Goal: Task Accomplishment & Management: Complete application form

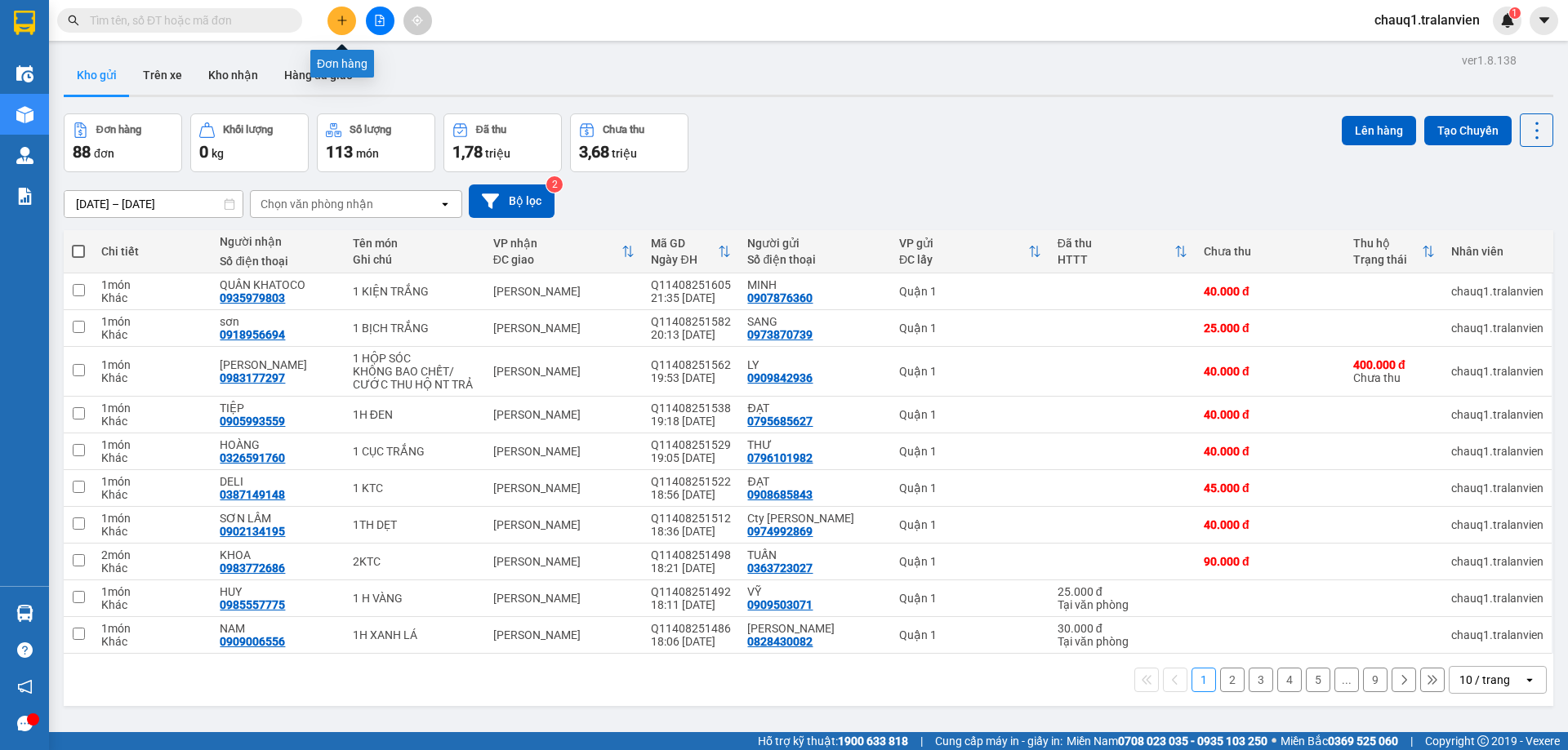
click at [350, 25] on button at bounding box center [342, 21] width 28 height 28
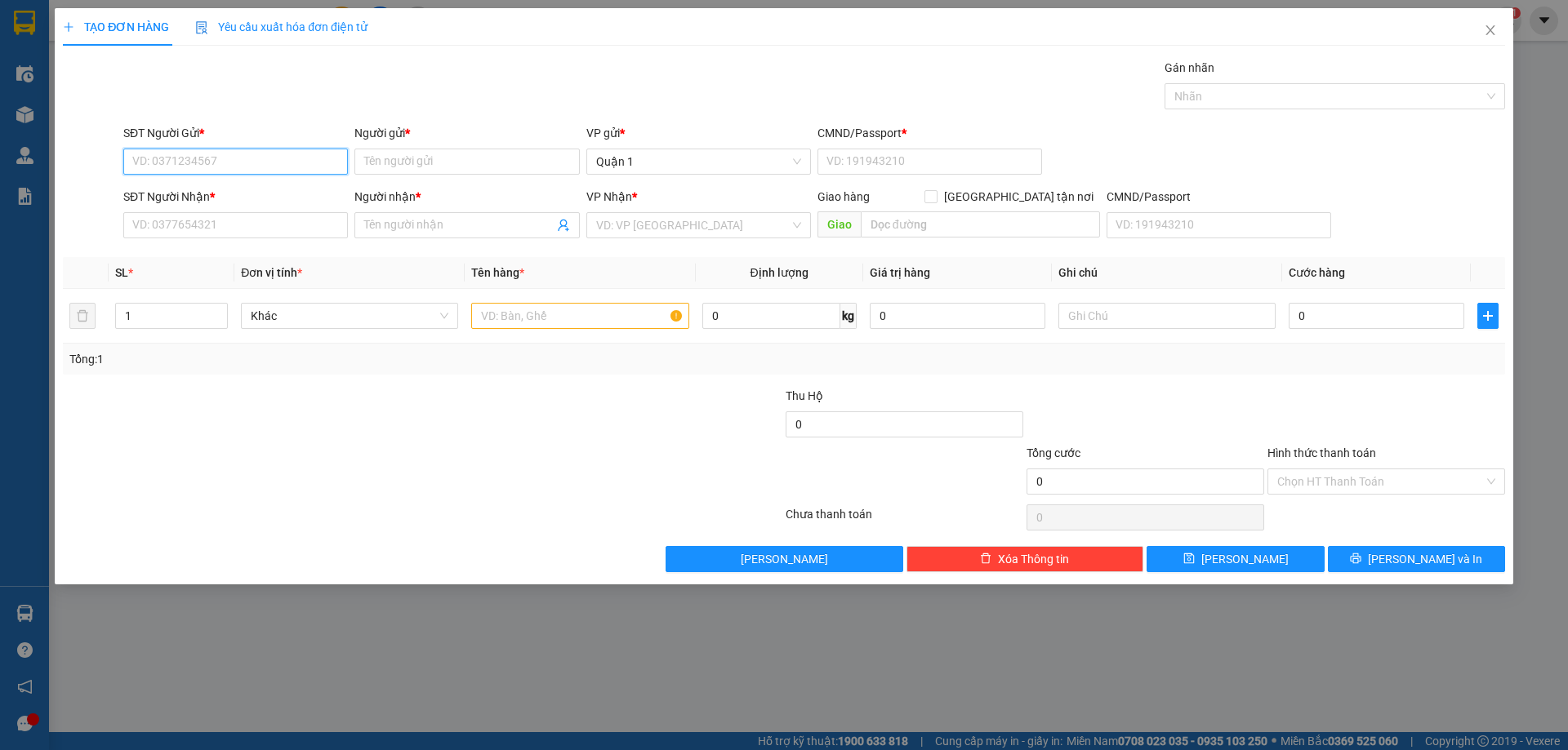
click at [238, 165] on input "SĐT Người Gửi *" at bounding box center [236, 161] width 225 height 26
click at [284, 186] on div "0344676753 - TÙNG ICAR" at bounding box center [235, 194] width 205 height 18
type input "0344676753"
type input "TÙNG ICAR"
type input "096098008521"
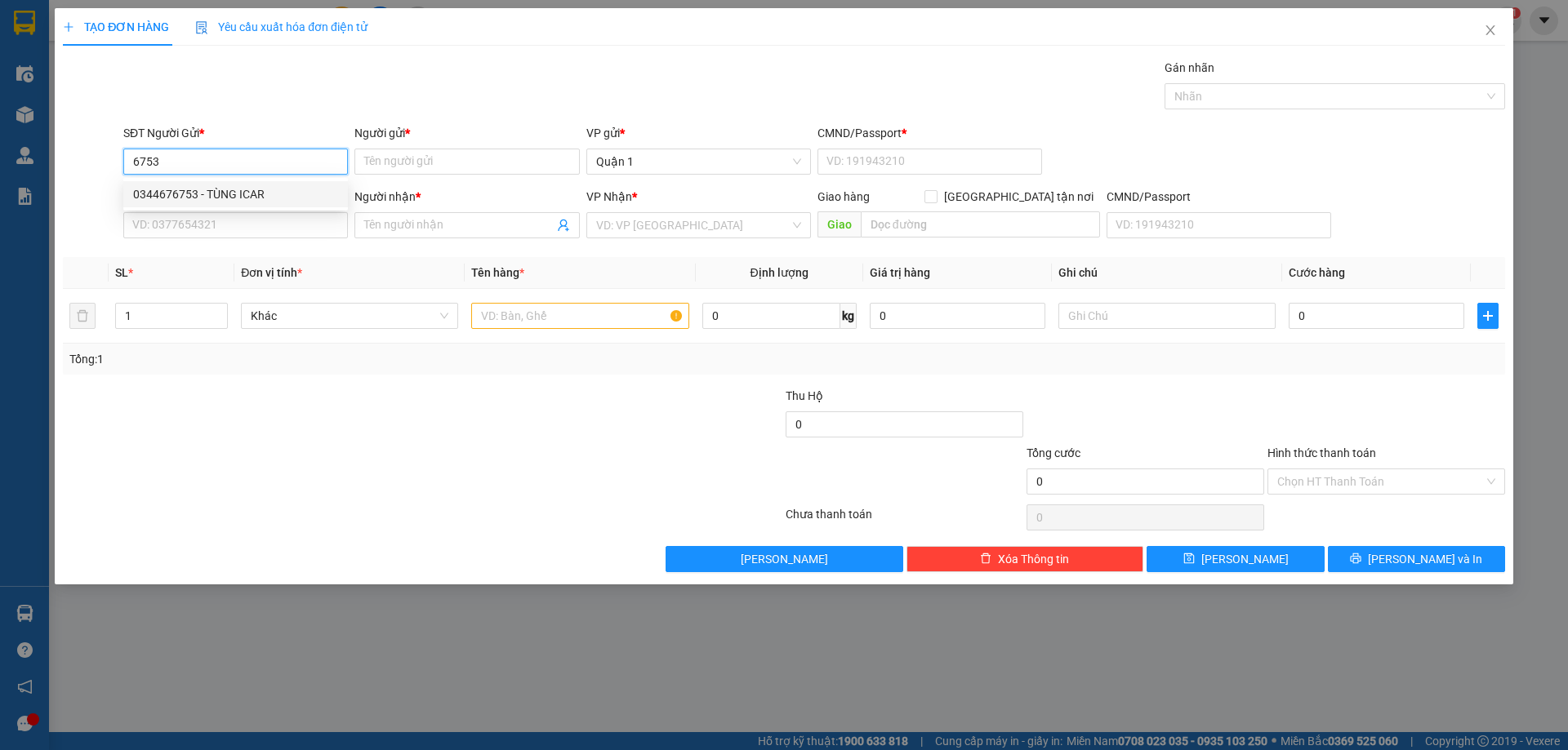
type input "0906078747"
type input "THÔNG"
type input "0344676753"
click at [275, 215] on input "0906078747" at bounding box center [236, 225] width 225 height 26
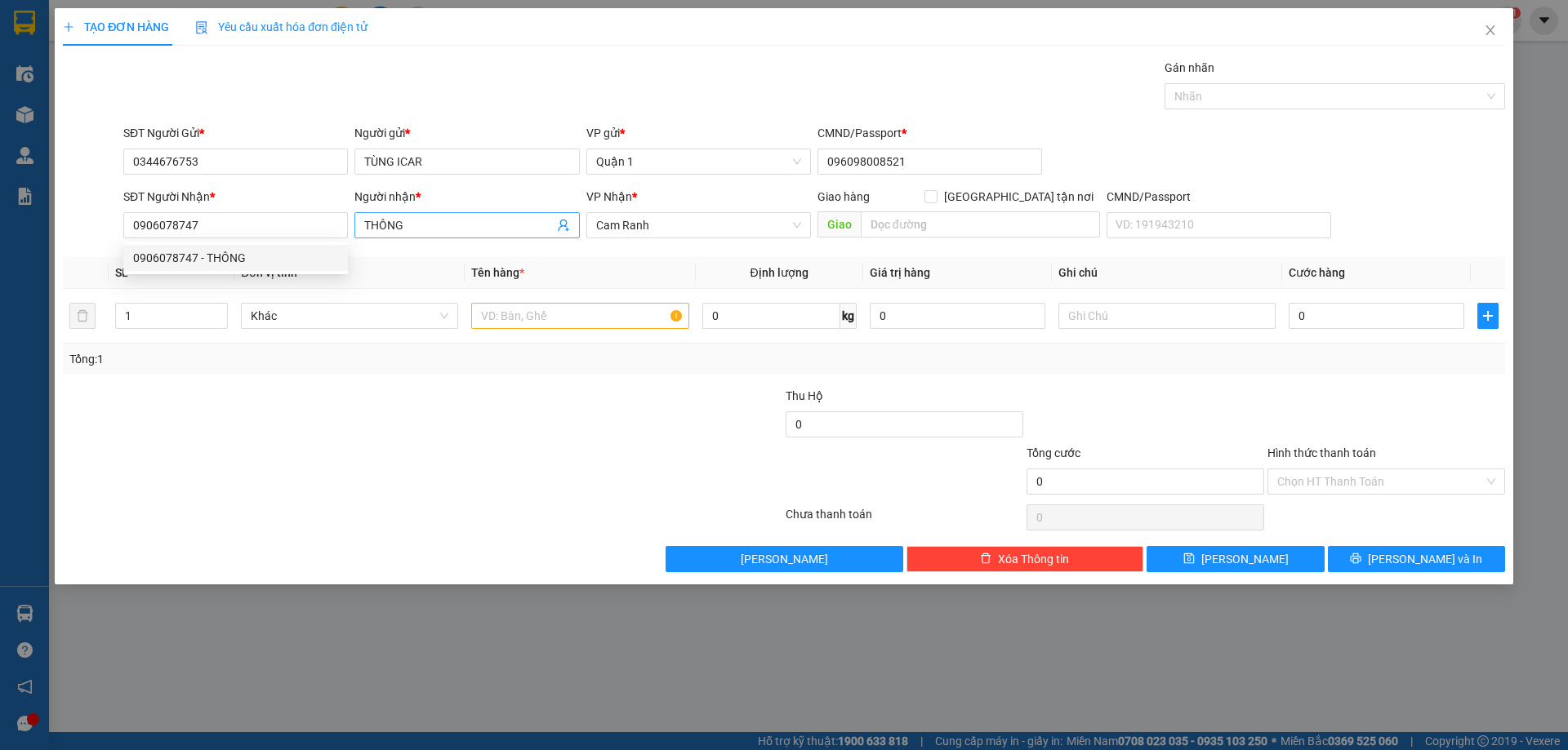
click at [439, 220] on input "THÔNG" at bounding box center [458, 225] width 189 height 18
click at [438, 220] on input "THÔNG" at bounding box center [458, 225] width 189 height 18
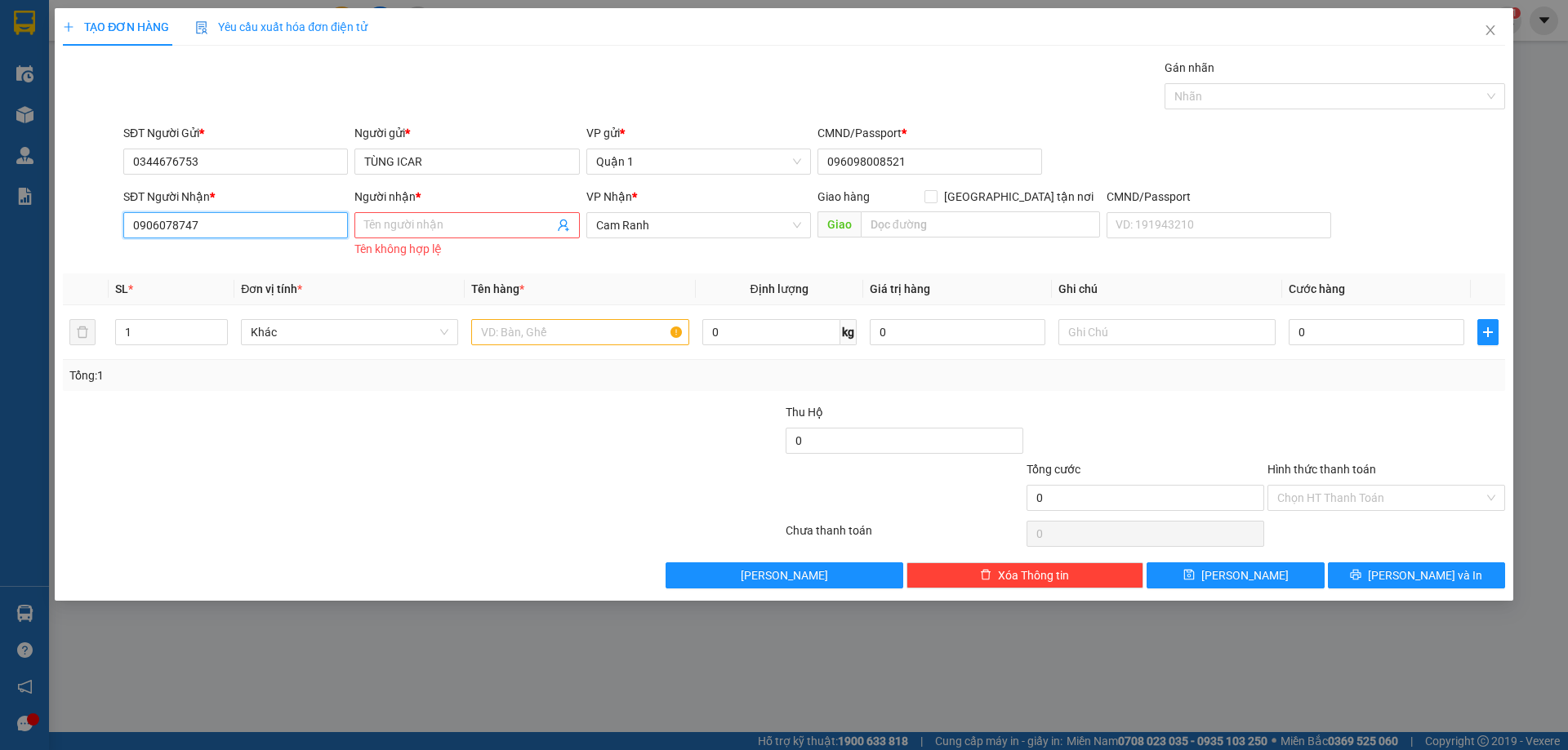
click at [220, 226] on input "0906078747" at bounding box center [236, 225] width 225 height 26
type input "0906078747"
click at [470, 227] on input "Người nhận *" at bounding box center [458, 225] width 189 height 18
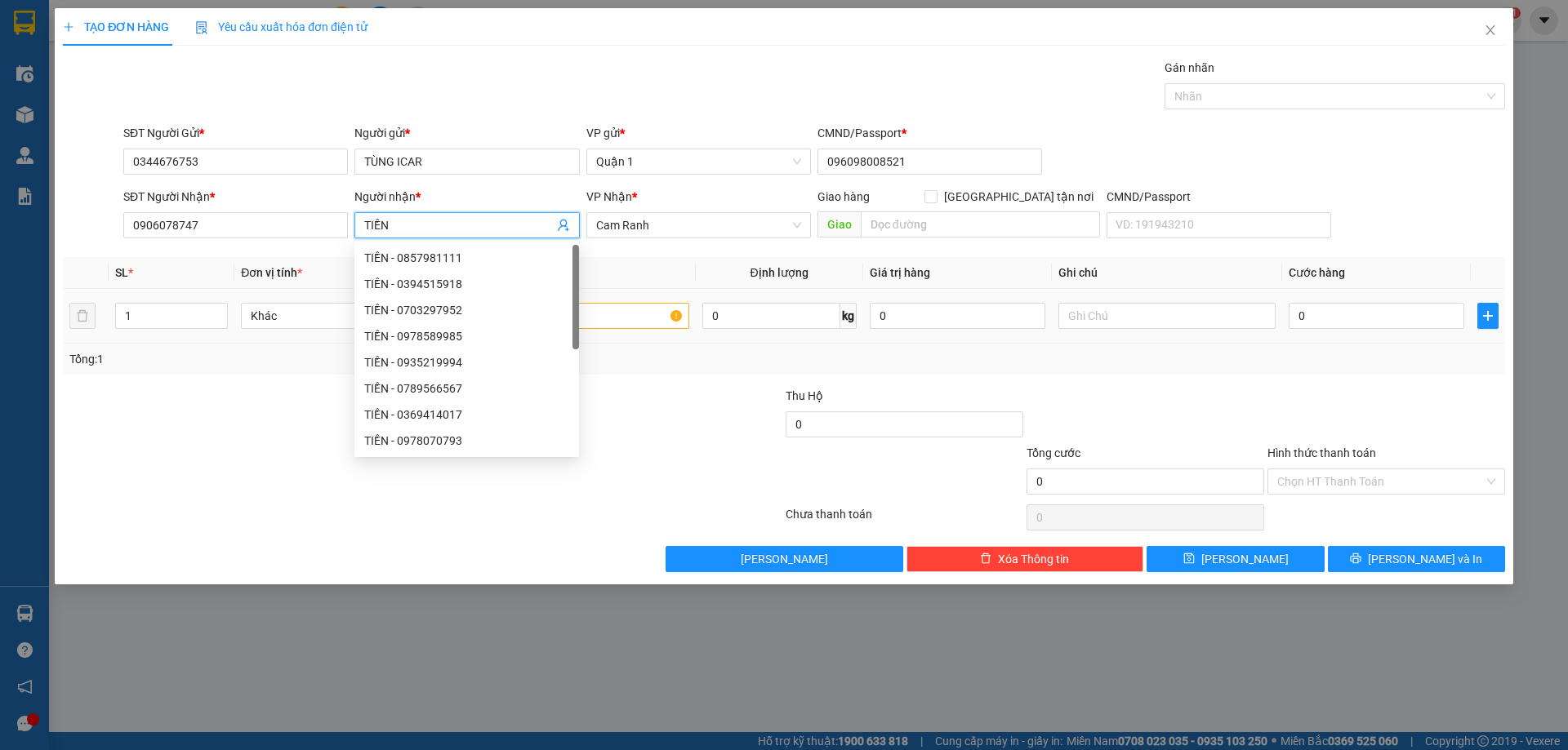
type input "TIỀN"
click at [623, 322] on input "text" at bounding box center [579, 316] width 217 height 26
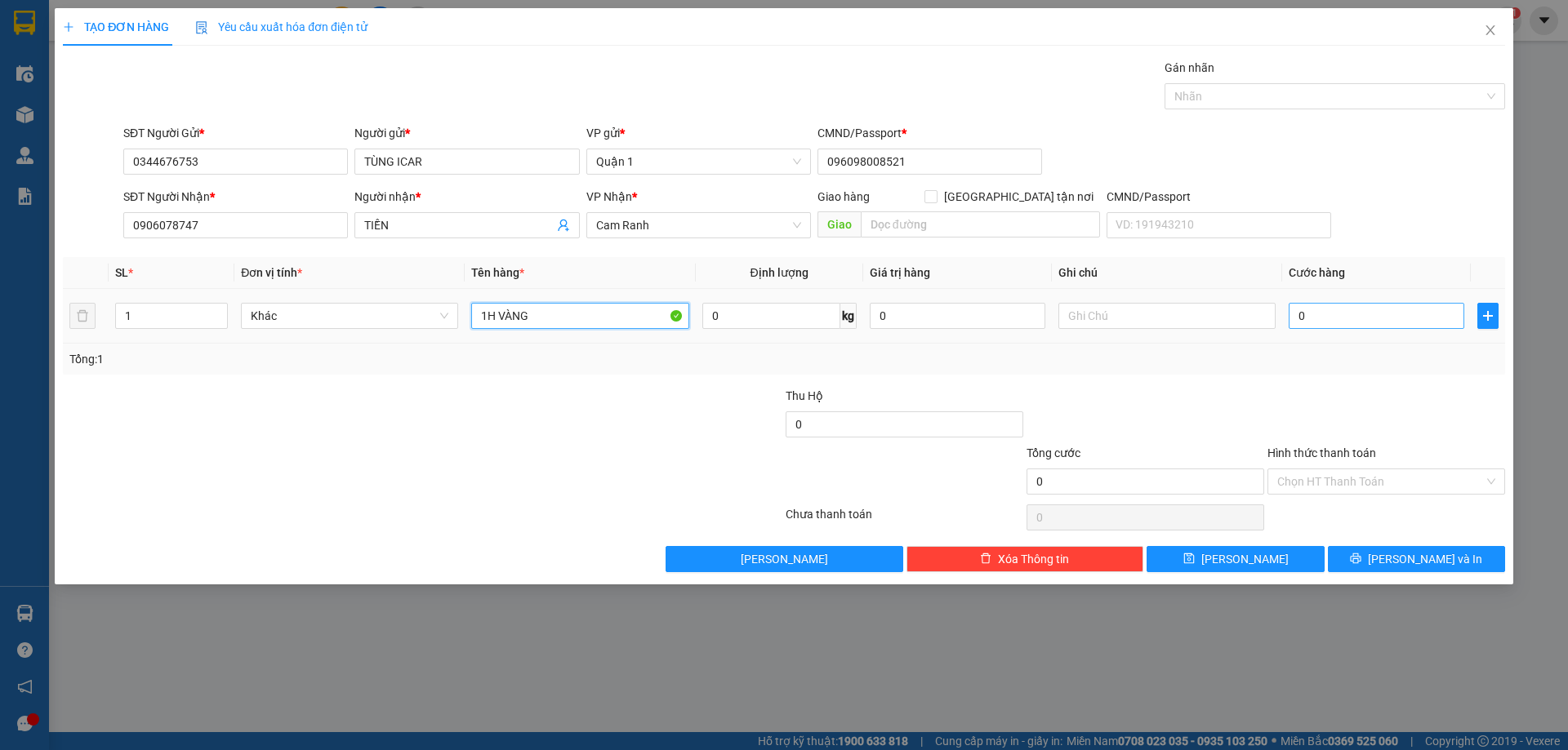
type input "1H VÀNG"
click at [1318, 321] on input "0" at bounding box center [1377, 316] width 176 height 26
type input "2"
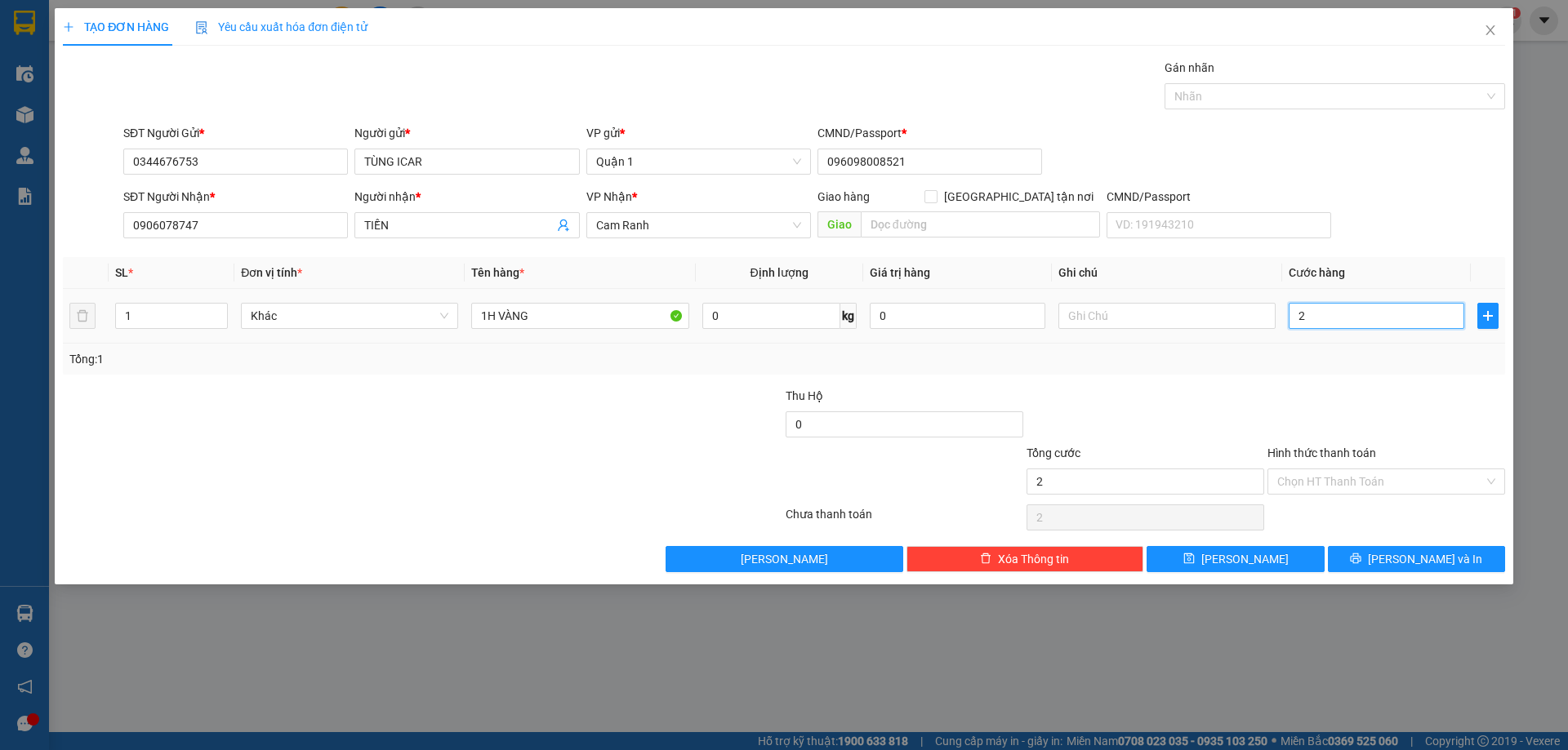
type input "25"
type input "25.000"
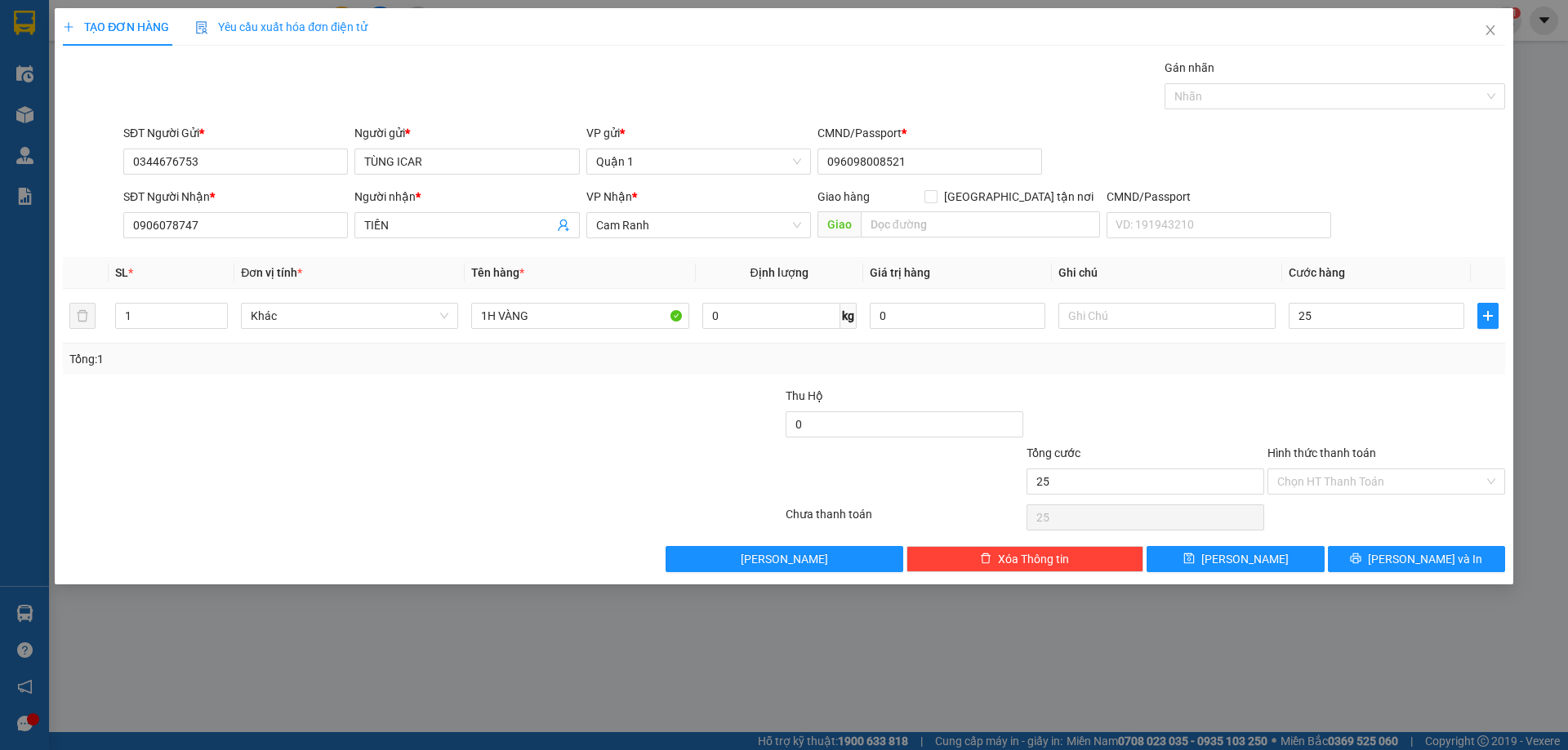
type input "25.000"
click at [1305, 372] on div "Tổng: 1" at bounding box center [784, 360] width 1442 height 31
click at [1283, 559] on button "[PERSON_NAME]" at bounding box center [1235, 559] width 177 height 26
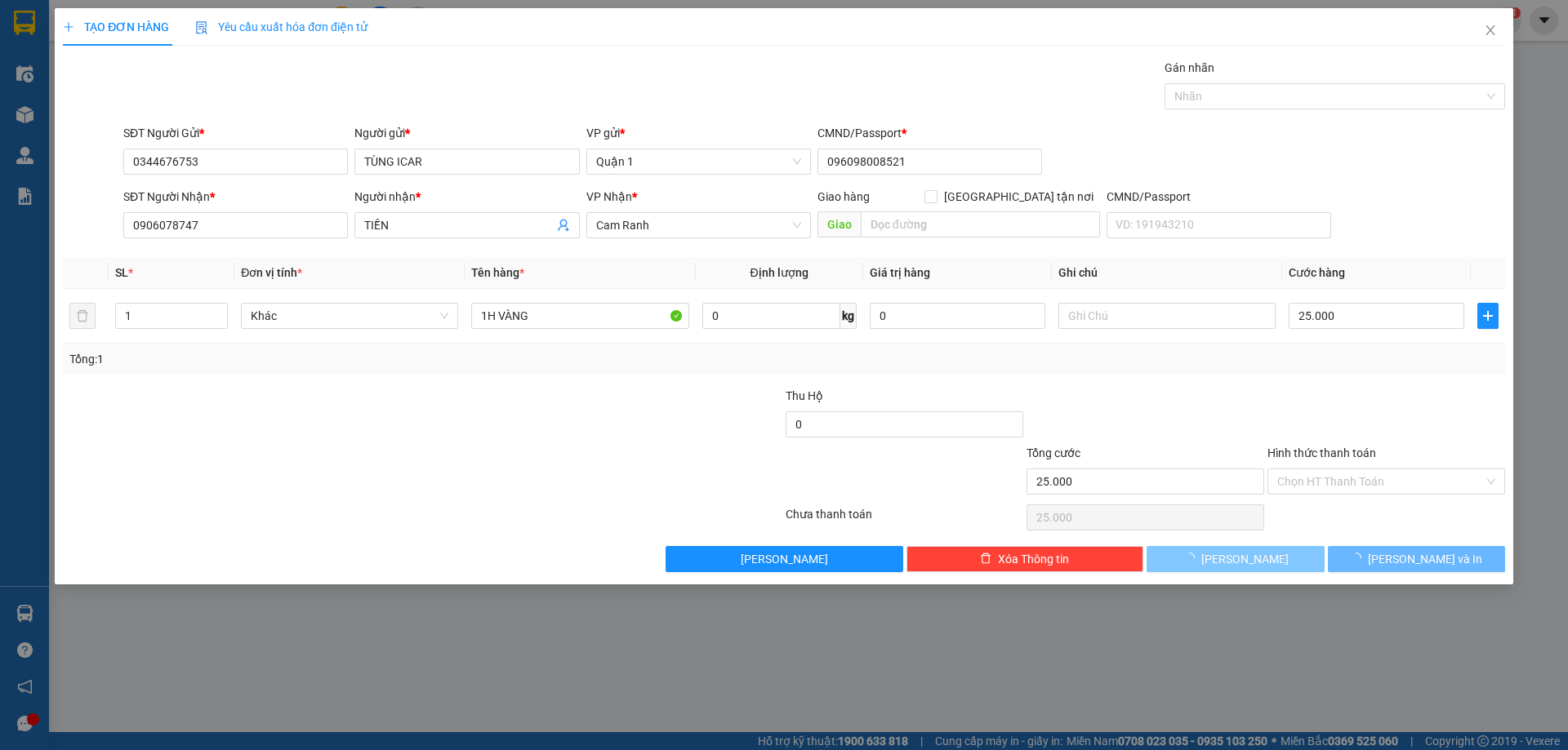
type input "0"
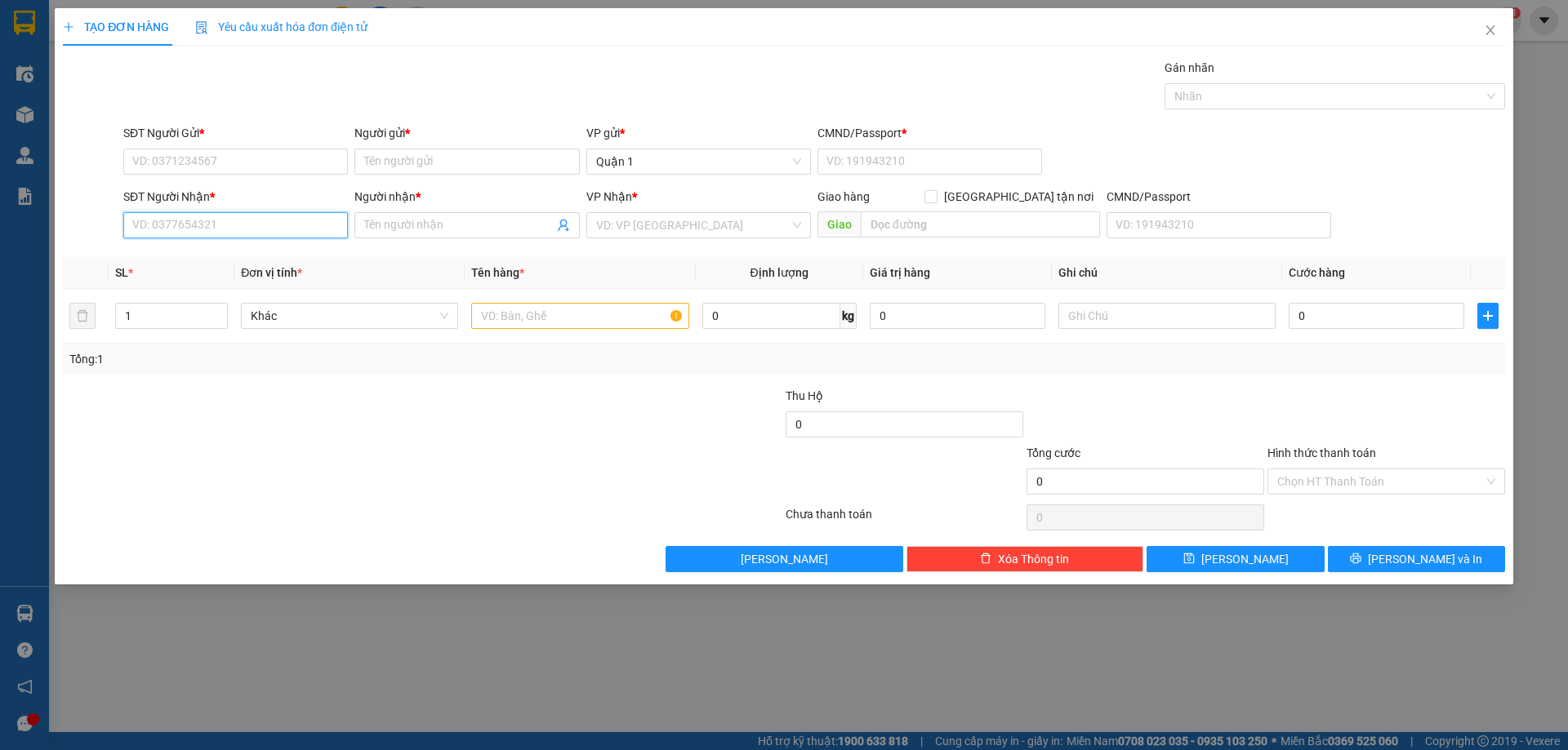
click at [215, 227] on input "SĐT Người Nhận *" at bounding box center [236, 225] width 225 height 26
drag, startPoint x: 245, startPoint y: 251, endPoint x: 239, endPoint y: 183, distance: 68.3
click at [245, 251] on div "0906440426 - huy" at bounding box center [235, 257] width 205 height 18
type input "0906440426"
type input "huy"
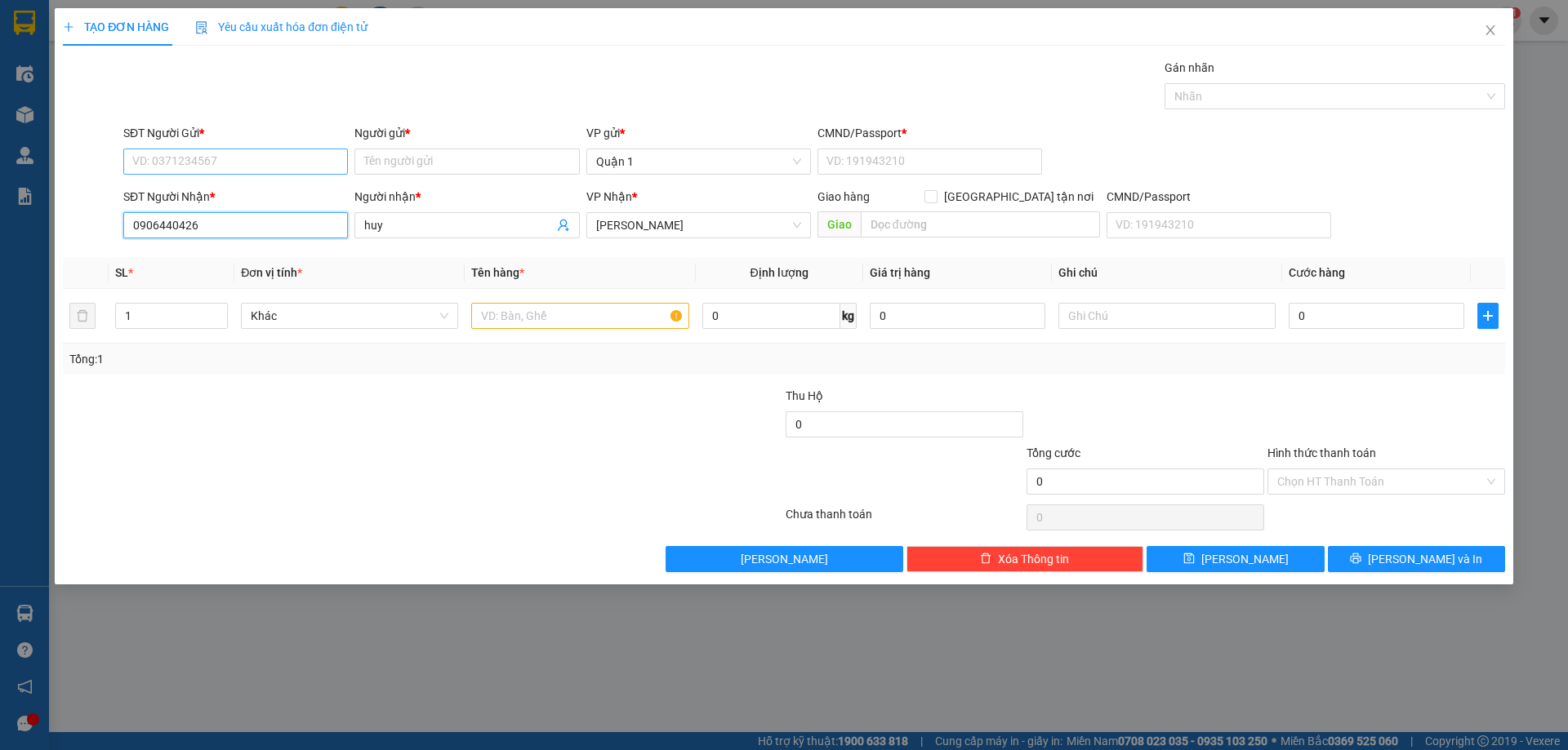
type input "0906440426"
click at [259, 160] on input "SĐT Người Gửi *" at bounding box center [236, 161] width 225 height 26
click at [379, 161] on input "Người gửi *" at bounding box center [467, 161] width 225 height 26
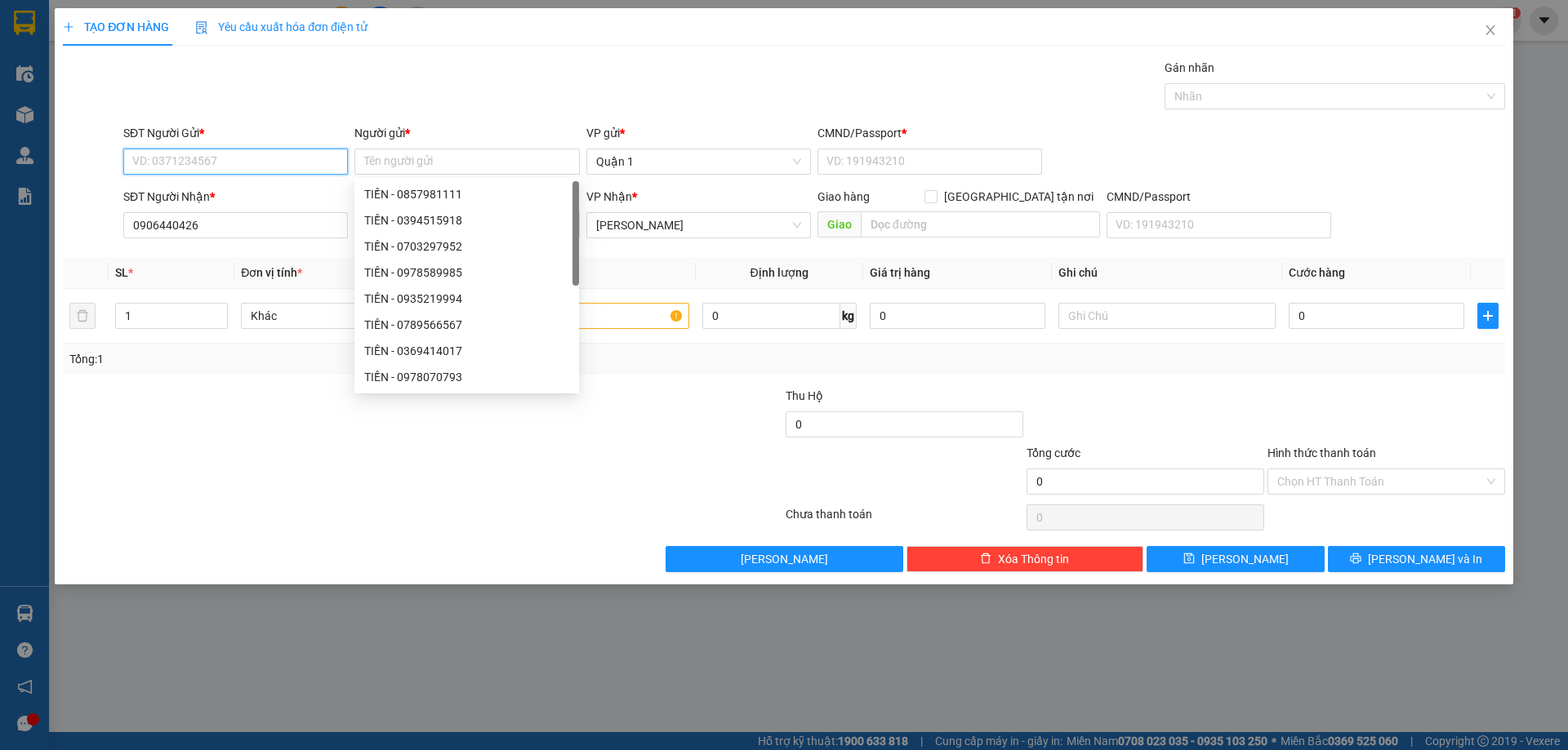
click at [261, 161] on input "SĐT Người Gửi *" at bounding box center [236, 161] width 225 height 26
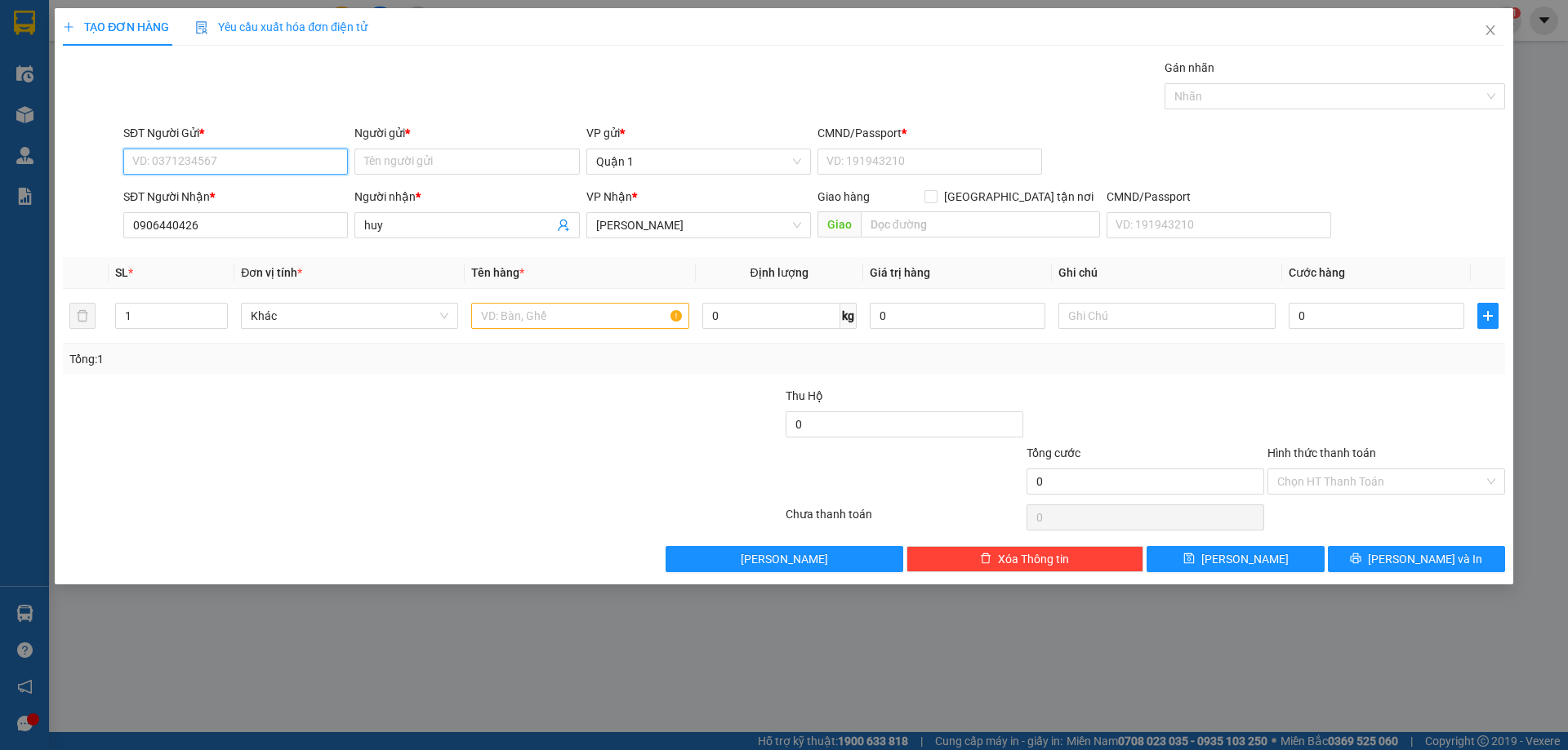
click at [261, 161] on input "SĐT Người Gửi *" at bounding box center [236, 161] width 225 height 26
click at [227, 151] on input "09" at bounding box center [236, 161] width 225 height 26
click at [227, 192] on div "0909110337 - BA VIỆT" at bounding box center [235, 194] width 205 height 18
type input "0909110337"
type input "BA VIỆT"
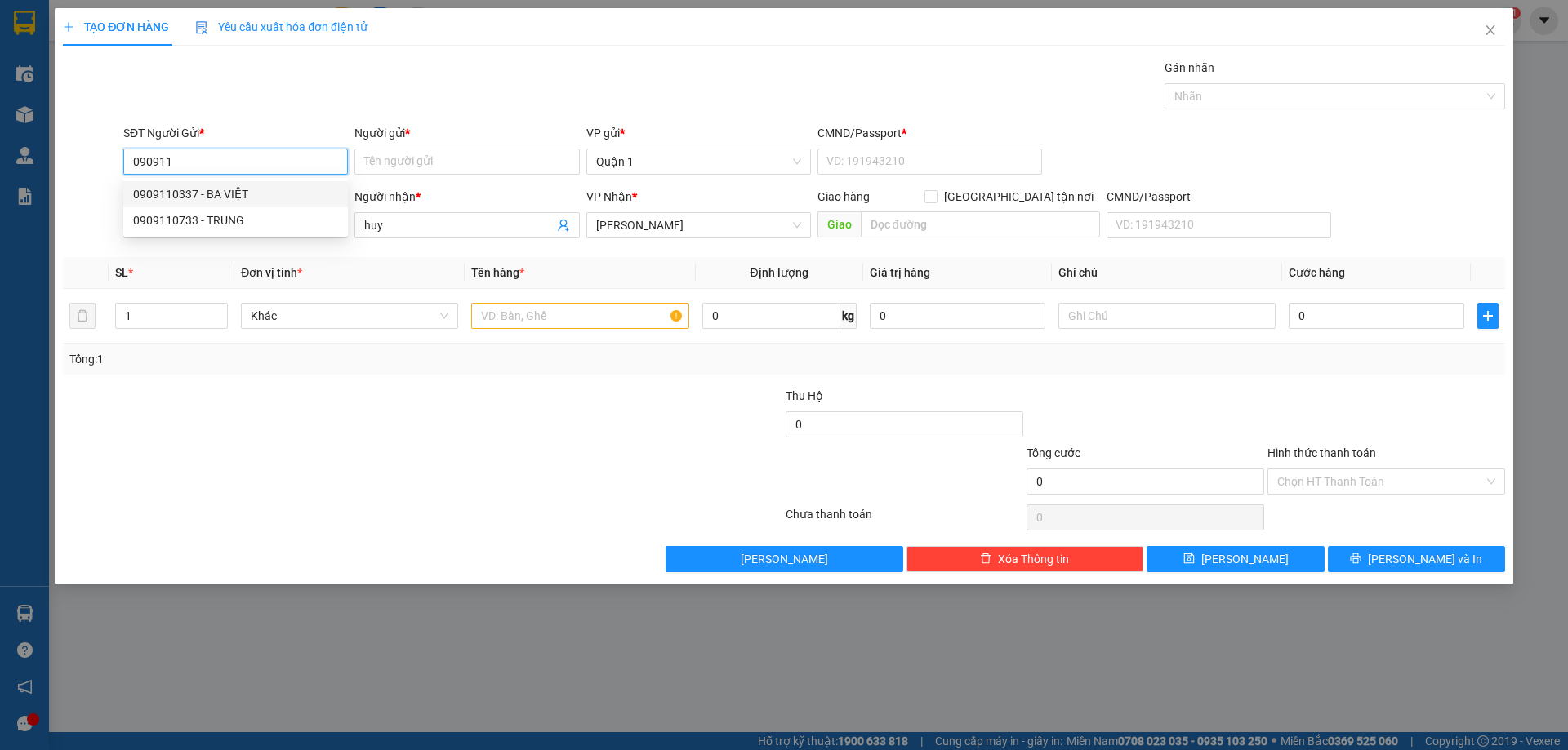
type input "1"
type input "0909110337"
click at [591, 327] on input "text" at bounding box center [579, 316] width 217 height 26
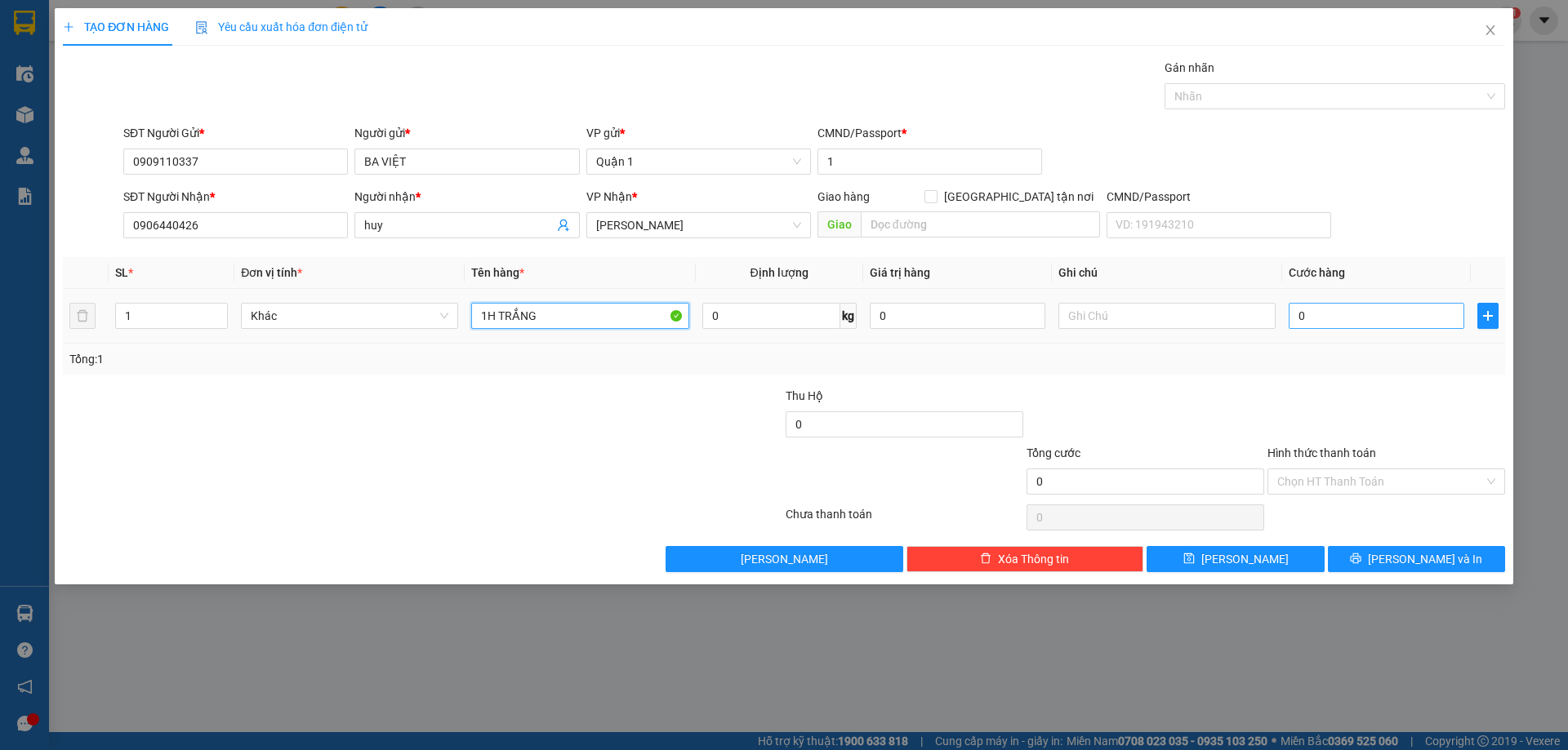
type input "1H TRẮNG"
click at [1341, 310] on input "0" at bounding box center [1377, 316] width 176 height 26
type input "2"
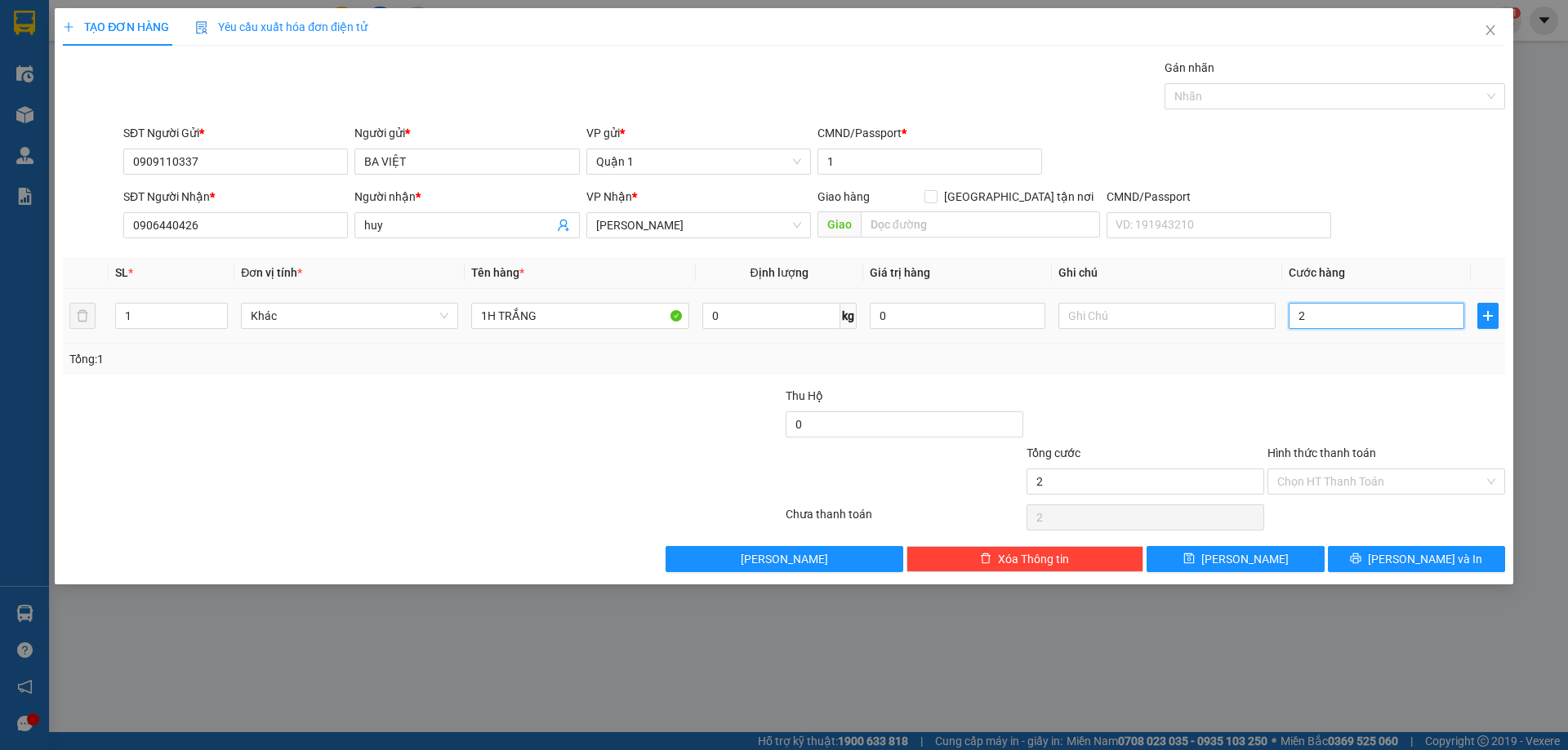
type input "25"
type input "25.000"
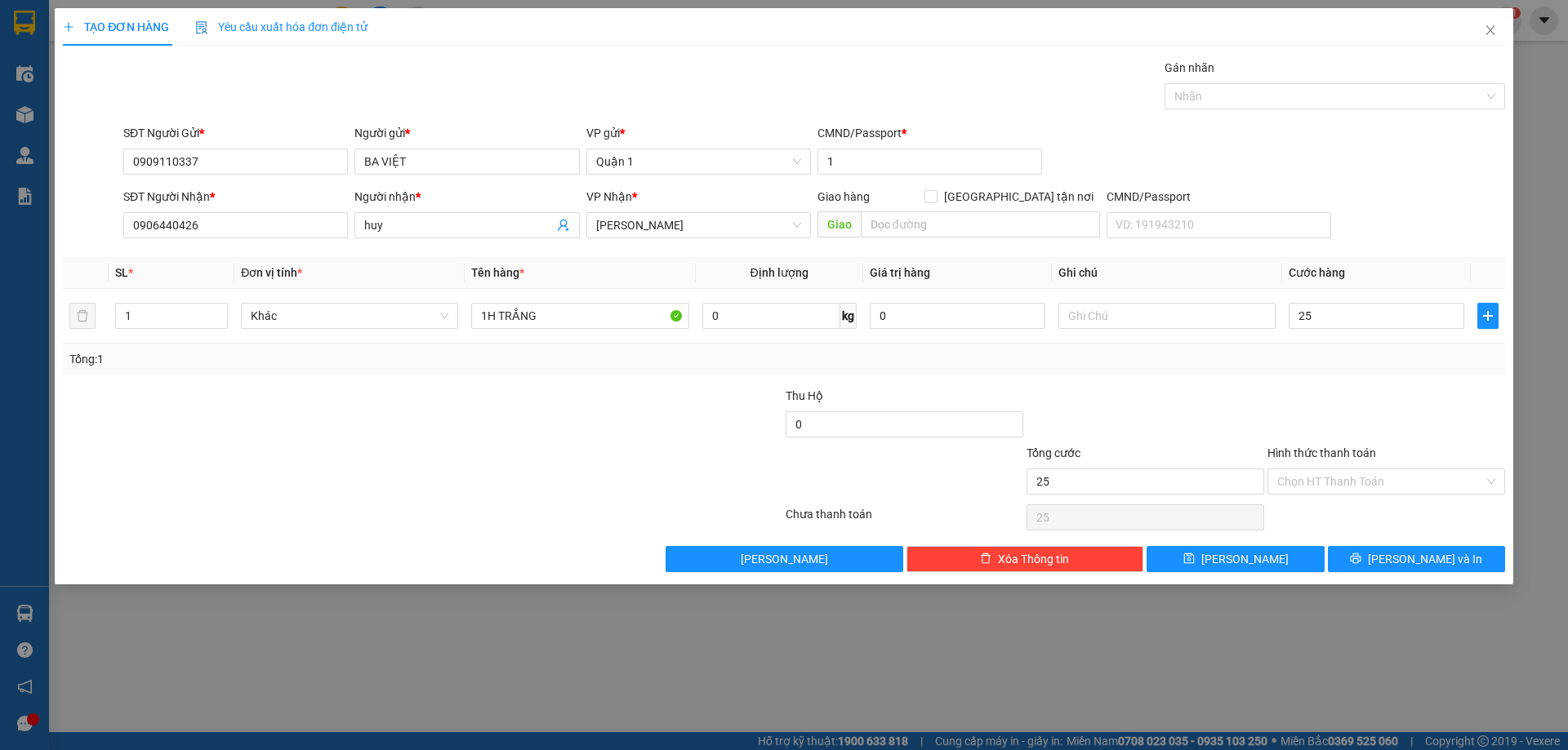
type input "25.000"
click at [1317, 439] on div at bounding box center [1386, 415] width 241 height 57
click at [1275, 563] on button "[PERSON_NAME]" at bounding box center [1235, 559] width 177 height 26
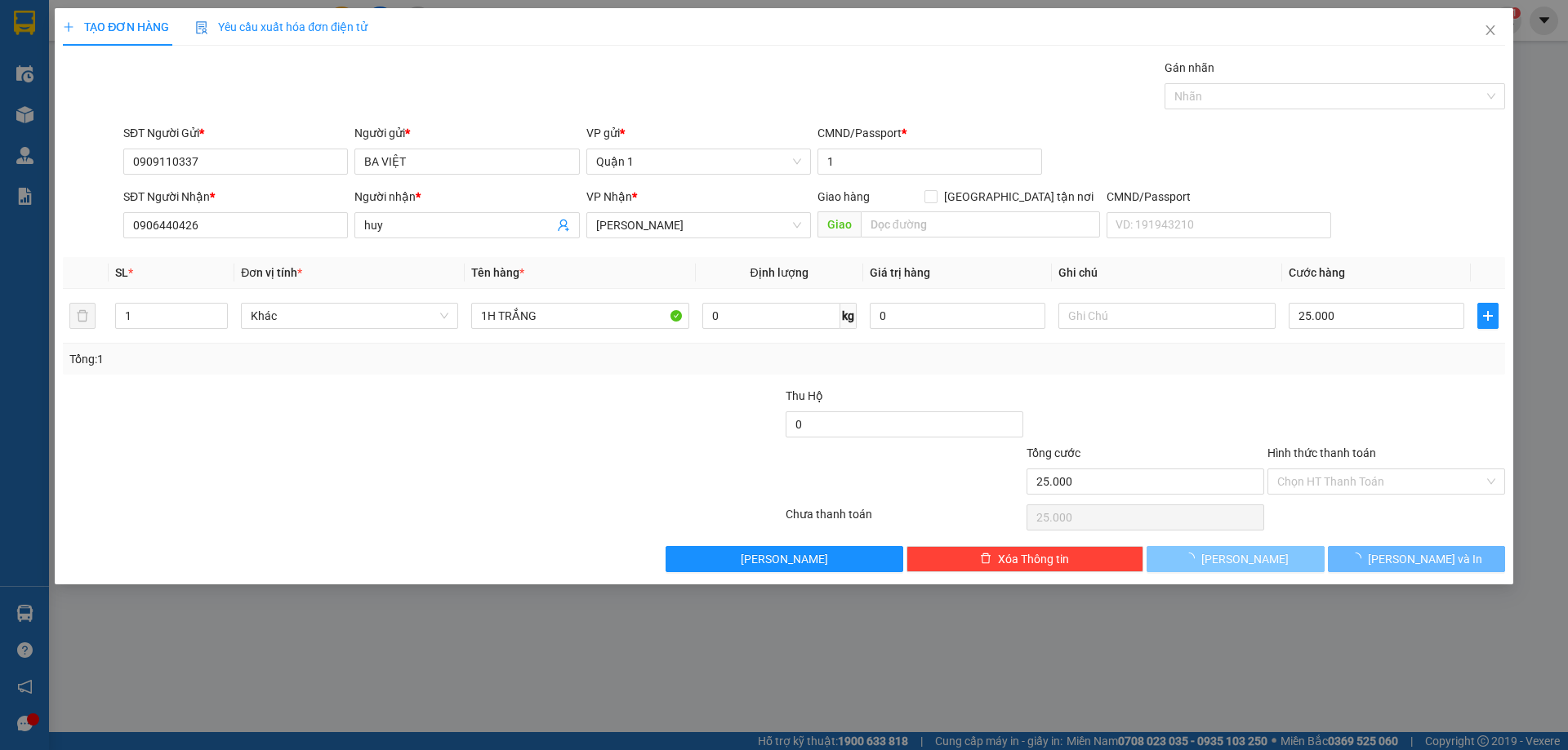
type input "0"
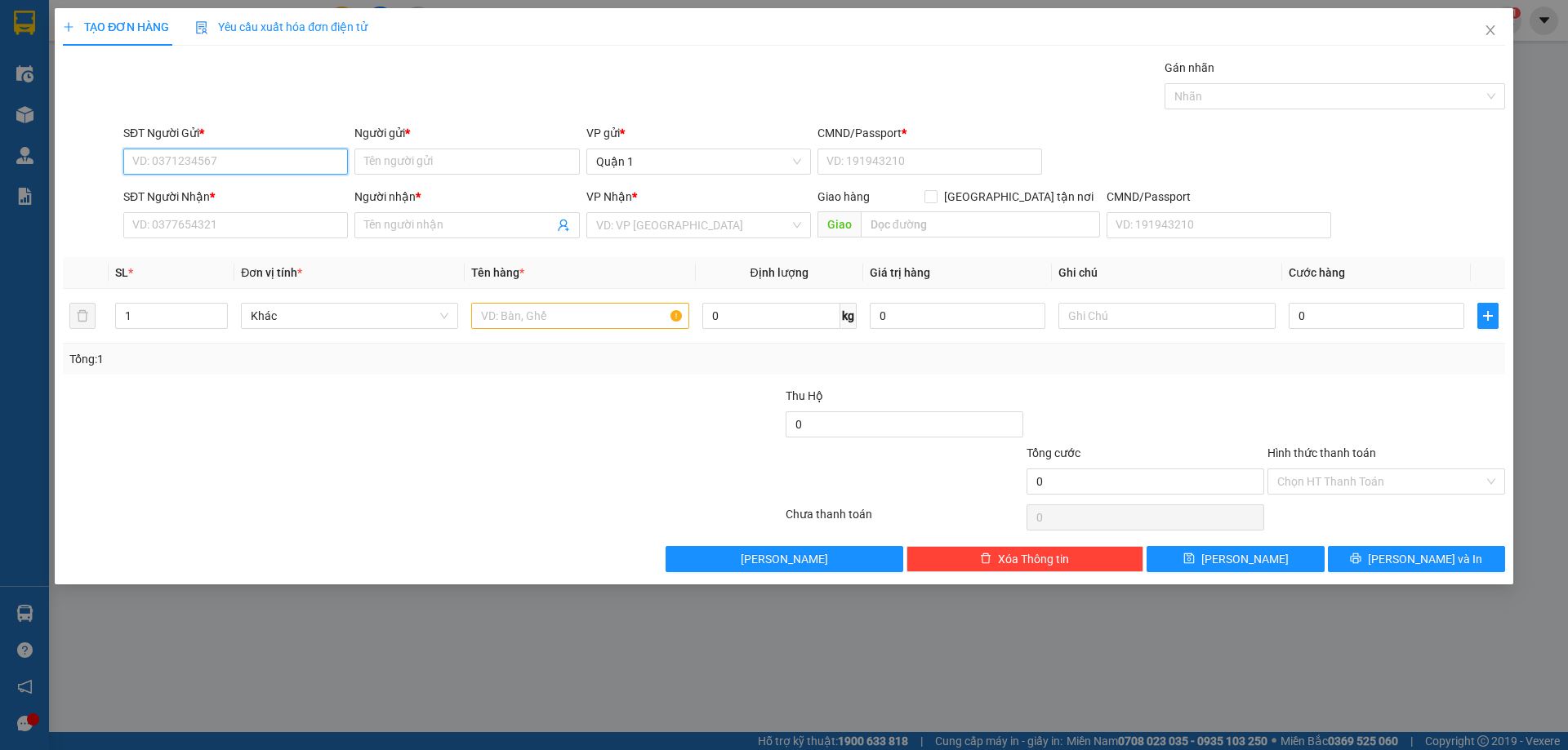
drag, startPoint x: 289, startPoint y: 165, endPoint x: 295, endPoint y: 158, distance: 9.2
click at [289, 163] on input "SĐT Người Gửi *" at bounding box center [236, 161] width 225 height 26
click at [313, 163] on input "6348" at bounding box center [236, 161] width 225 height 26
type input "0934506348"
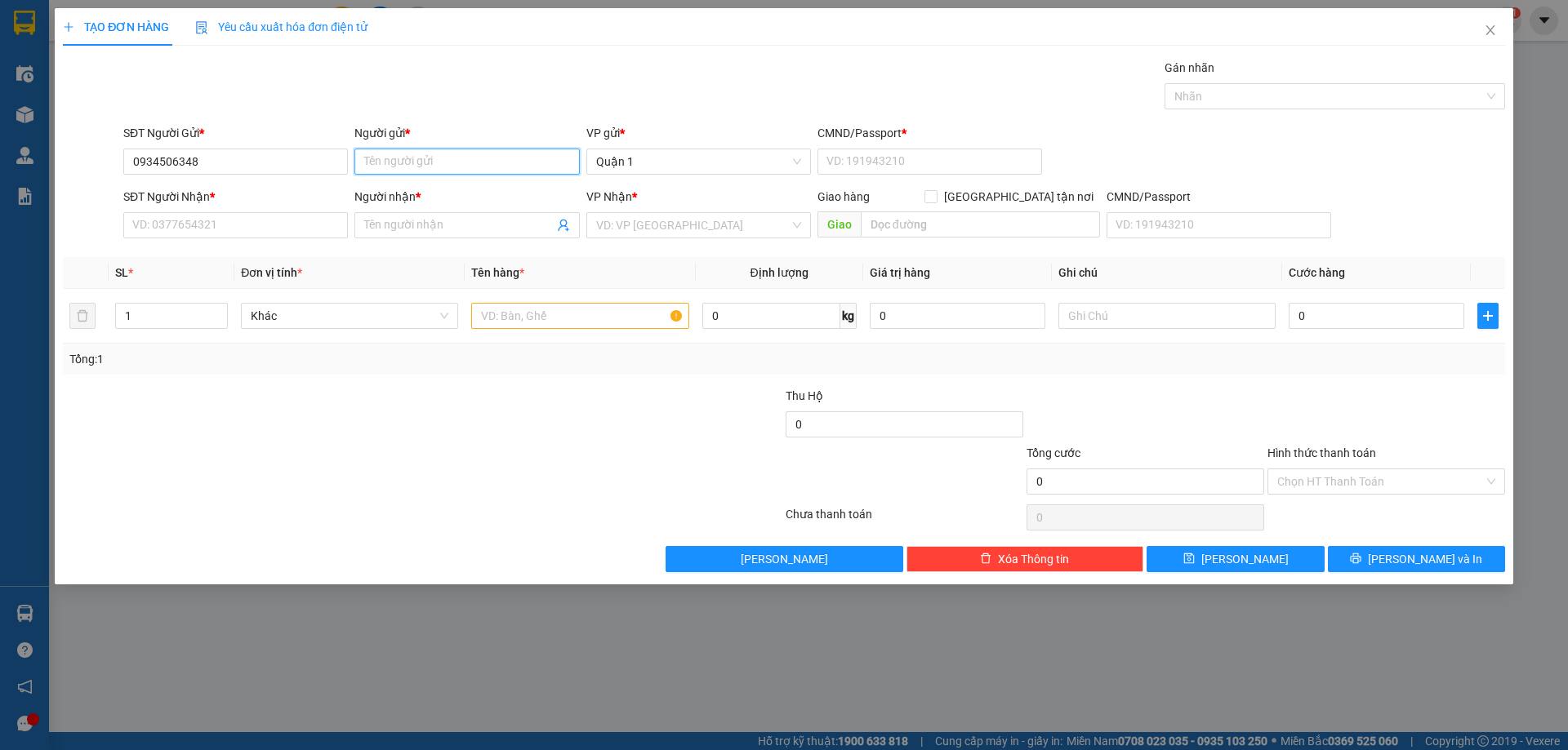
click at [425, 163] on input "Người gửi *" at bounding box center [467, 161] width 225 height 26
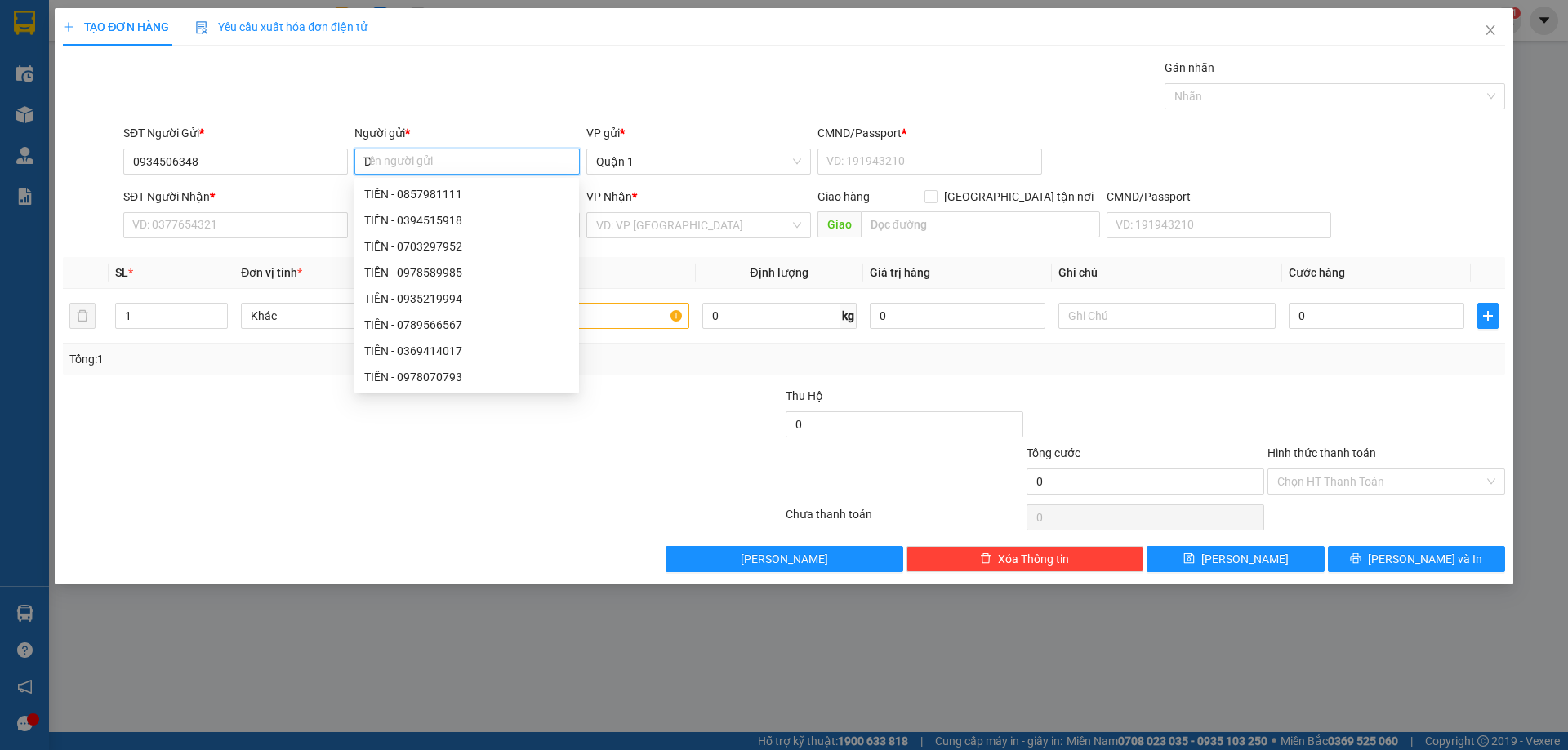
type input "D"
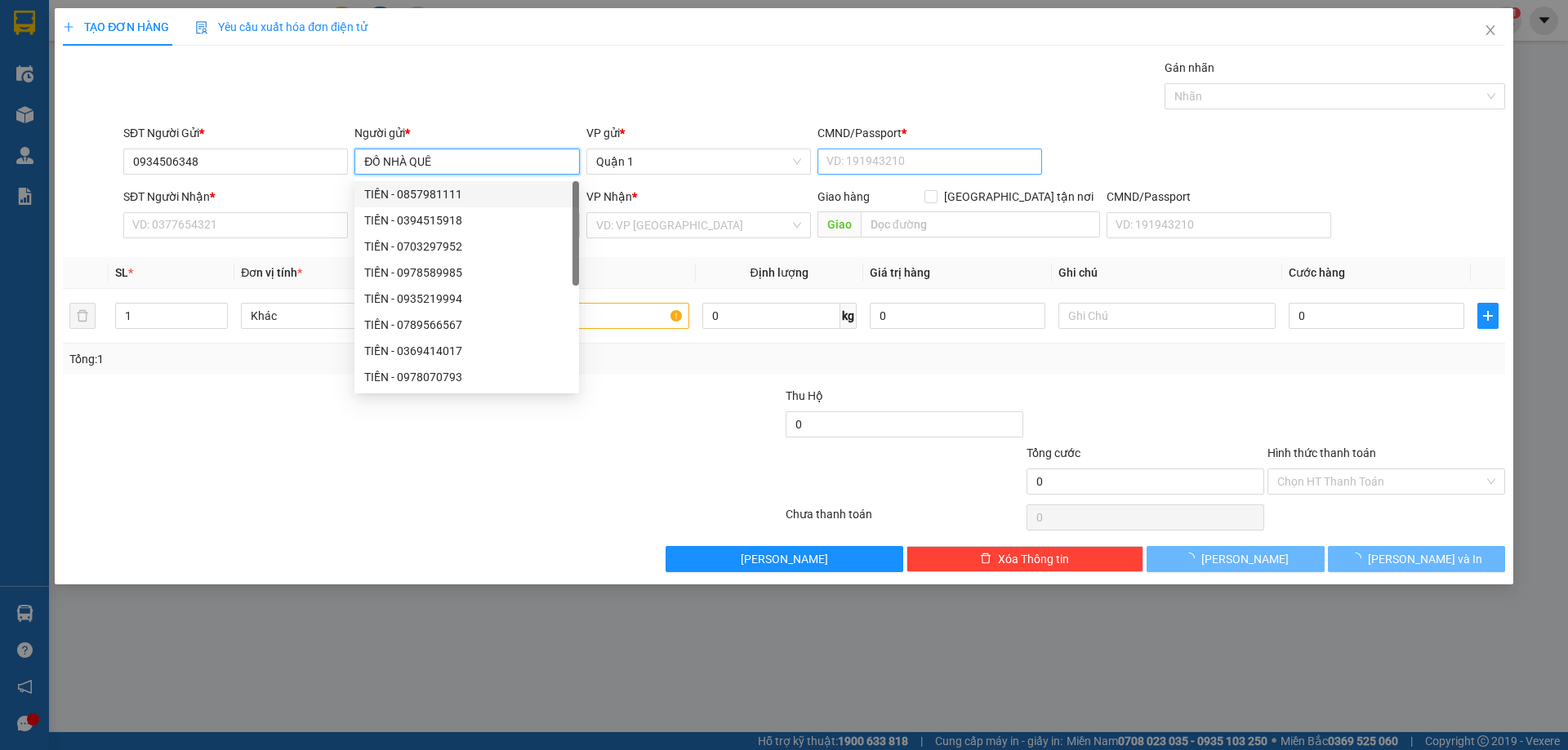
type input "ĐỒ NHÀ QUÊ"
click at [899, 158] on input "CMND/Passport *" at bounding box center [929, 161] width 225 height 26
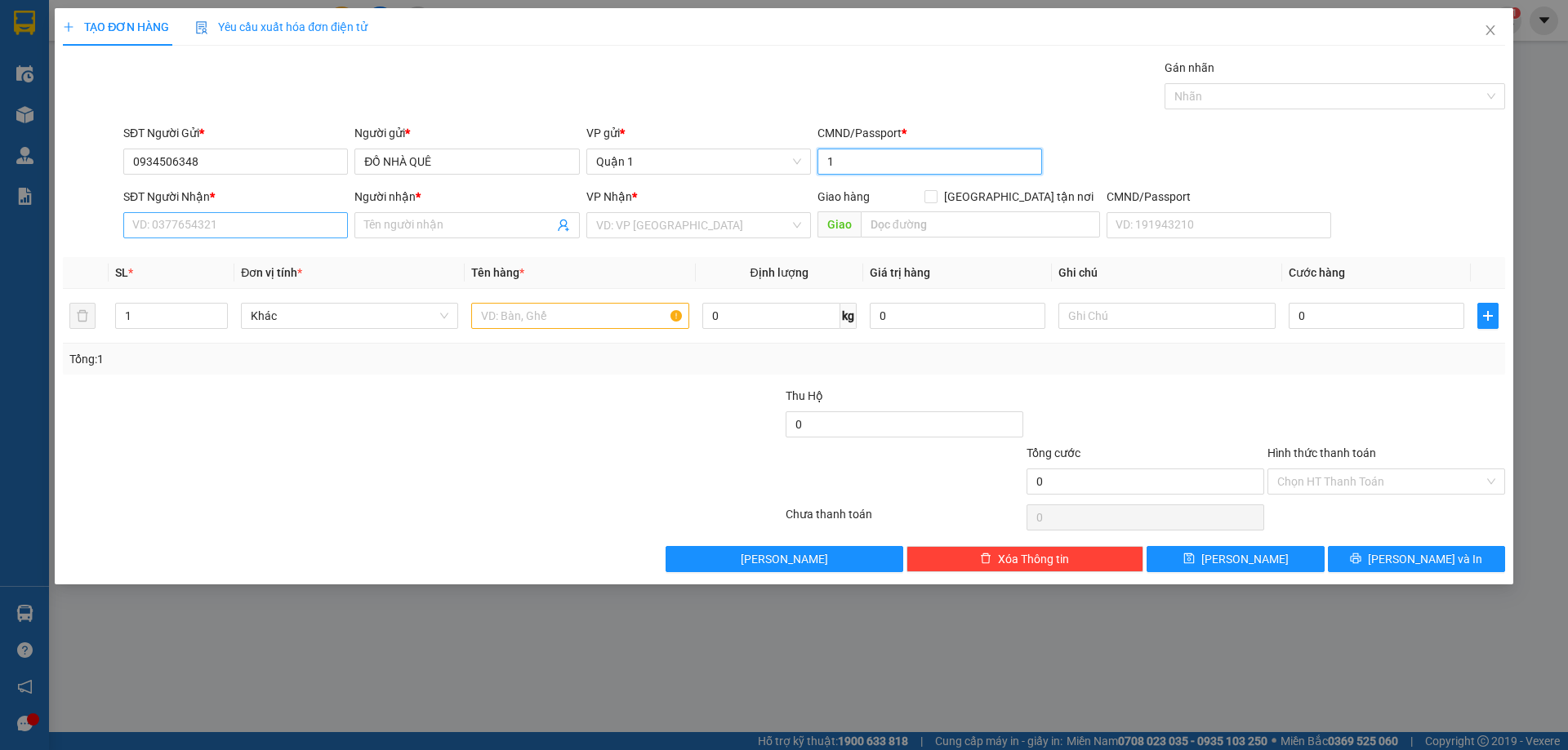
type input "1"
click at [251, 226] on input "SĐT Người Nhận *" at bounding box center [236, 225] width 225 height 26
click at [288, 261] on div "0372834859 - SƯƠNG" at bounding box center [235, 257] width 205 height 18
type input "0372834859"
type input "SƯƠNG"
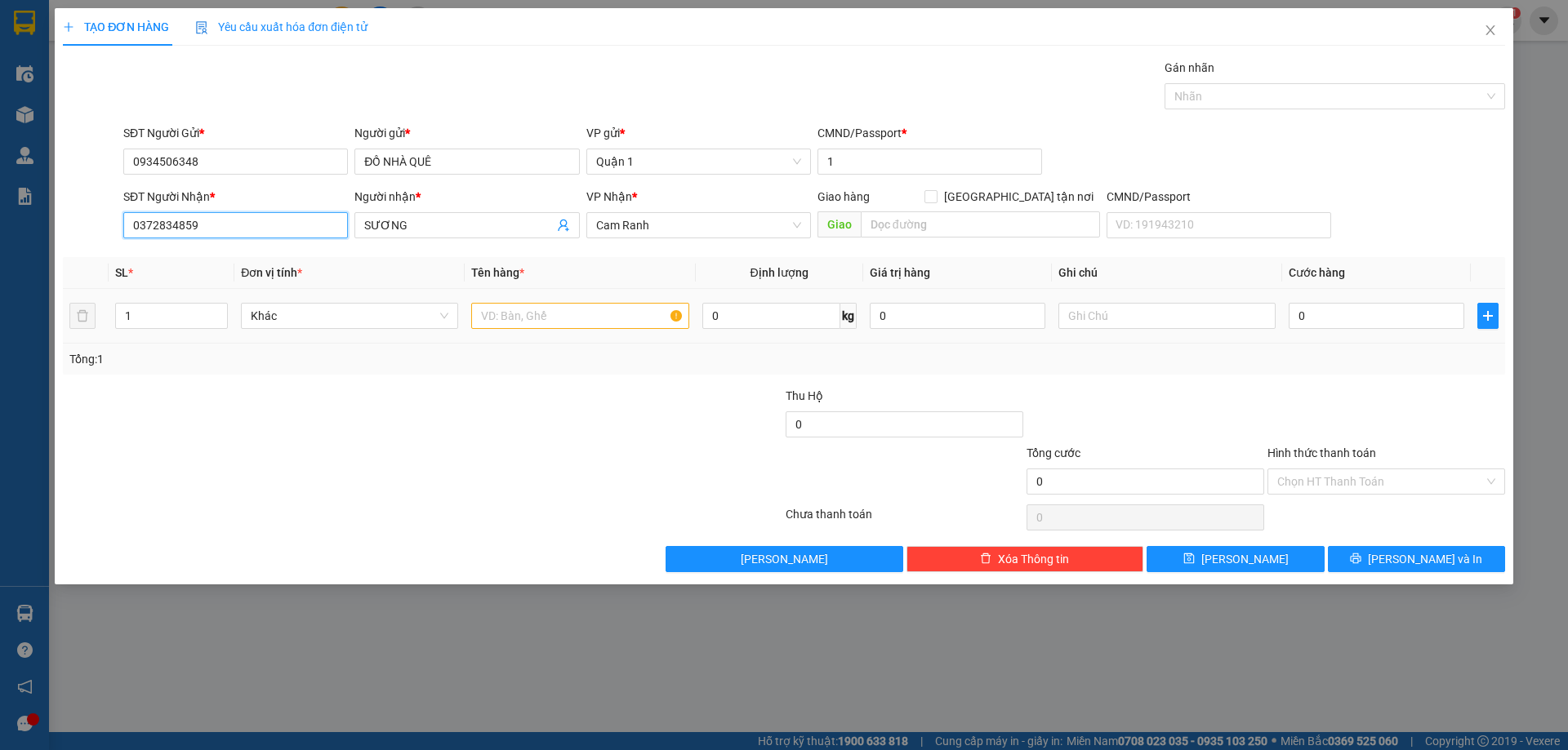
type input "0372834859"
click at [545, 320] on input "text" at bounding box center [579, 316] width 217 height 26
type input "1TX VÀNG"
click at [1292, 318] on input "0" at bounding box center [1377, 316] width 176 height 26
type input "4"
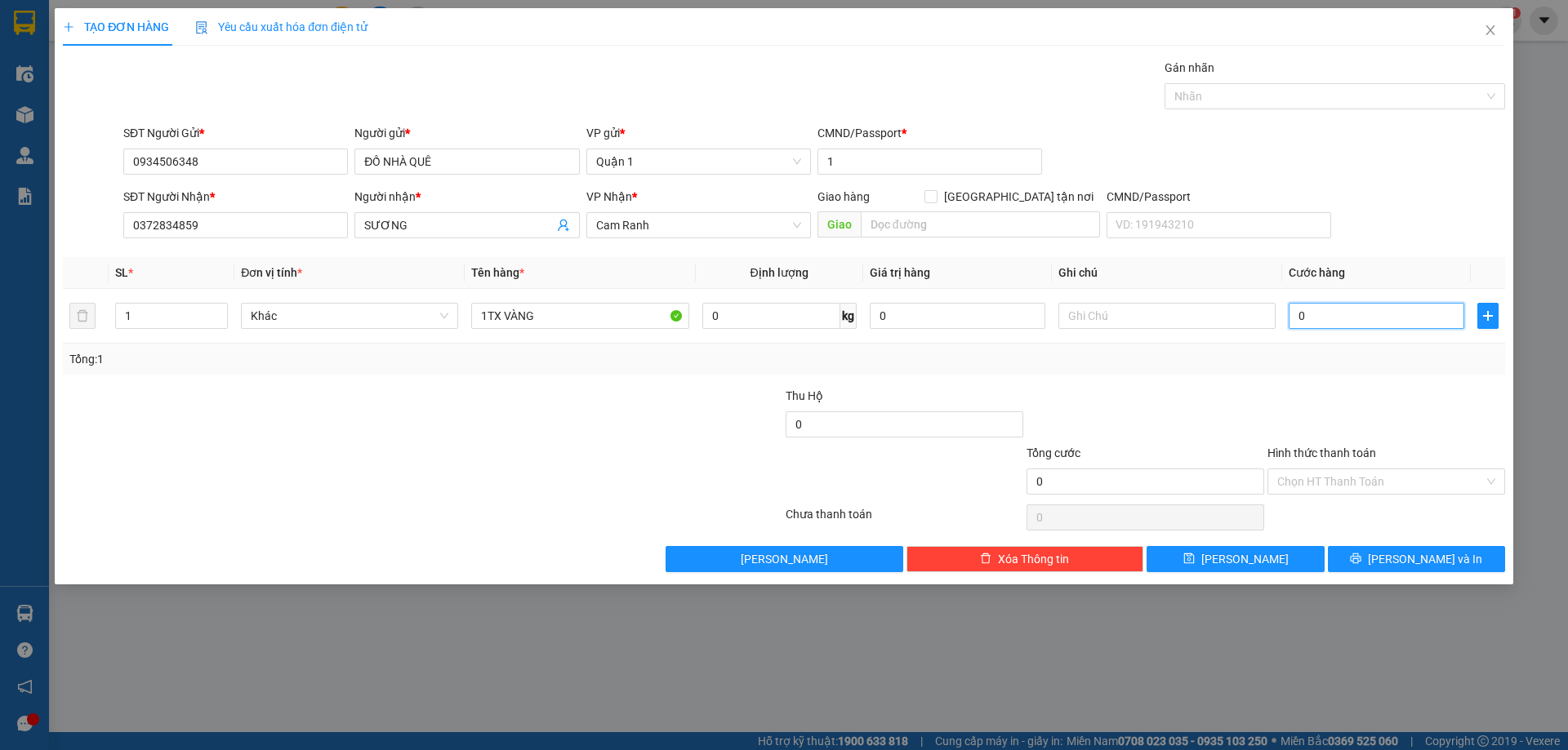
type input "4"
type input "45"
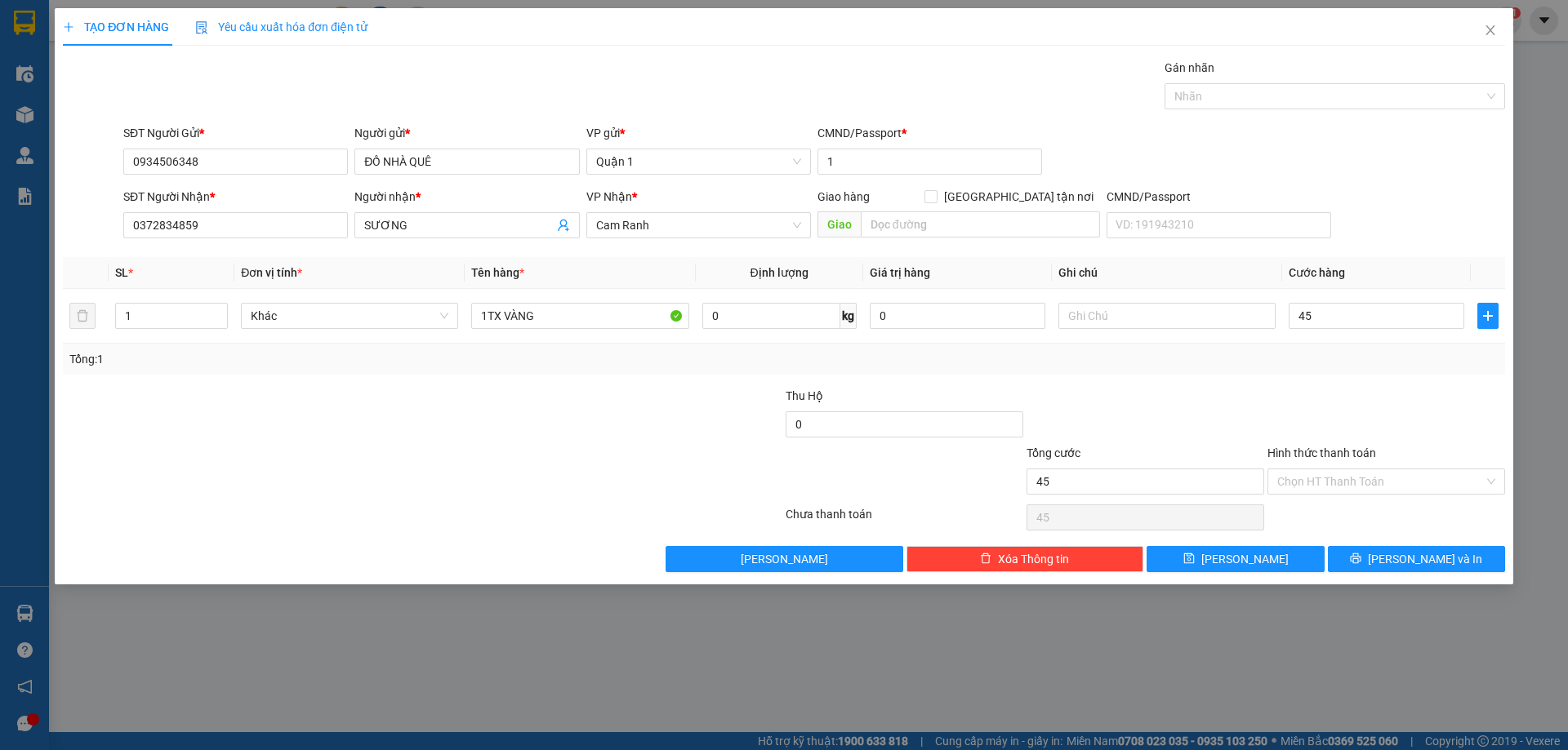
type input "45.000"
click at [1309, 418] on div at bounding box center [1386, 415] width 241 height 57
click at [1268, 553] on button "[PERSON_NAME]" at bounding box center [1235, 559] width 177 height 26
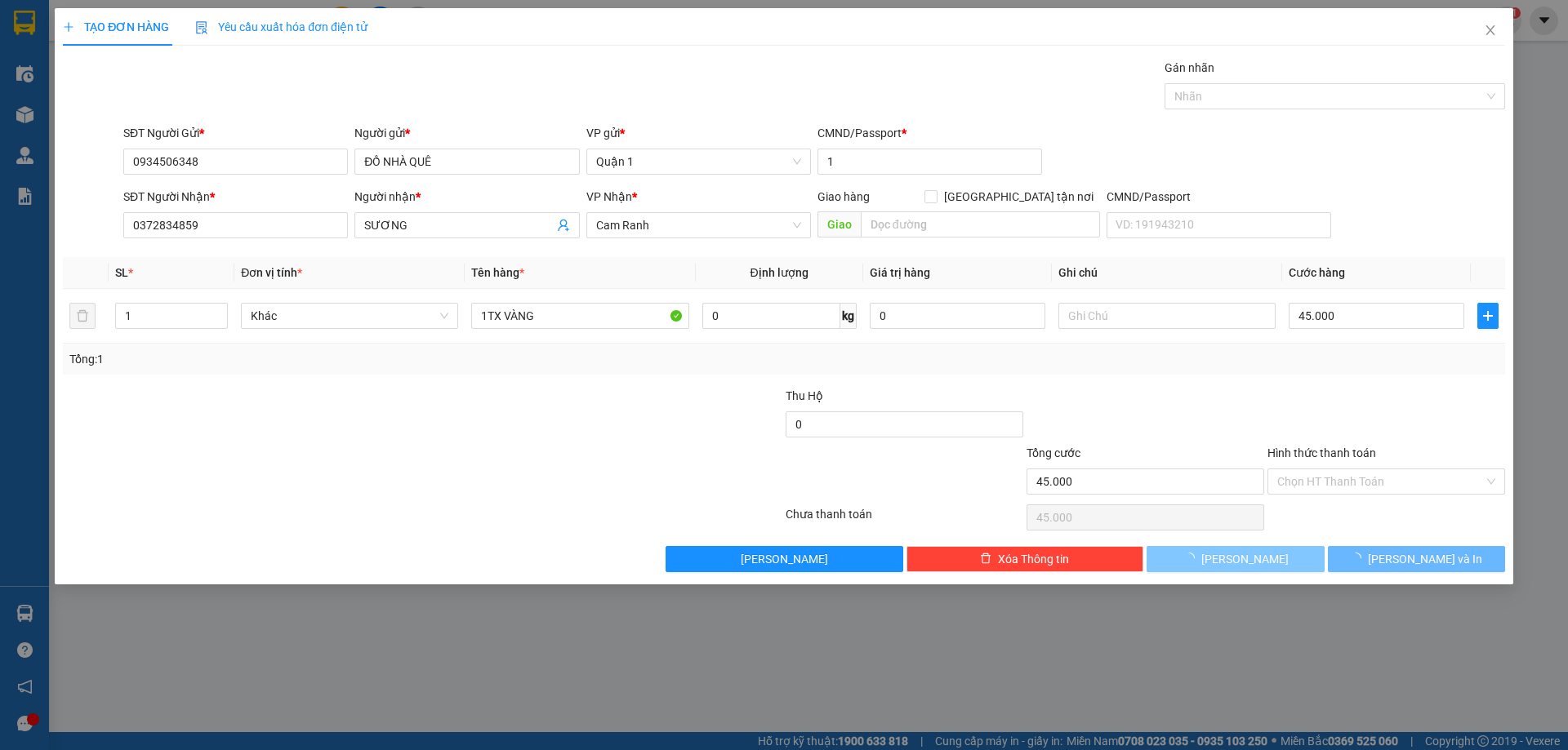
type input "0"
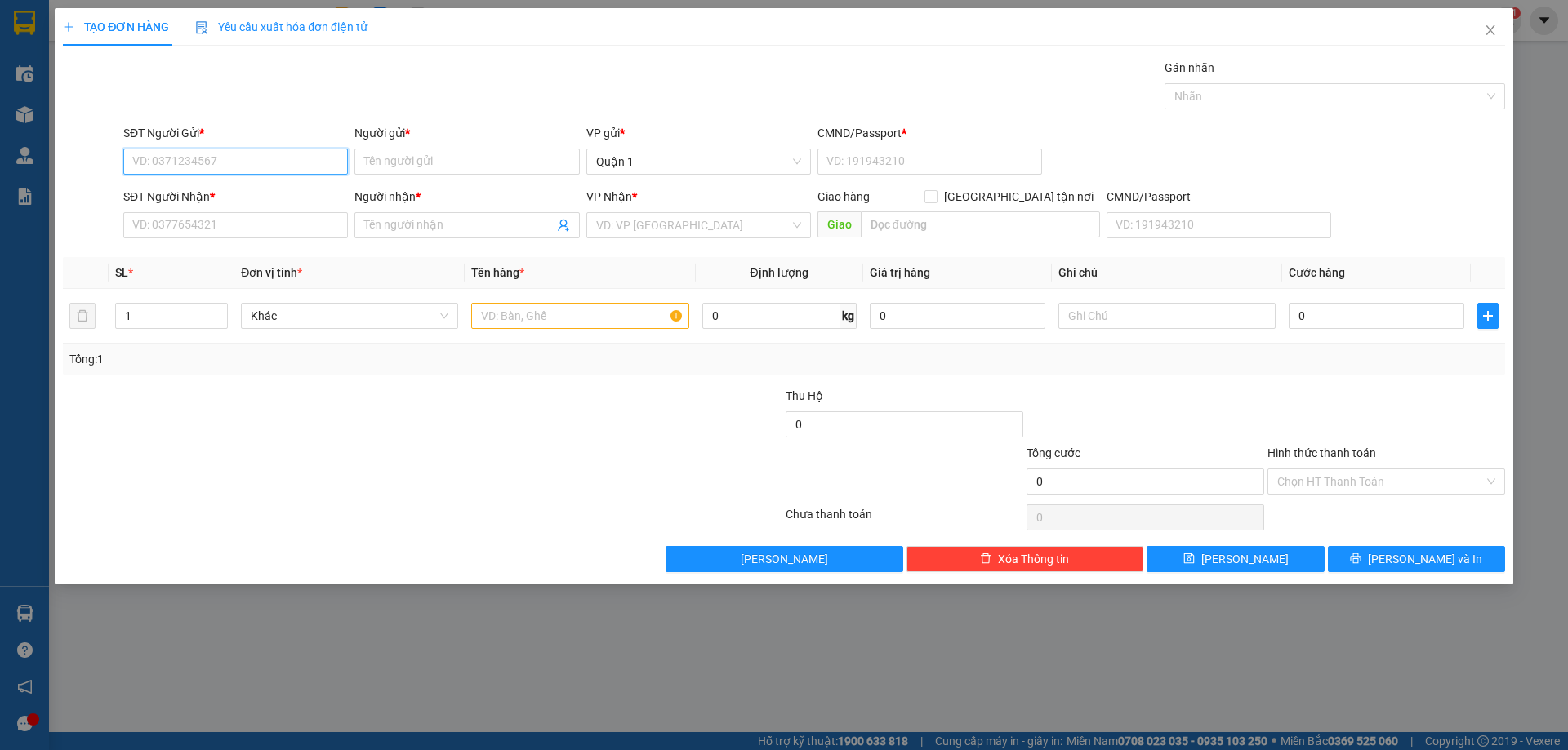
click at [273, 163] on input "SĐT Người Gửi *" at bounding box center [236, 161] width 225 height 26
type input "1900999918"
click at [448, 166] on input "Người gửi *" at bounding box center [467, 161] width 225 height 26
type input "c"
type input "CTY ĐẠI CÁT Á"
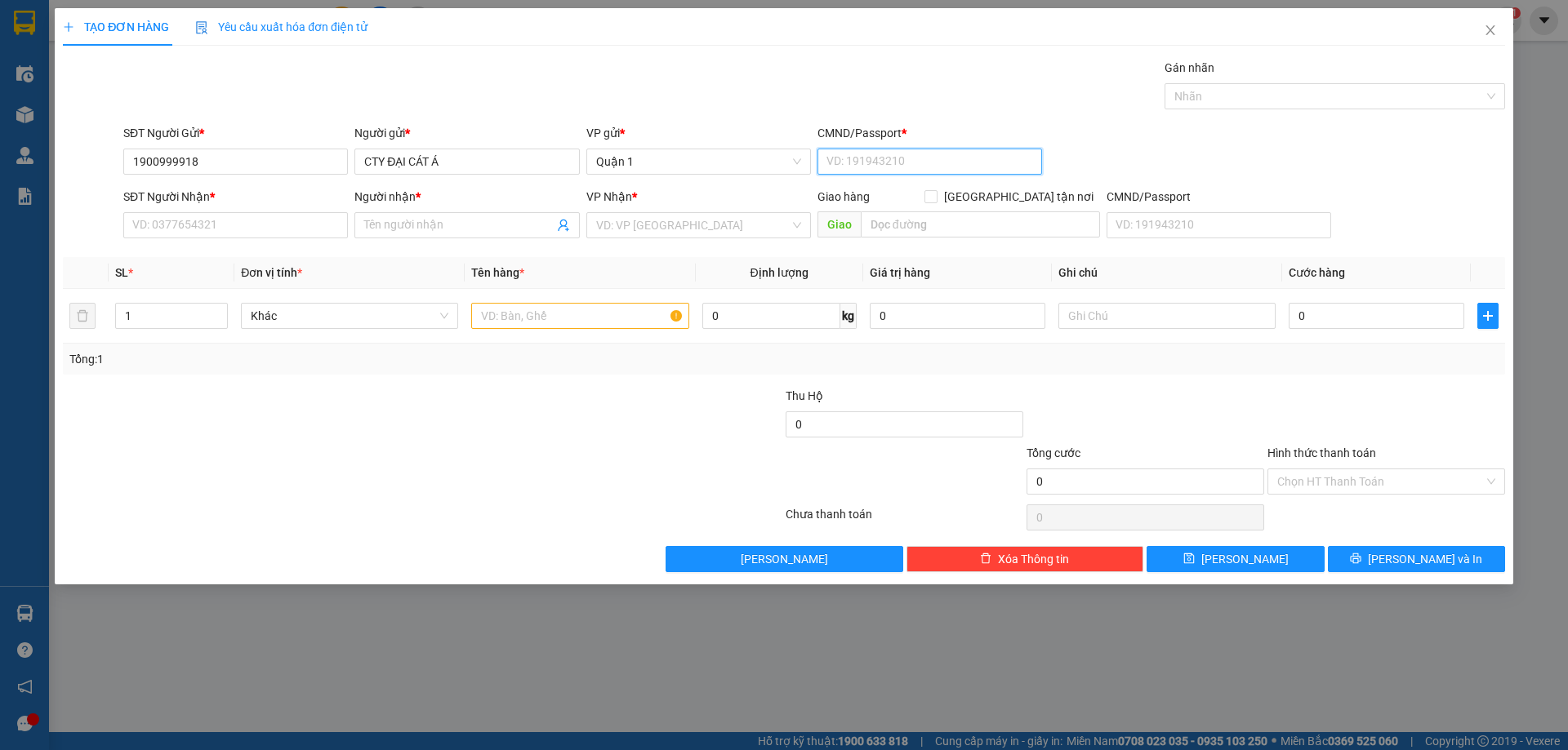
click at [887, 160] on input "CMND/Passport *" at bounding box center [929, 161] width 225 height 26
type input "1"
click at [222, 215] on input "SĐT Người Nhận *" at bounding box center [236, 225] width 225 height 26
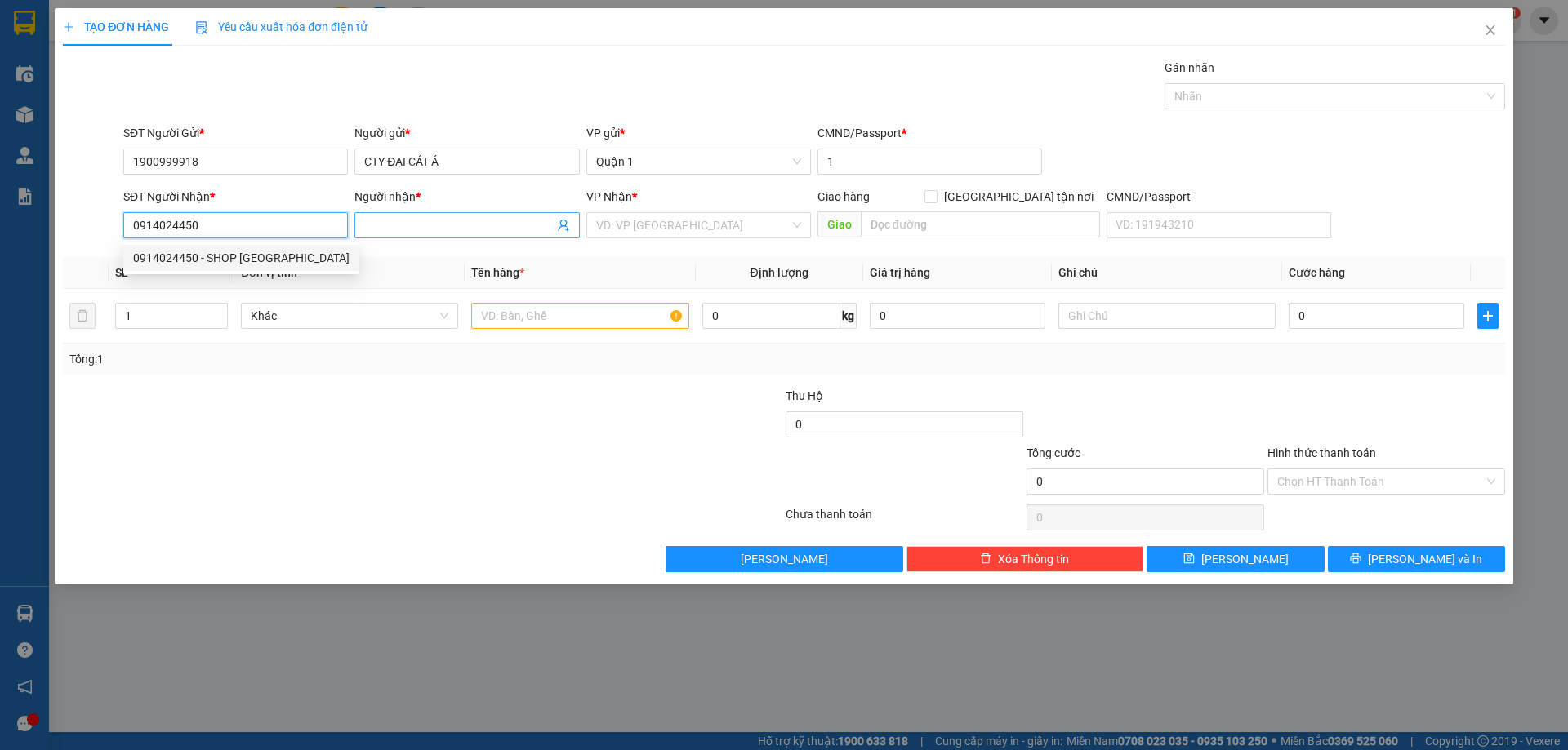
type input "0914024450"
click at [459, 226] on input "Người nhận *" at bounding box center [458, 225] width 189 height 18
click at [266, 215] on input "0914024450" at bounding box center [236, 225] width 225 height 26
click at [293, 259] on div "0914024450 - SHOP [GEOGRAPHIC_DATA]" at bounding box center [241, 257] width 216 height 18
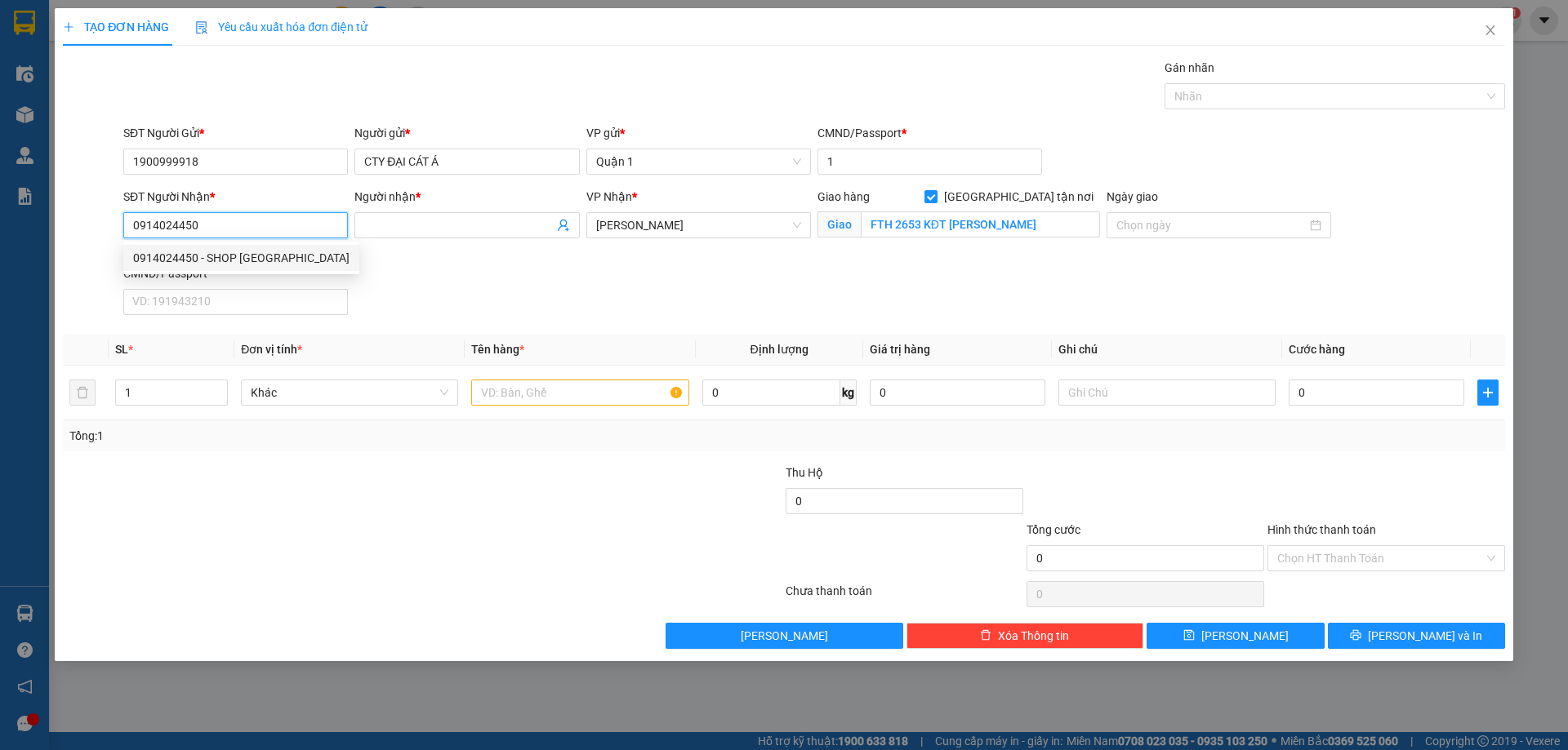
type input "SHOP [PERSON_NAME]"
checkbox input "true"
type input "FTH 2653 KĐT [PERSON_NAME]"
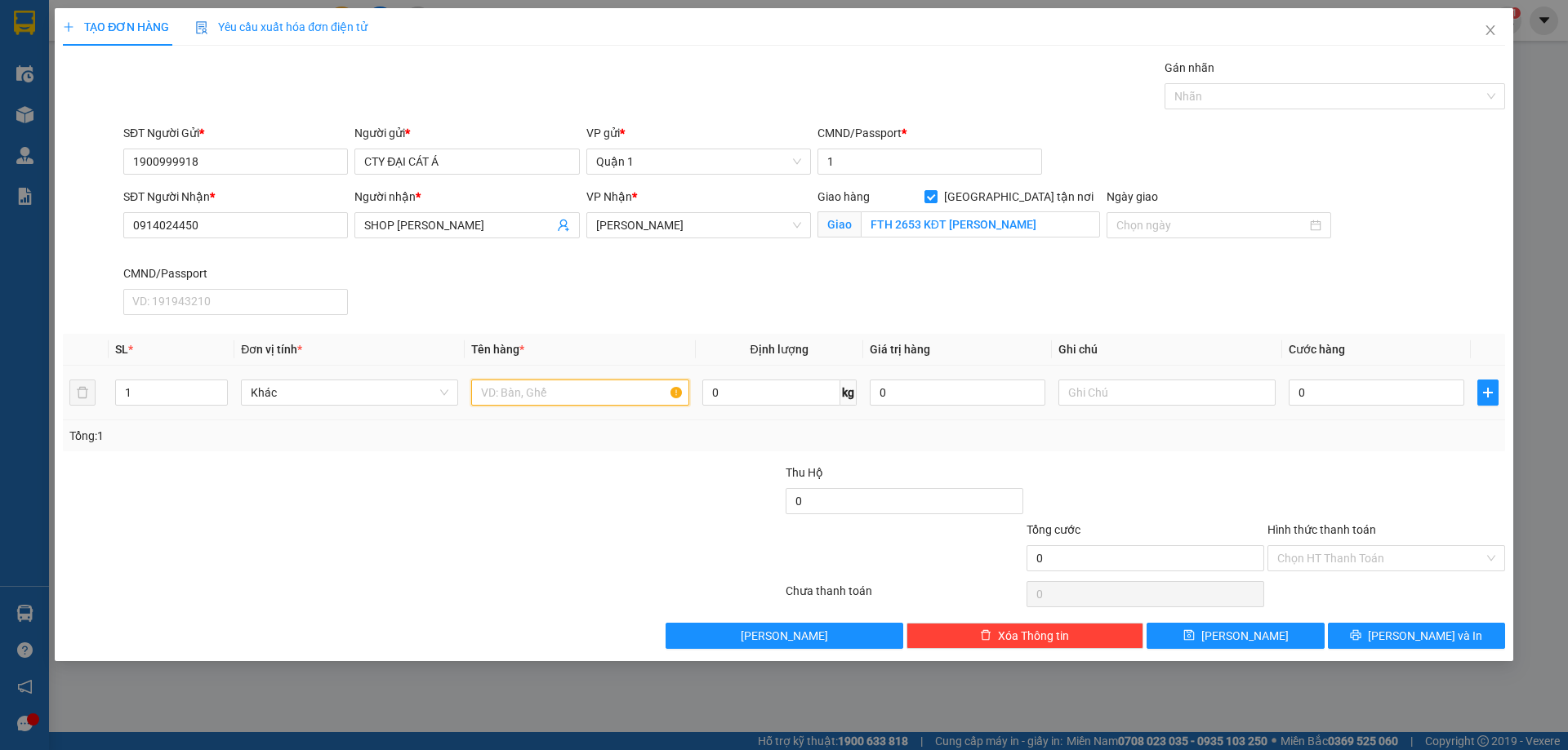
click at [626, 401] on input "text" at bounding box center [579, 392] width 217 height 26
type input "1H VÀNG"
click at [250, 223] on input "0914024450" at bounding box center [236, 225] width 225 height 26
click at [249, 223] on input "0914024450" at bounding box center [236, 225] width 225 height 26
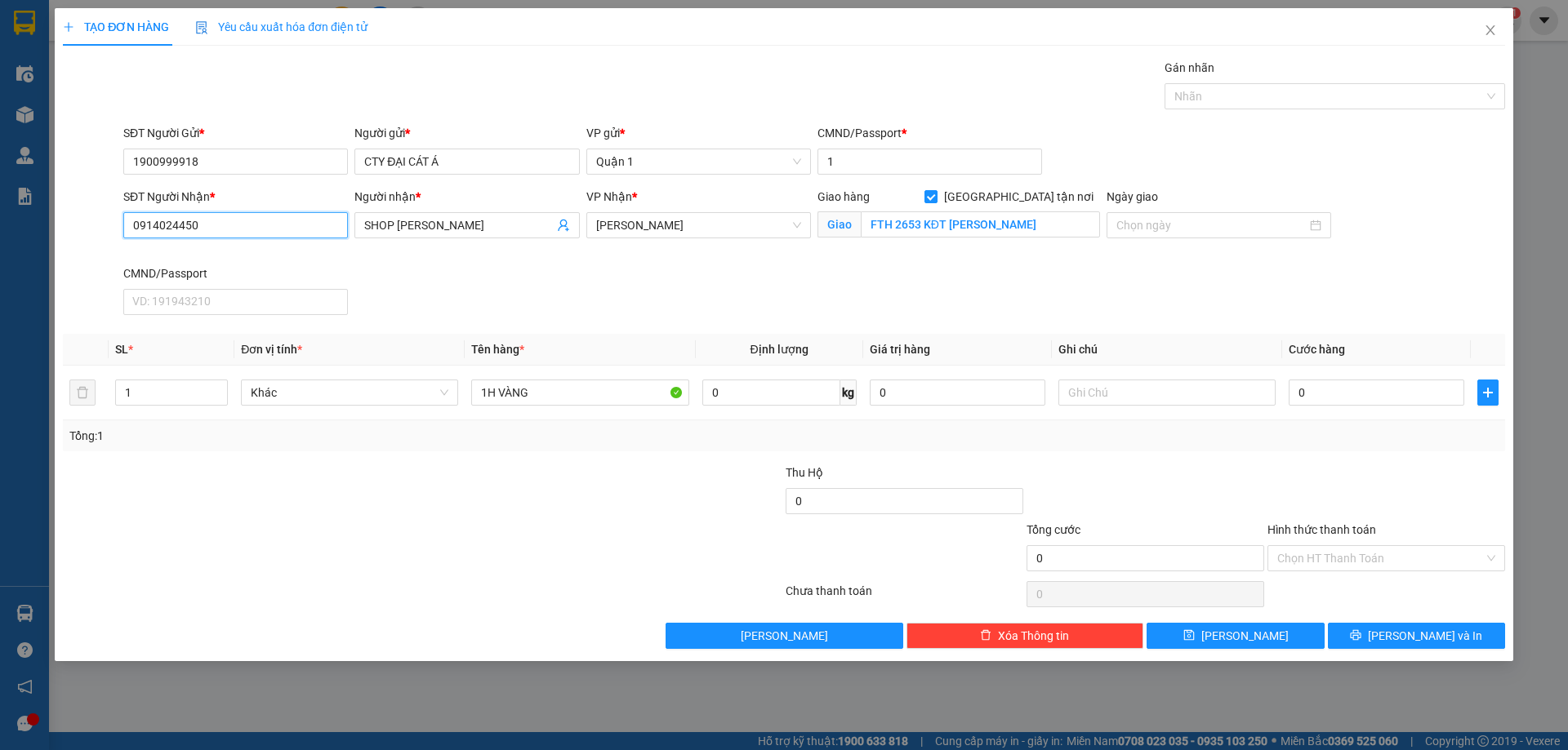
click at [249, 221] on input "0914024450" at bounding box center [236, 225] width 225 height 26
click at [761, 400] on input "0" at bounding box center [771, 392] width 138 height 26
click at [1382, 390] on input "0" at bounding box center [1377, 392] width 176 height 26
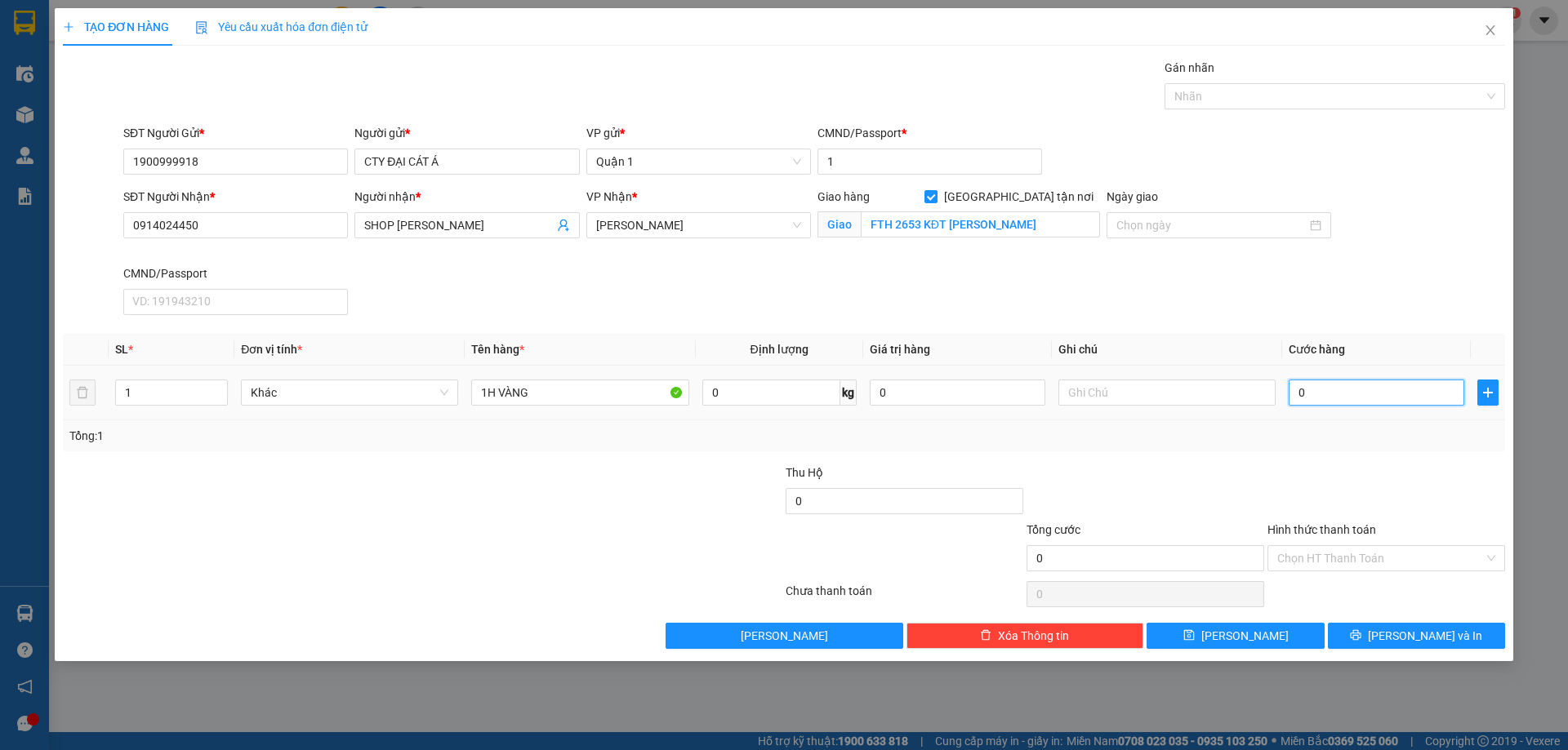
type input "7"
type input "70"
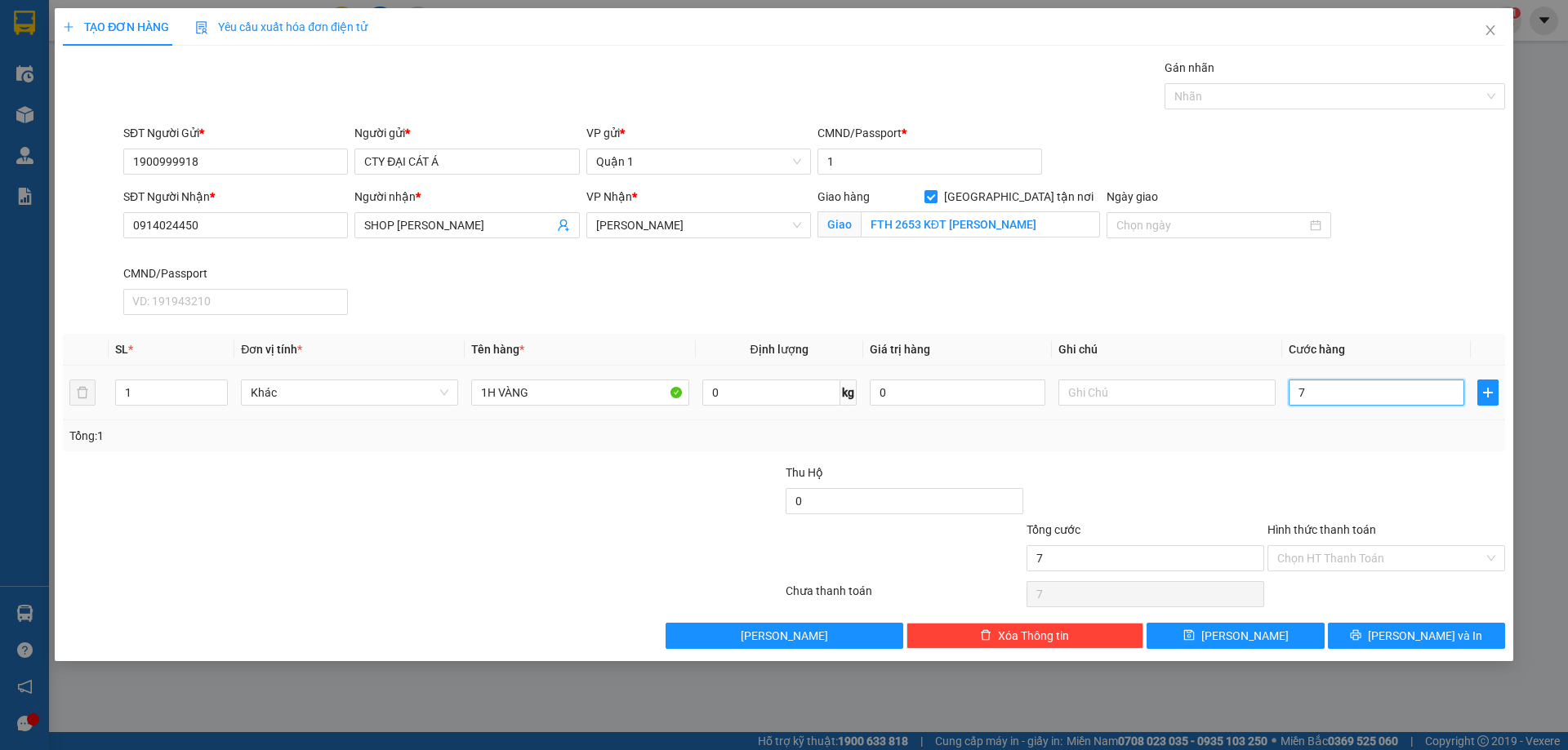
type input "70"
type input "70.000"
click at [1330, 486] on div at bounding box center [1386, 492] width 241 height 57
click at [1362, 567] on input "Hình thức thanh toán" at bounding box center [1380, 559] width 207 height 25
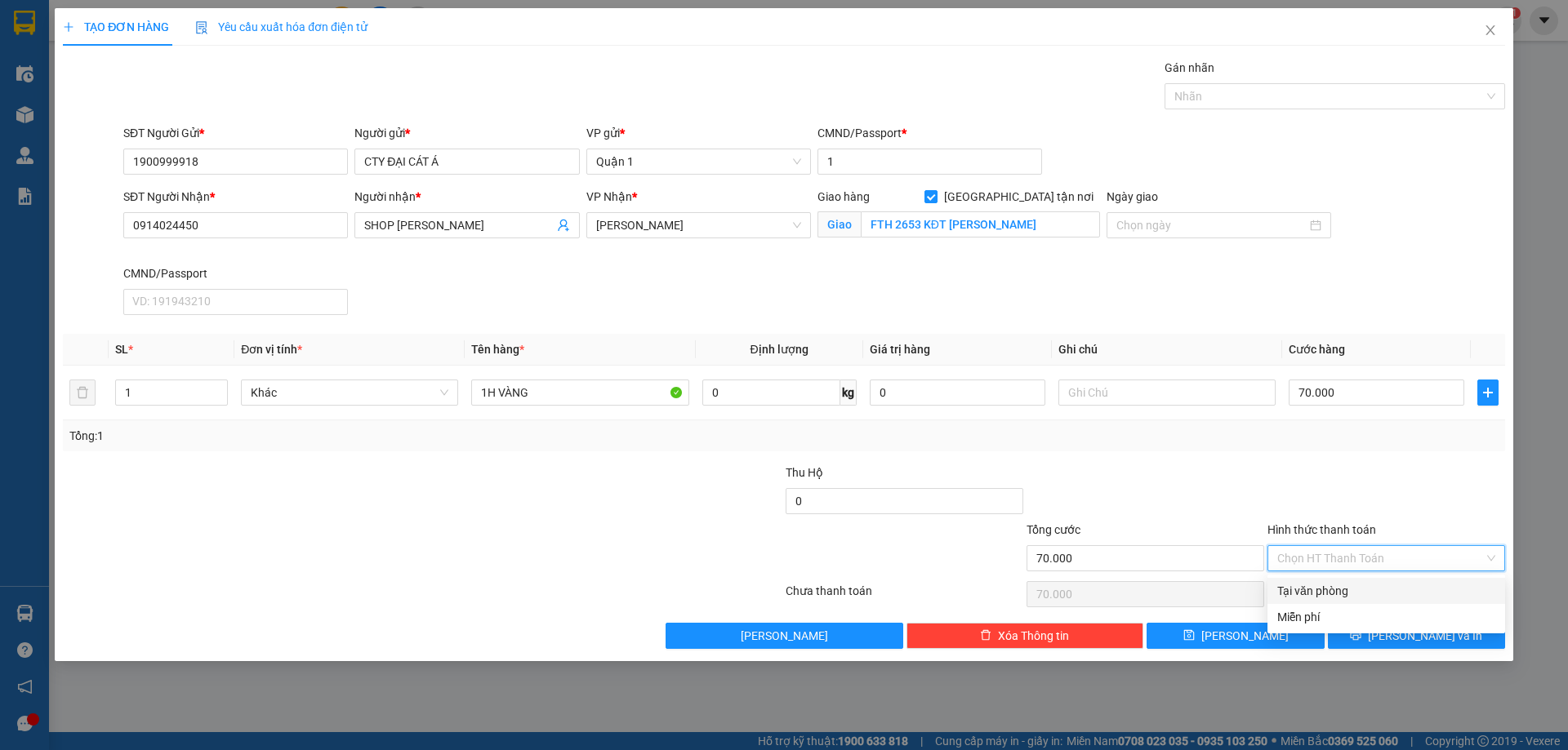
click at [1368, 597] on div "Tại văn phòng" at bounding box center [1386, 590] width 218 height 18
type input "0"
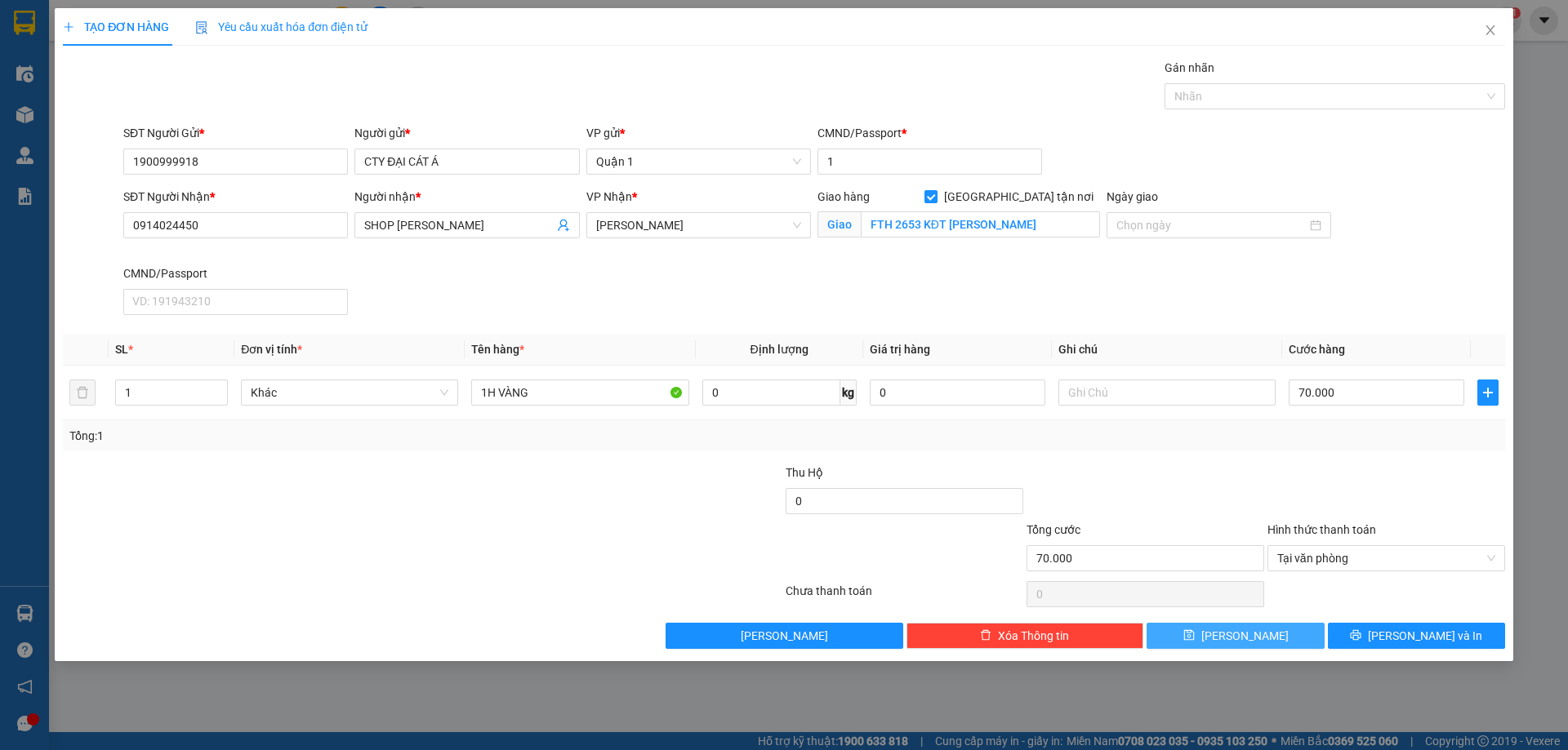
click at [1245, 644] on span "[PERSON_NAME]" at bounding box center [1245, 636] width 88 height 18
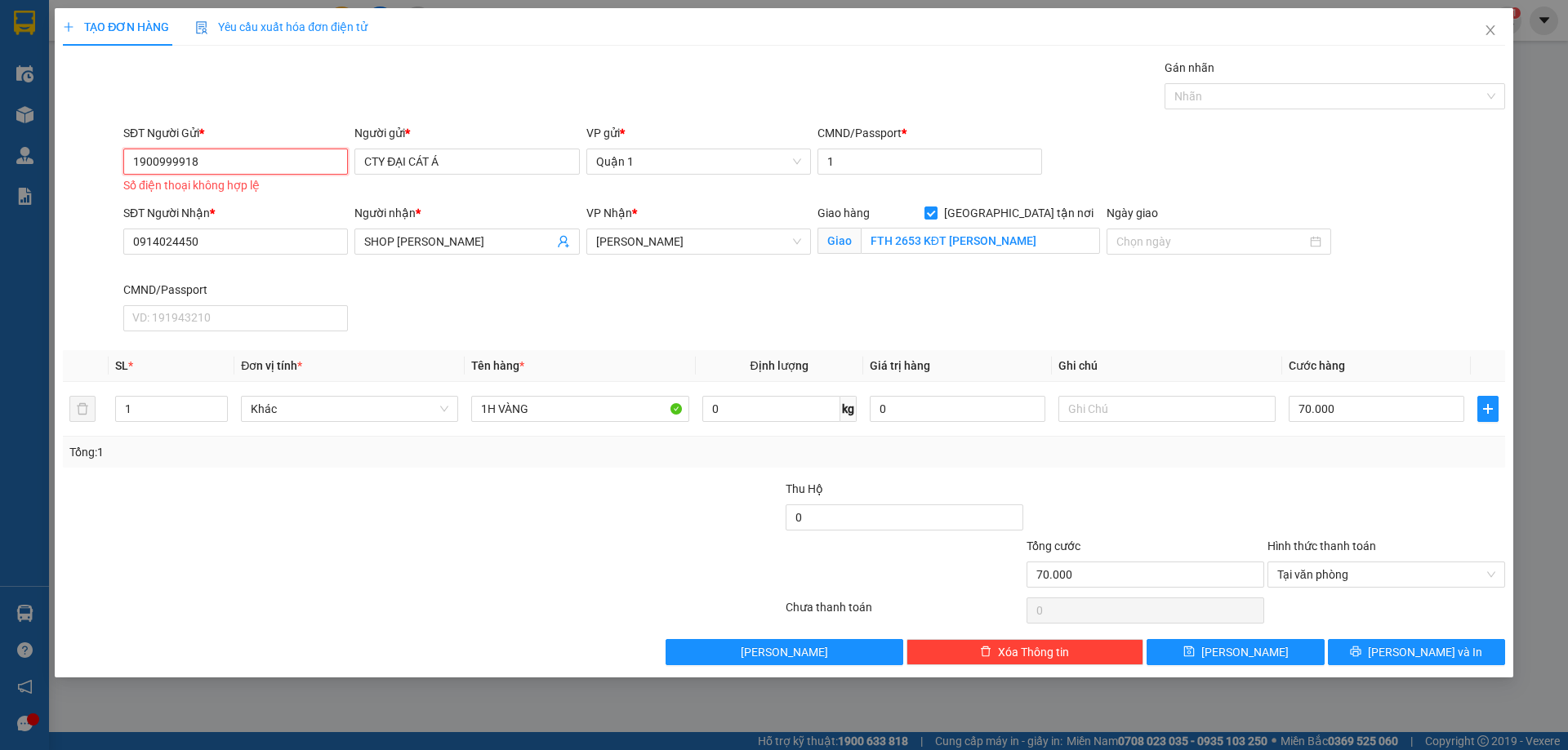
click at [230, 148] on input "1900999918" at bounding box center [236, 161] width 225 height 26
click at [252, 160] on input "1900999918" at bounding box center [236, 161] width 225 height 26
click at [1267, 656] on button "[PERSON_NAME]" at bounding box center [1235, 652] width 177 height 26
click at [261, 153] on input "1900999918" at bounding box center [236, 161] width 225 height 26
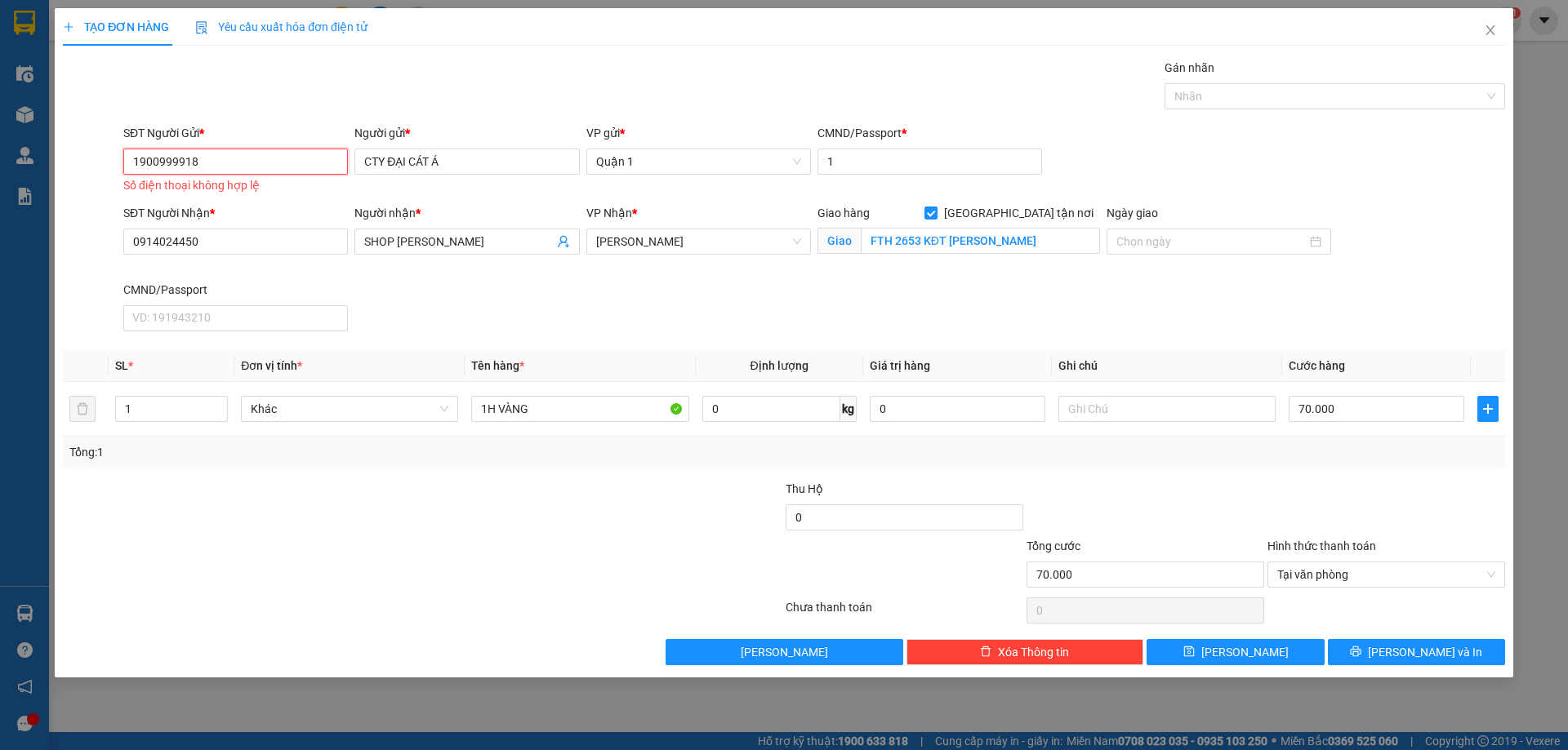
click at [261, 153] on input "1900999918" at bounding box center [236, 161] width 225 height 26
click at [256, 163] on input "1900999918" at bounding box center [236, 161] width 225 height 26
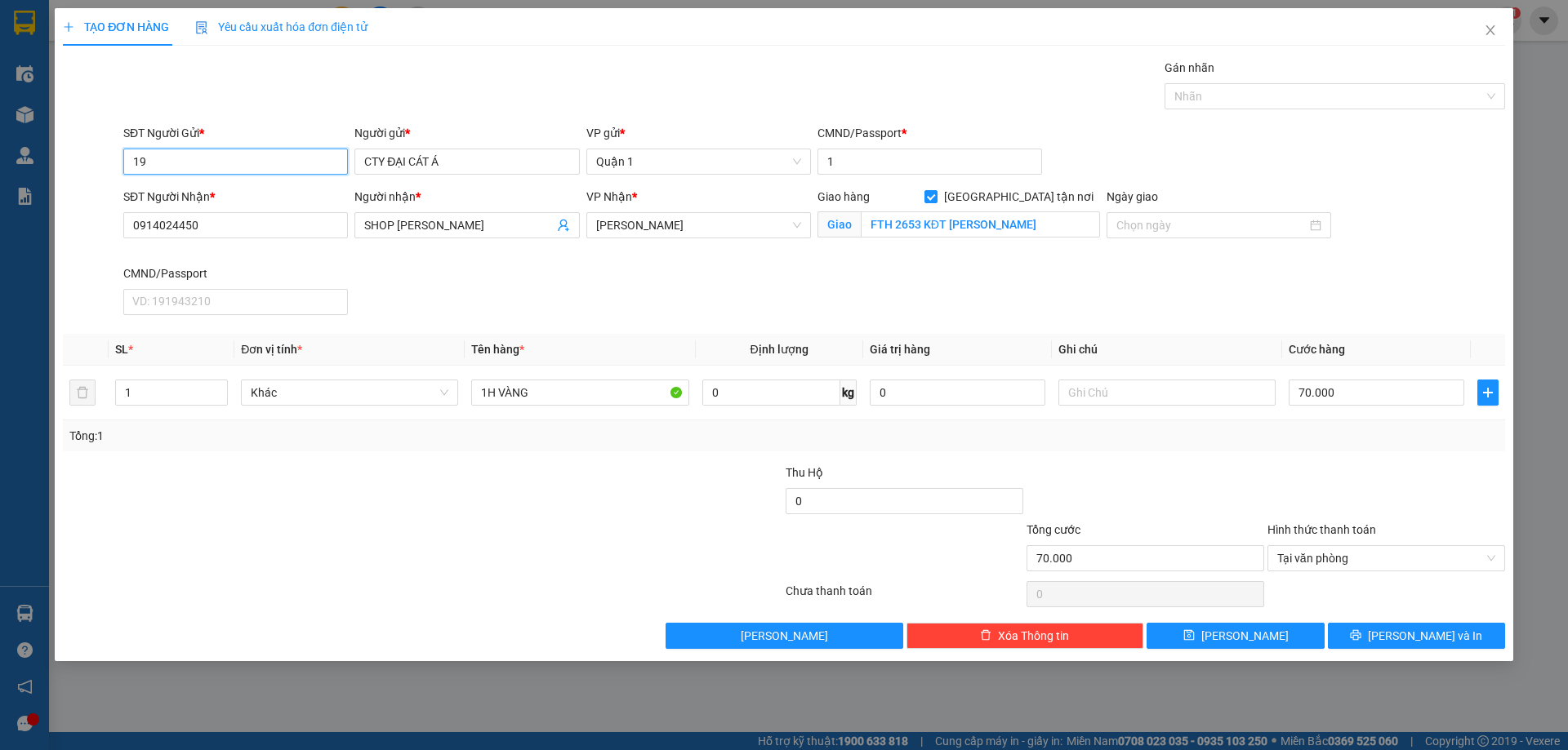
type input "1"
click at [234, 197] on div "02839955111 - [GEOGRAPHIC_DATA]" at bounding box center [235, 194] width 205 height 18
type input "02839955111"
type input "ĐẠI CÁT Á"
type input "040091025709"
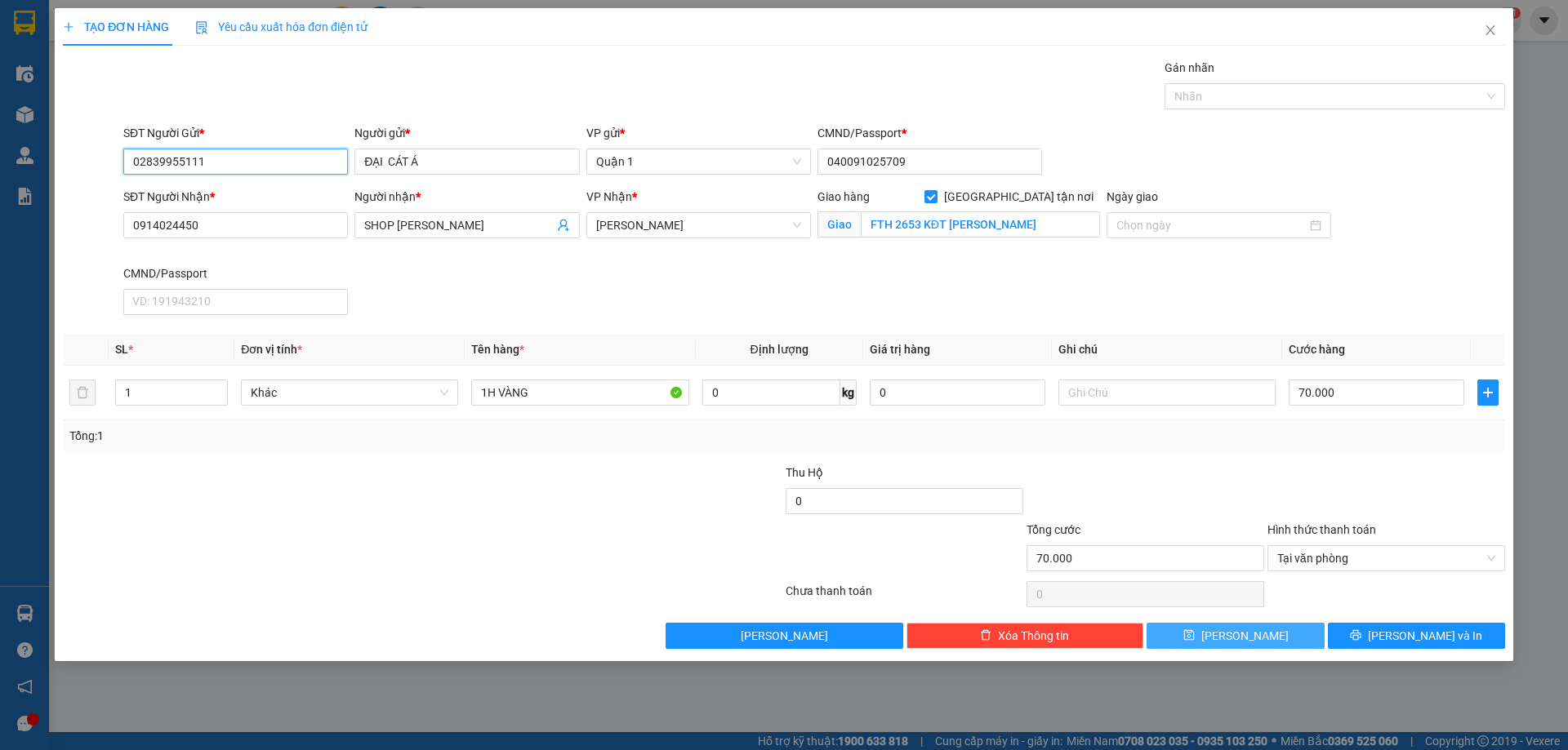
type input "02839955111"
click at [1211, 633] on button "[PERSON_NAME]" at bounding box center [1235, 636] width 177 height 26
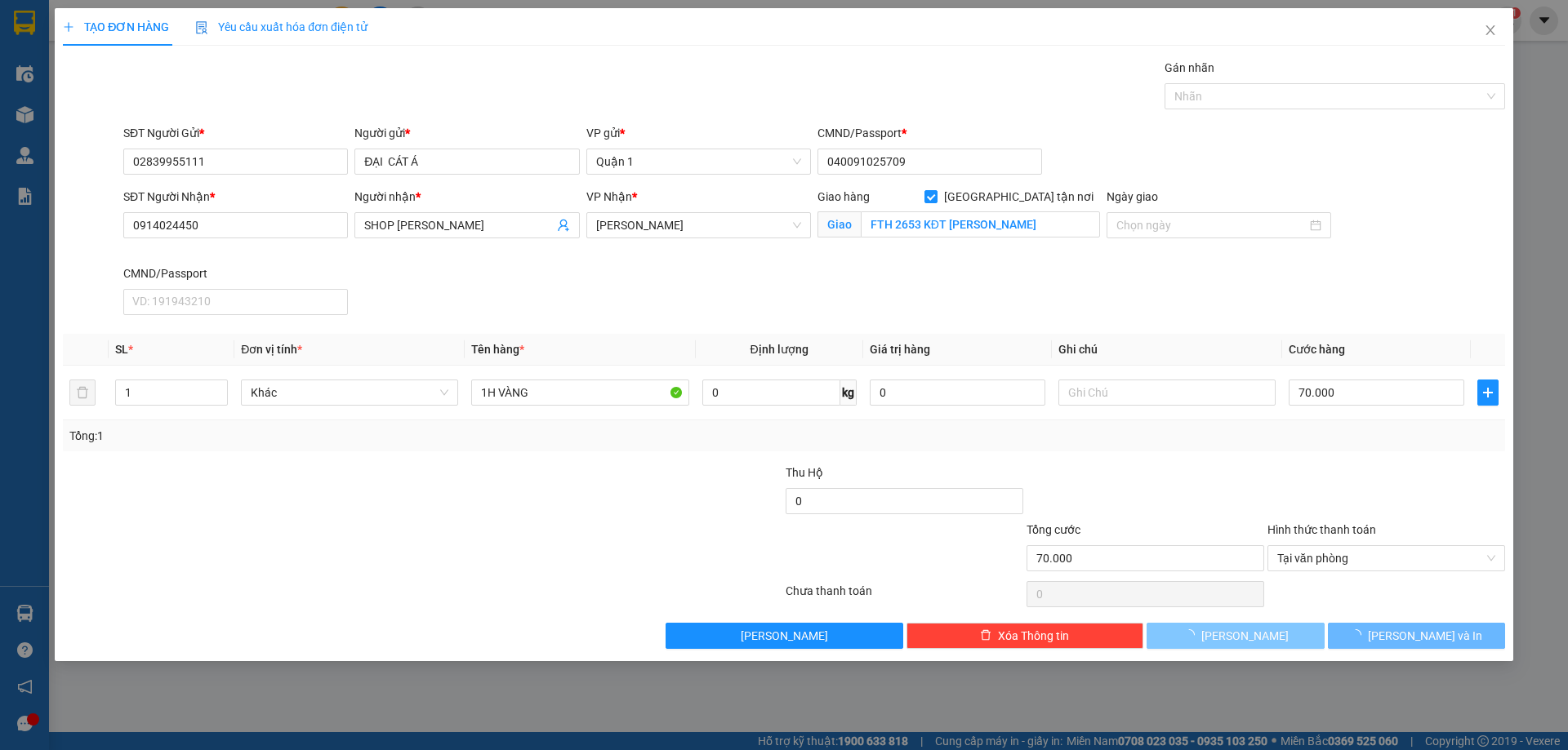
checkbox input "false"
type input "0"
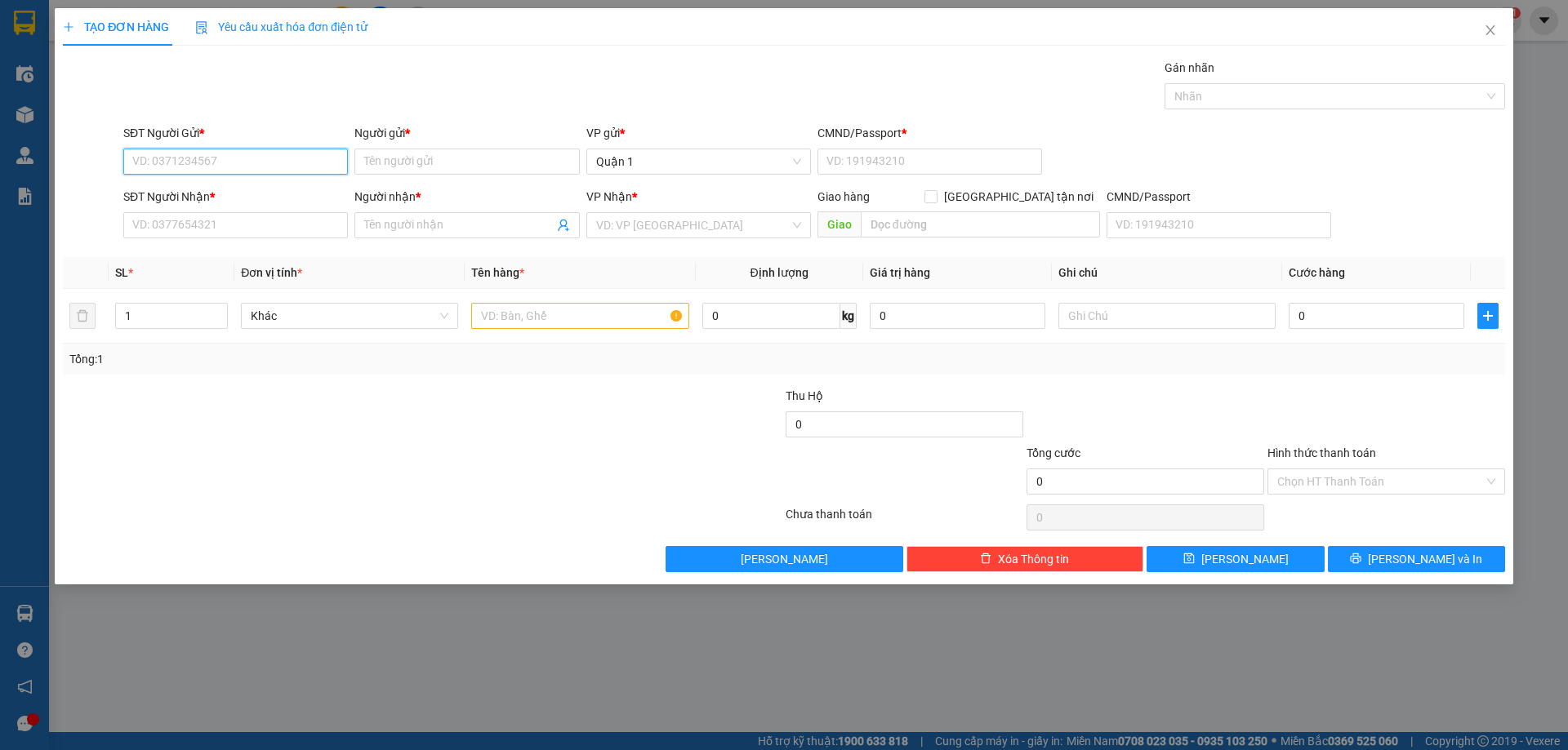
click at [224, 160] on input "SĐT Người Gửi *" at bounding box center [236, 161] width 225 height 26
click at [258, 221] on input "SĐT Người Nhận *" at bounding box center [236, 225] width 225 height 26
click at [245, 160] on input "SĐT Người Gửi *" at bounding box center [236, 161] width 225 height 26
type input "1"
type input "0968861210"
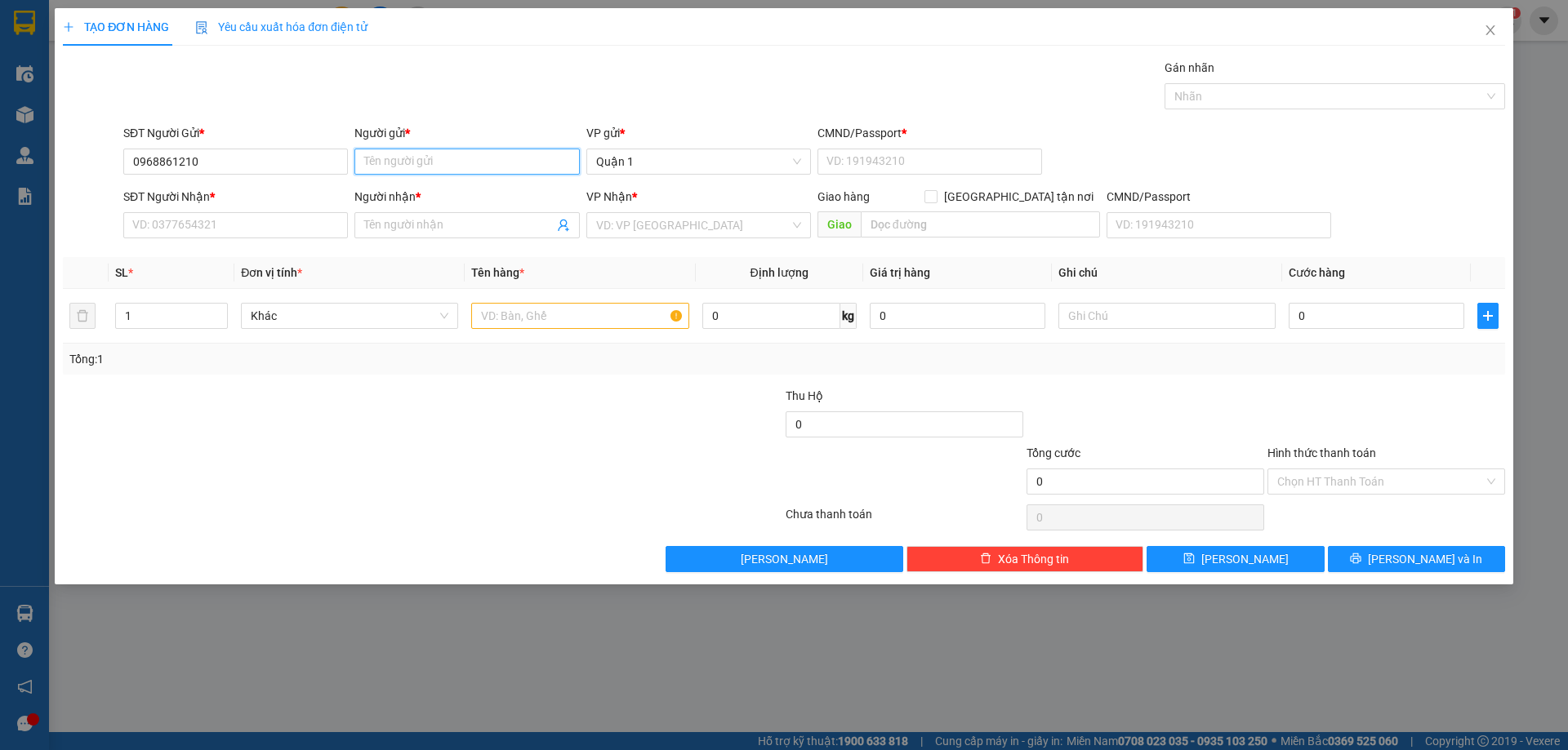
click at [469, 160] on input "Người gửi *" at bounding box center [467, 161] width 225 height 26
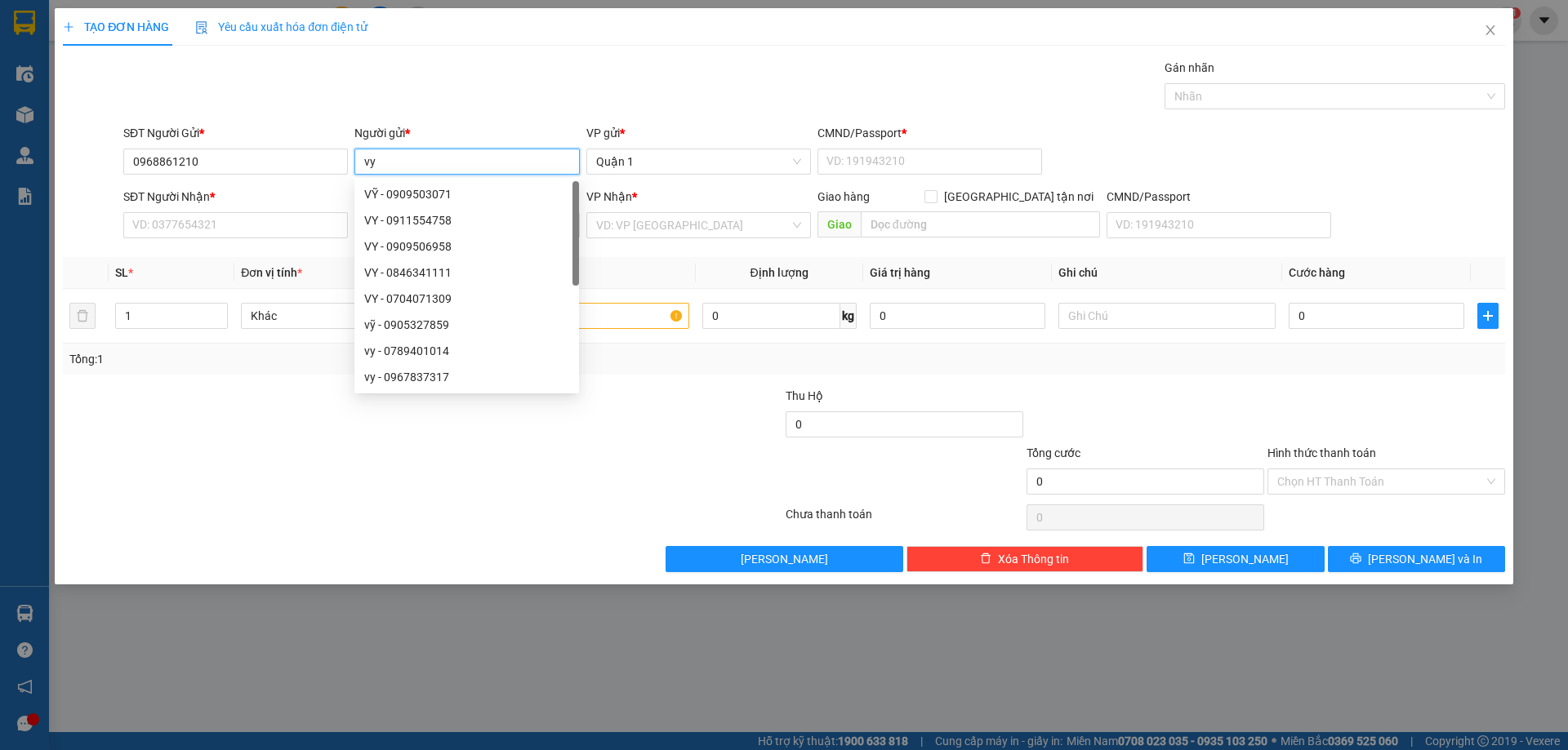
type input "v"
type input "VY"
click at [850, 158] on input "CMND/Passport *" at bounding box center [929, 161] width 225 height 26
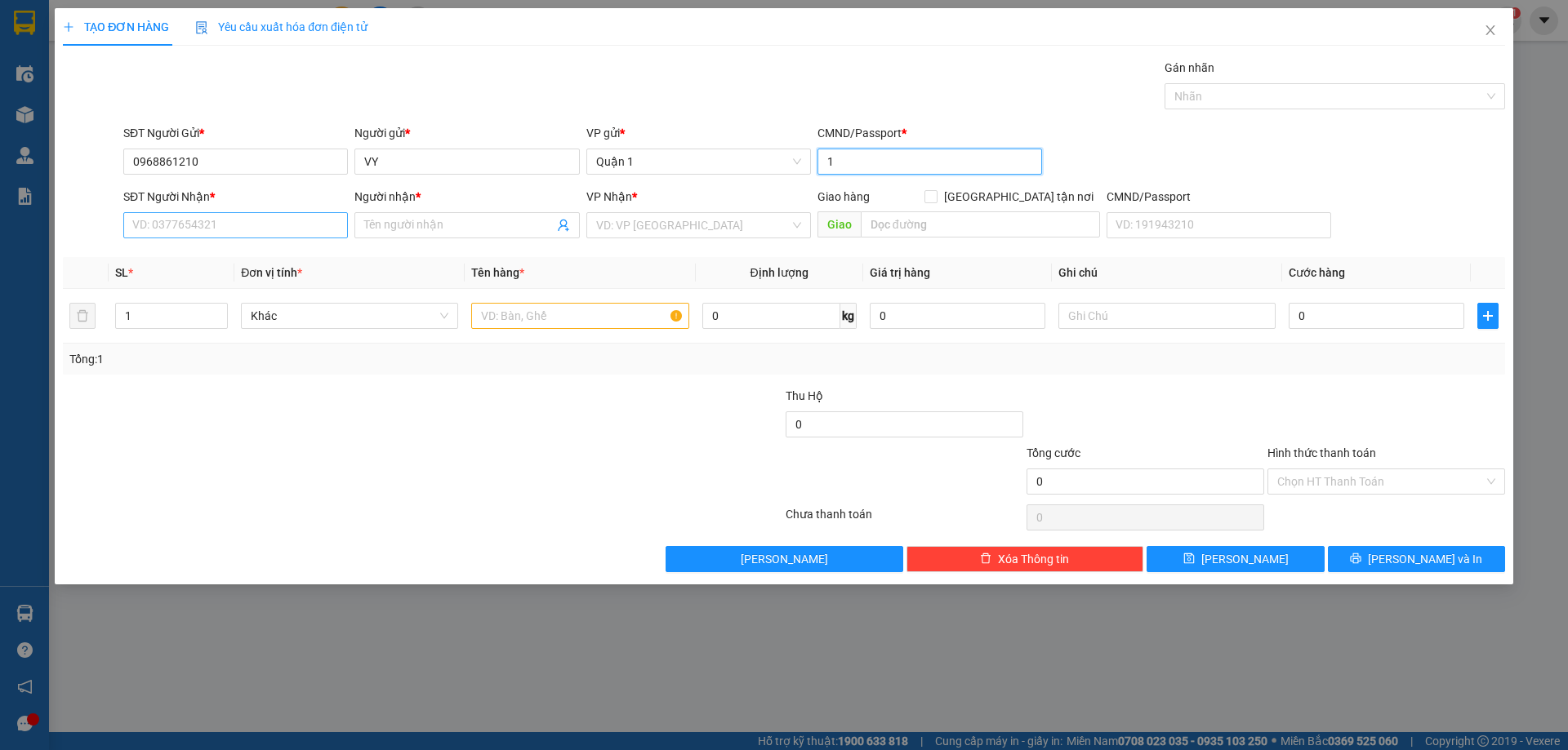
type input "1"
click at [268, 228] on input "SĐT Người Nhận *" at bounding box center [236, 225] width 225 height 26
click at [208, 219] on input "3507" at bounding box center [236, 225] width 225 height 26
click at [387, 227] on input "Người nhận *" at bounding box center [458, 225] width 189 height 18
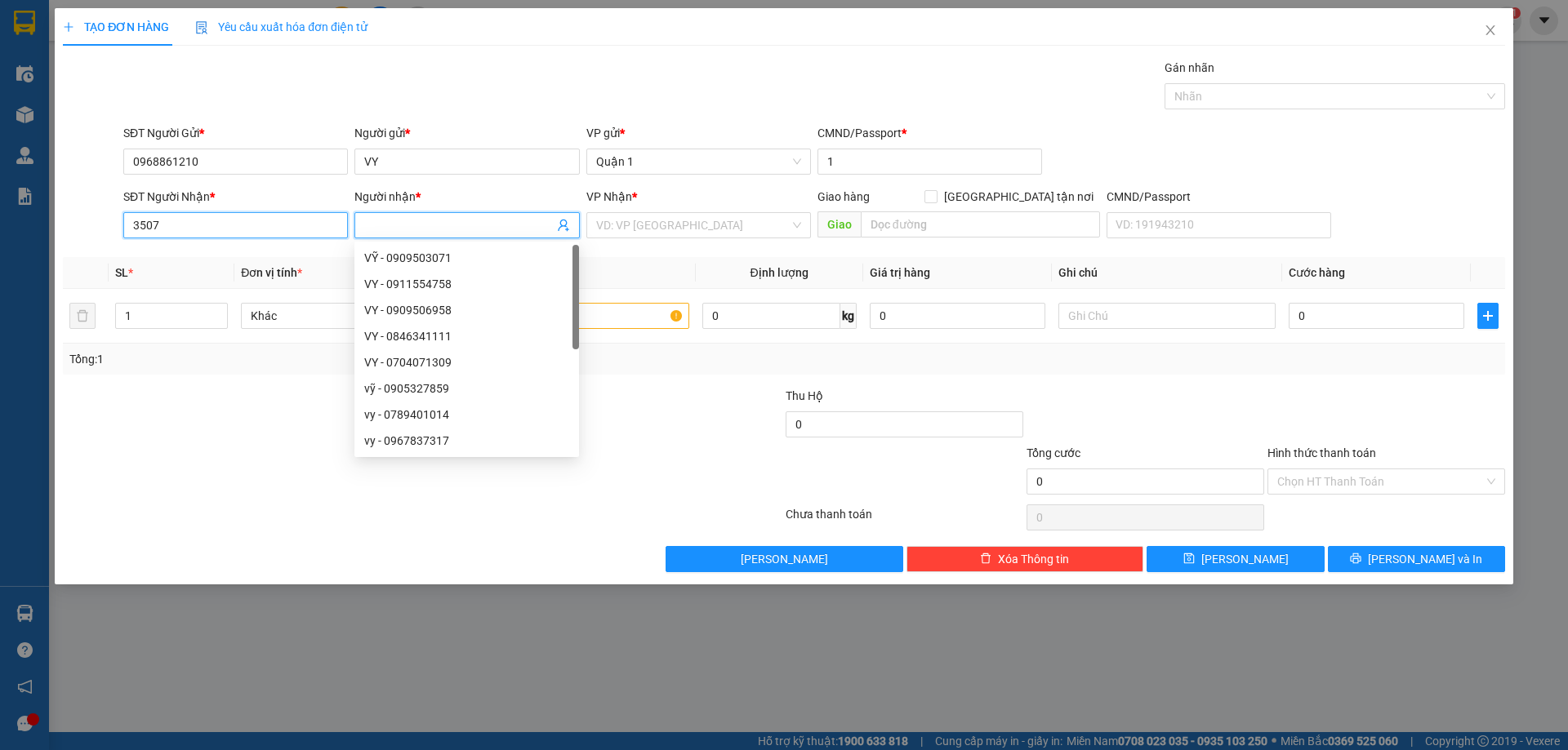
click at [134, 227] on input "3507" at bounding box center [236, 225] width 225 height 26
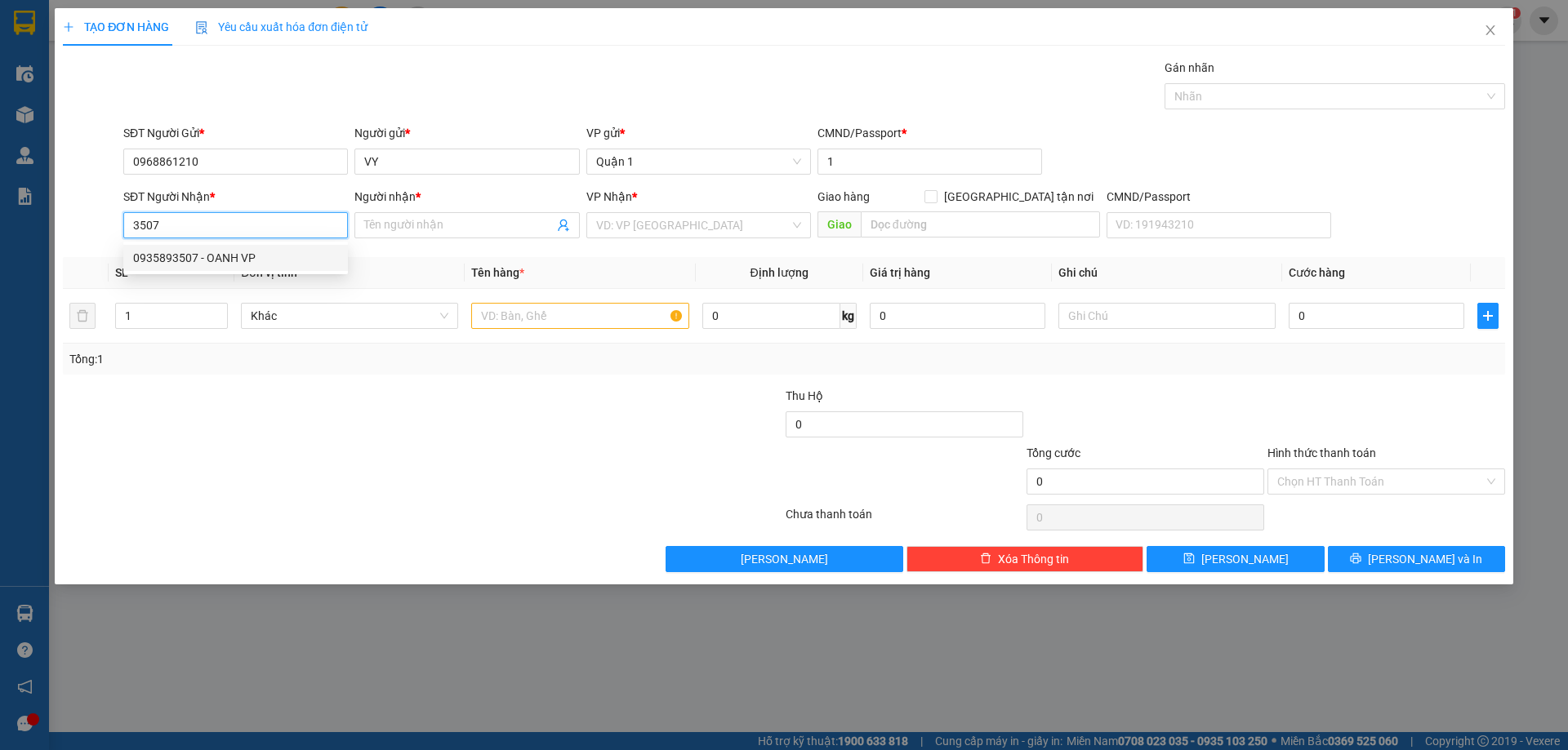
click at [144, 217] on input "3507" at bounding box center [236, 225] width 225 height 26
type input "0915833507"
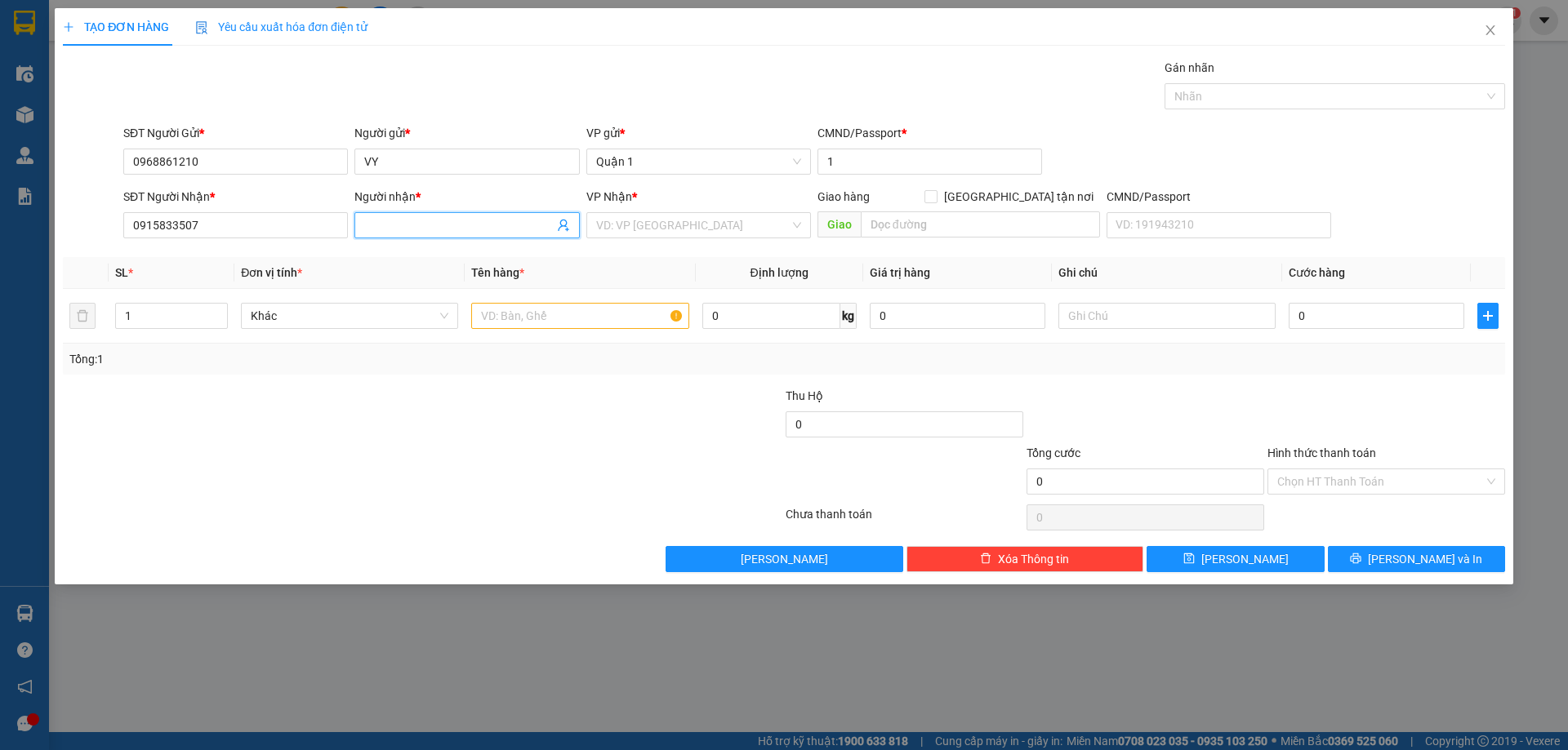
click at [372, 215] on span at bounding box center [467, 225] width 225 height 26
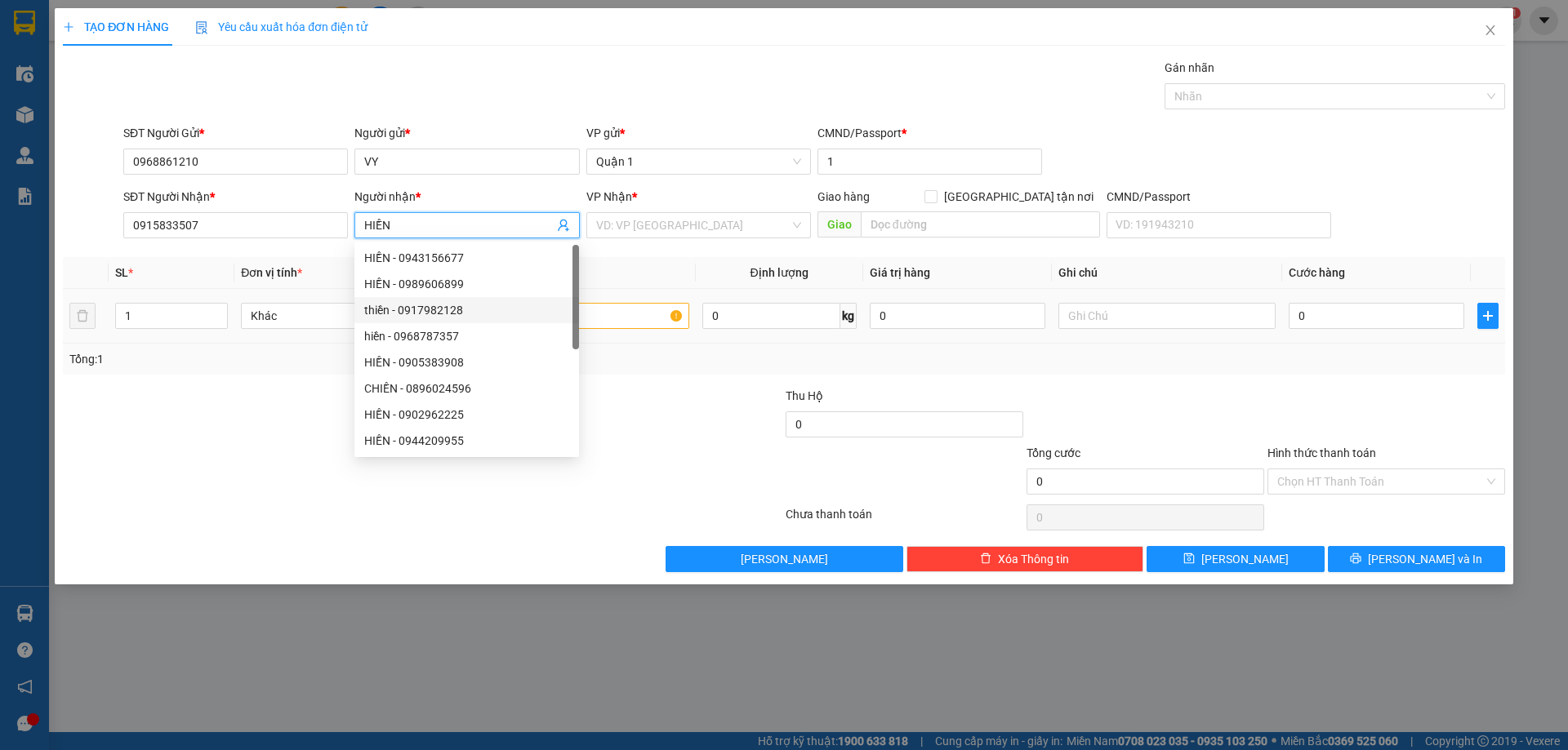
type input "HIỀN"
click at [621, 326] on input "text" at bounding box center [579, 316] width 217 height 26
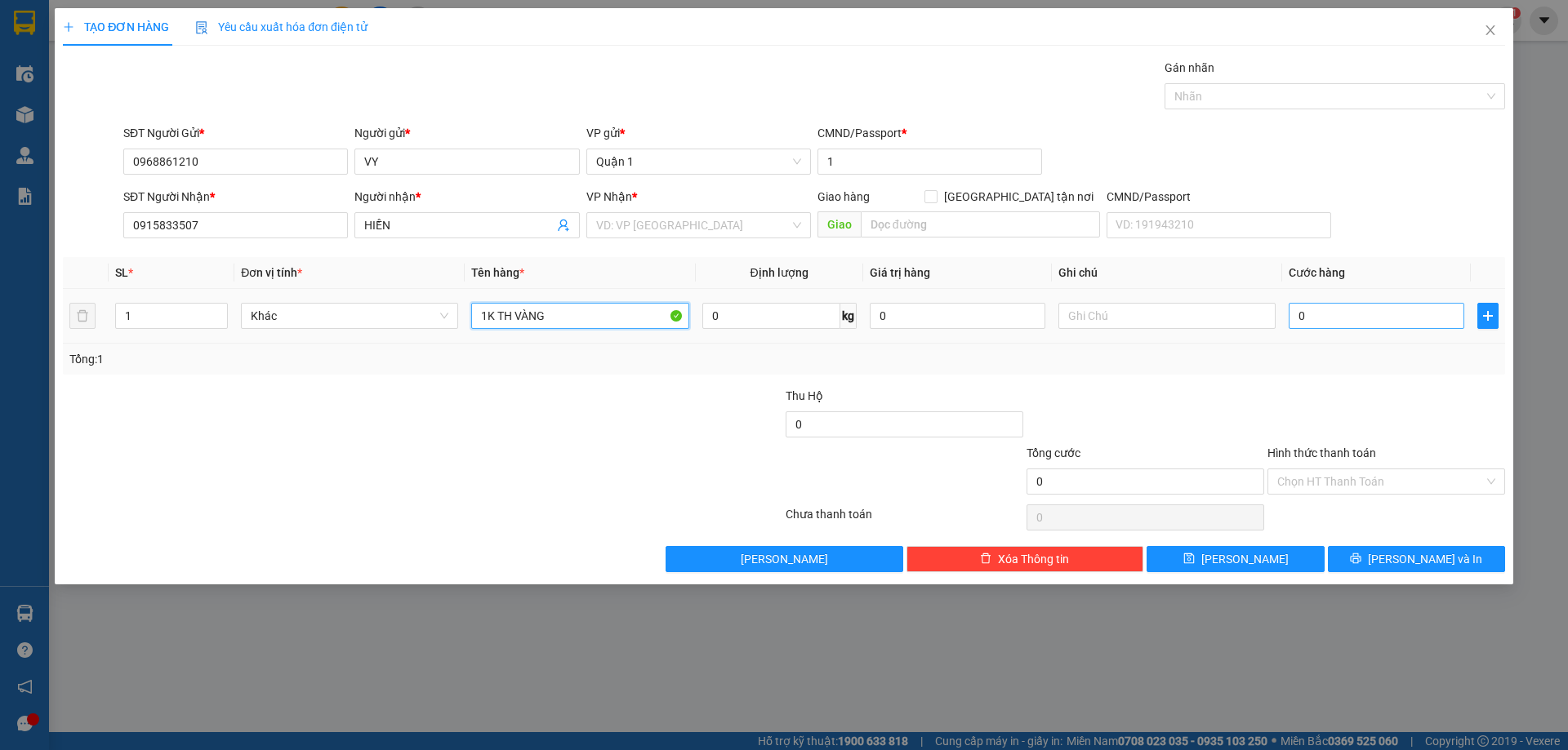
type input "1K TH VÀNG"
click at [1401, 319] on input "0" at bounding box center [1377, 316] width 176 height 26
type input "5"
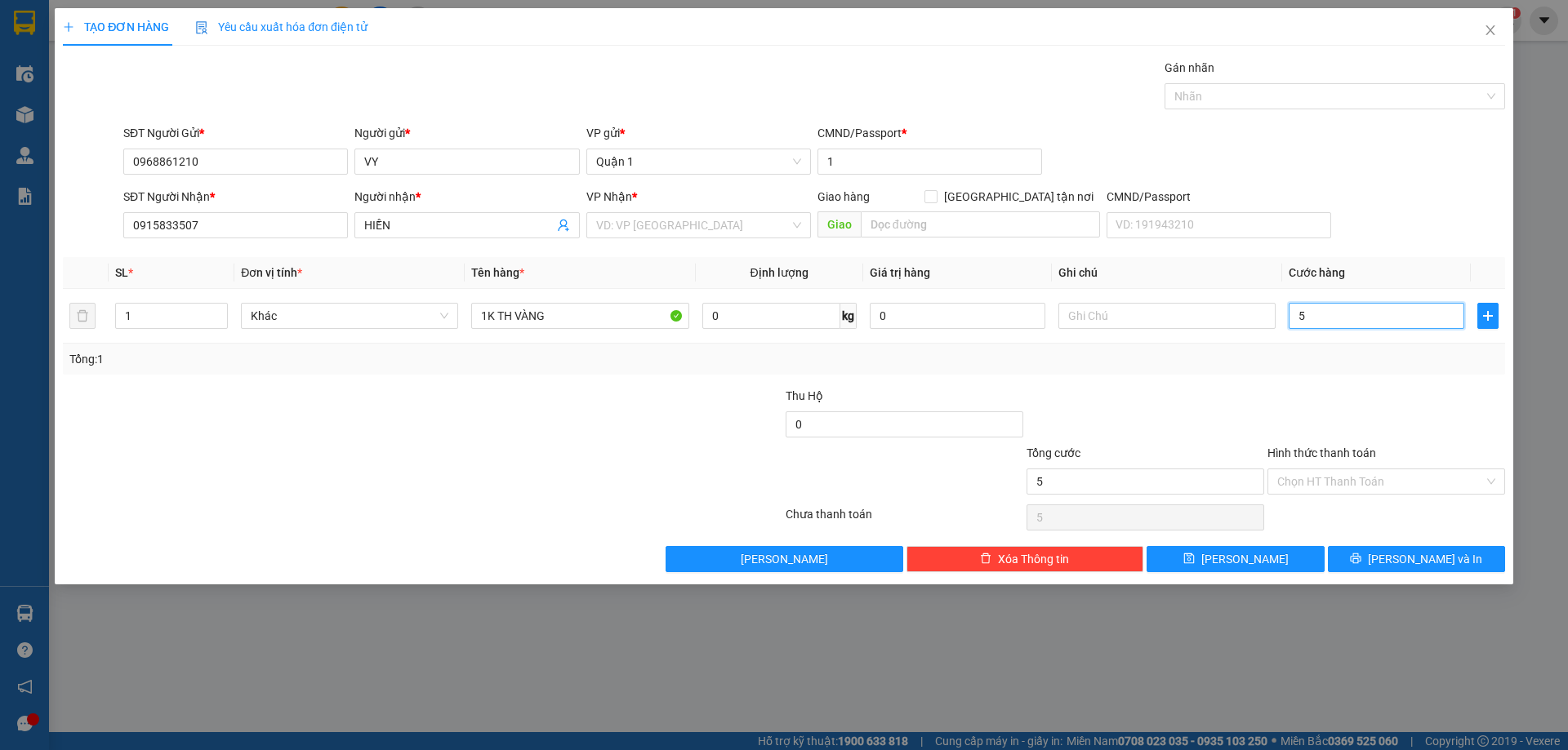
type input "50"
type input "50.000"
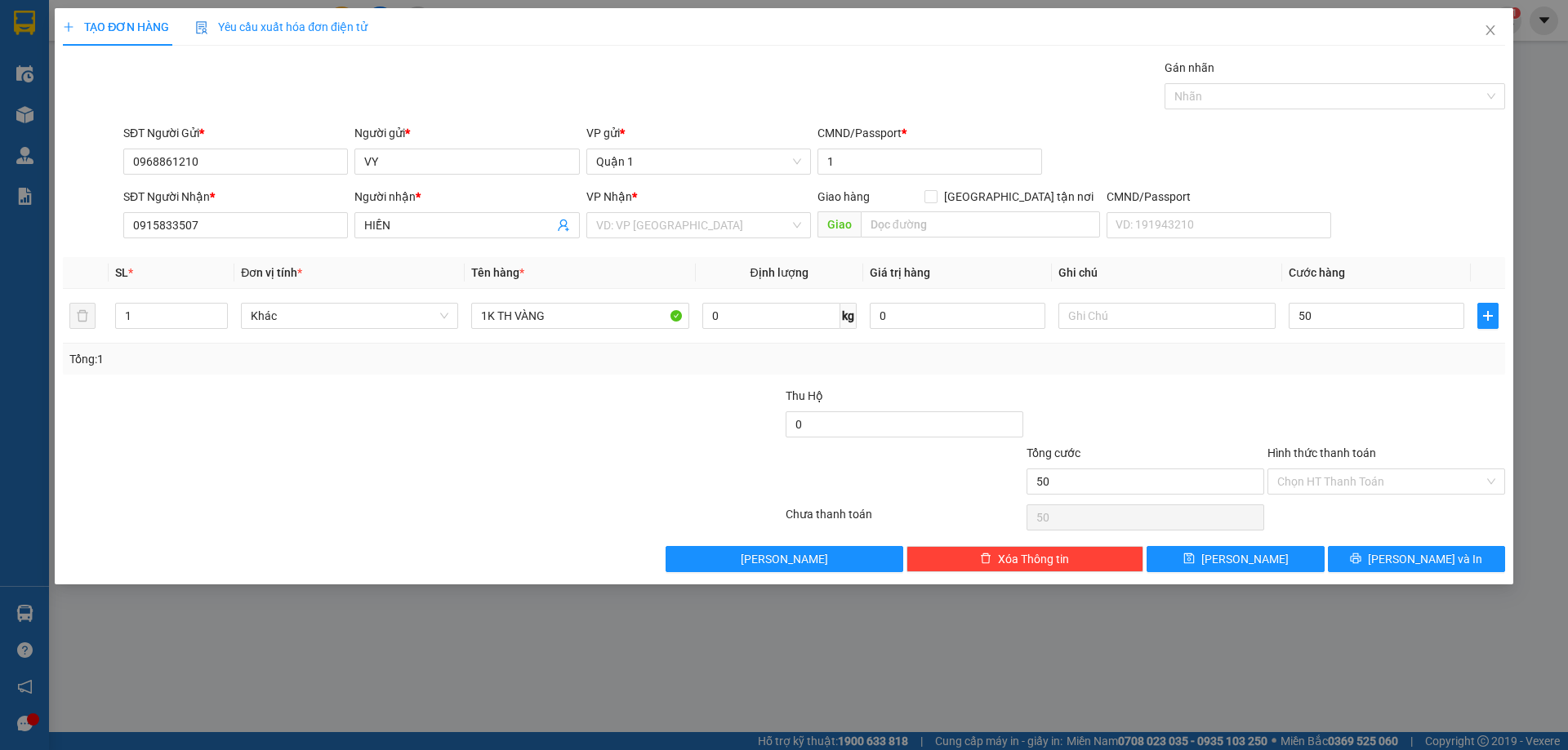
type input "50.000"
click at [1279, 425] on div at bounding box center [1386, 415] width 241 height 57
click at [1238, 541] on div "Transit Pickup Surcharge Ids Transit Deliver Surcharge Ids Transit Deliver Surc…" at bounding box center [784, 316] width 1442 height 514
click at [1238, 554] on span "[PERSON_NAME]" at bounding box center [1245, 559] width 88 height 18
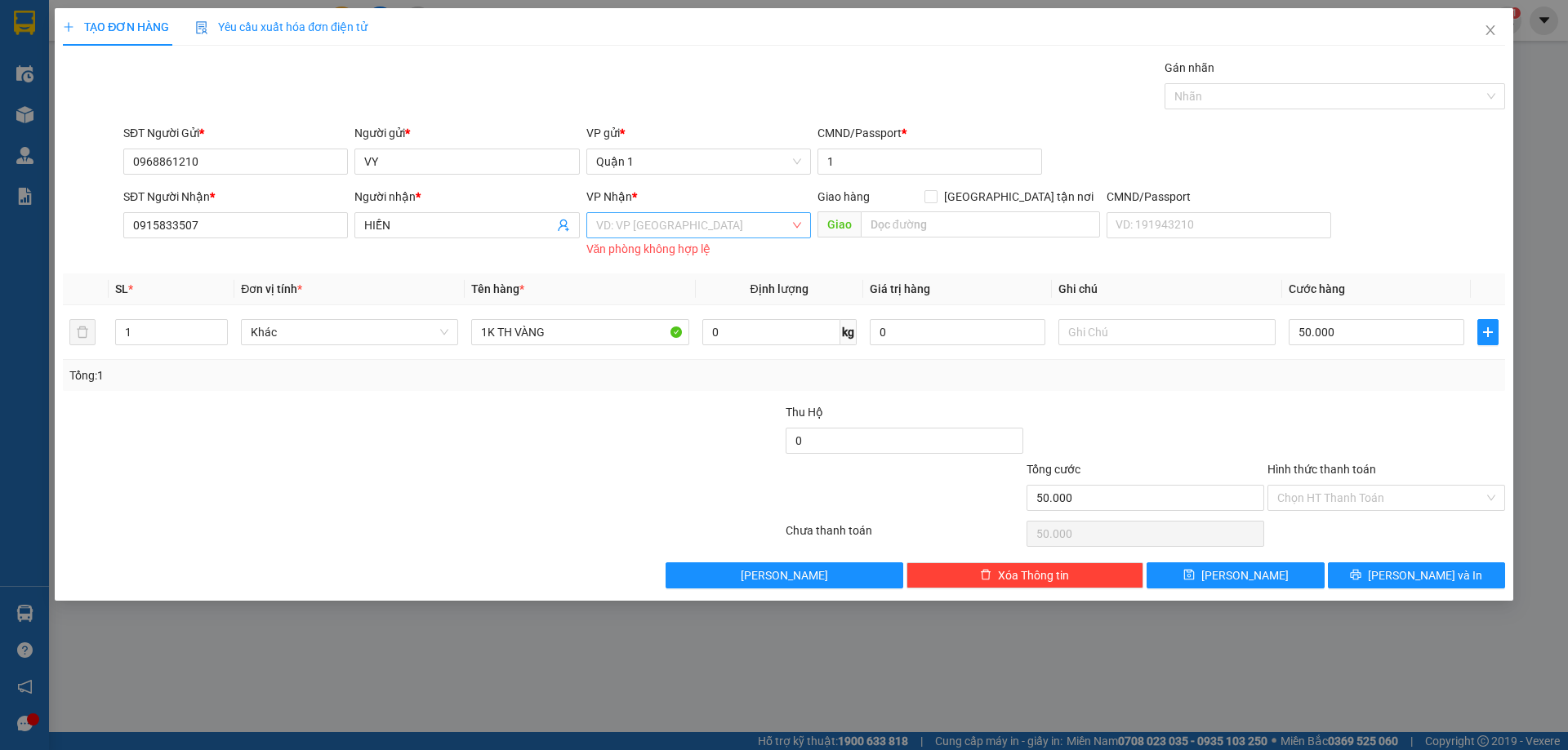
click at [718, 222] on input "search" at bounding box center [693, 225] width 194 height 25
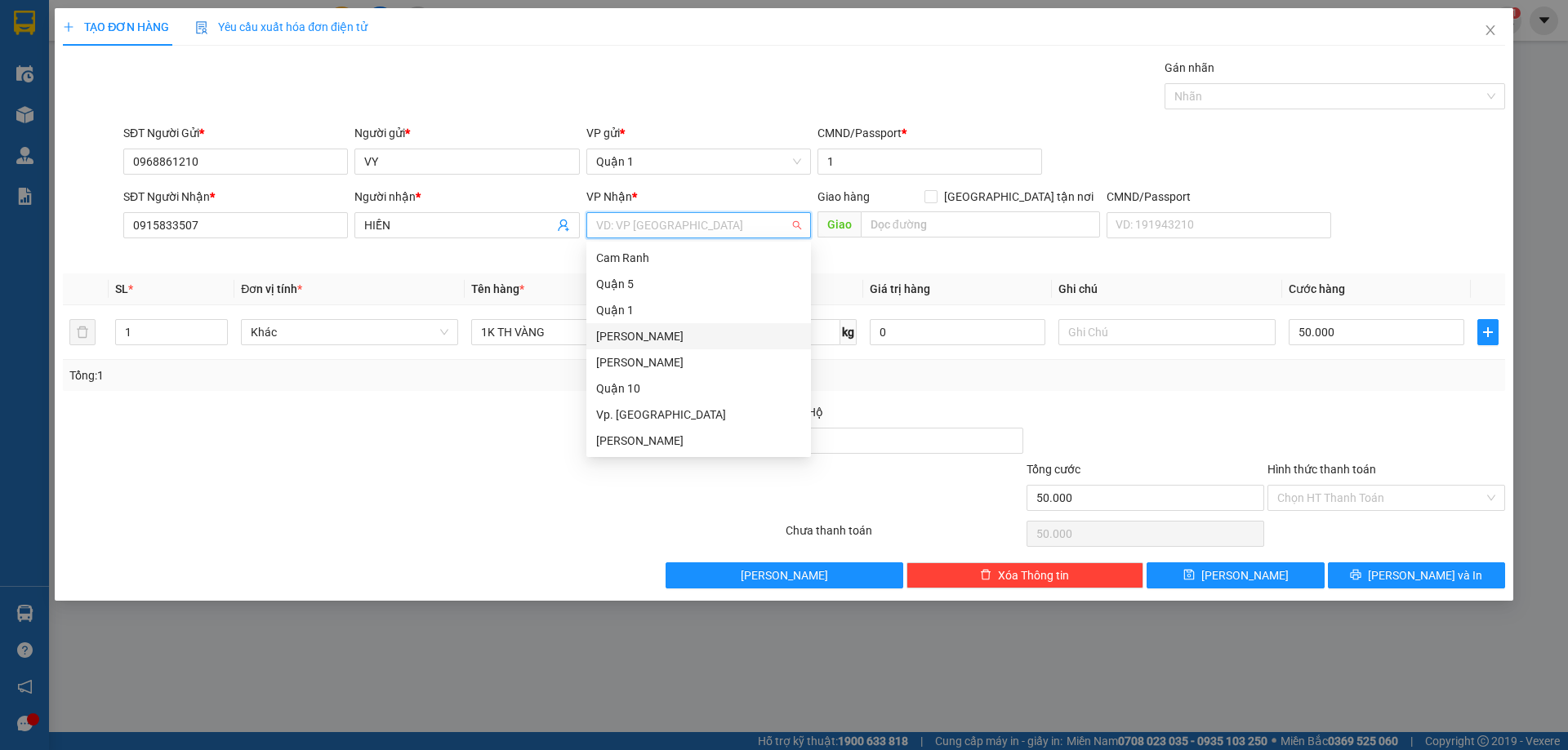
click at [723, 336] on div "[PERSON_NAME]" at bounding box center [699, 336] width 205 height 18
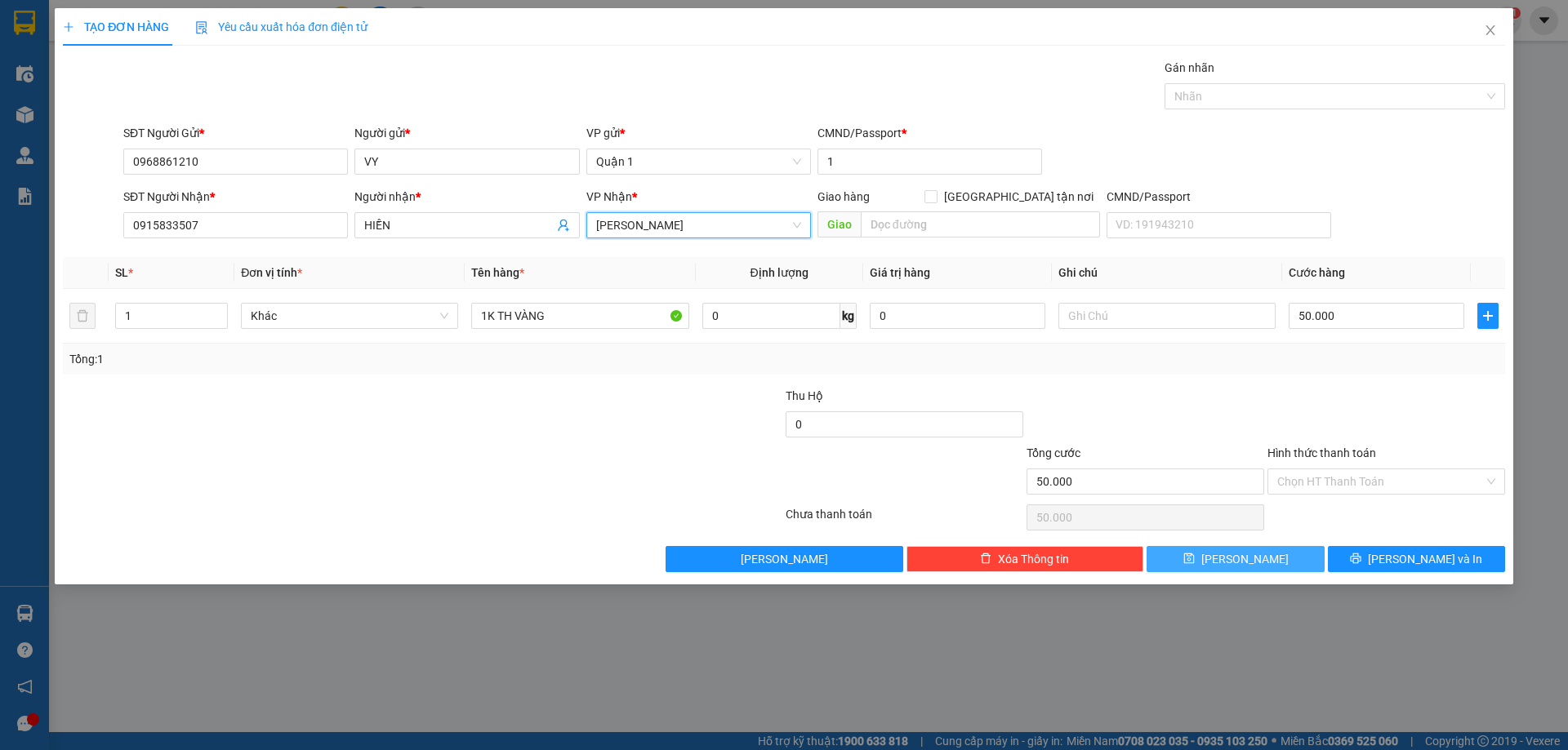
click at [1288, 554] on button "[PERSON_NAME]" at bounding box center [1235, 559] width 177 height 26
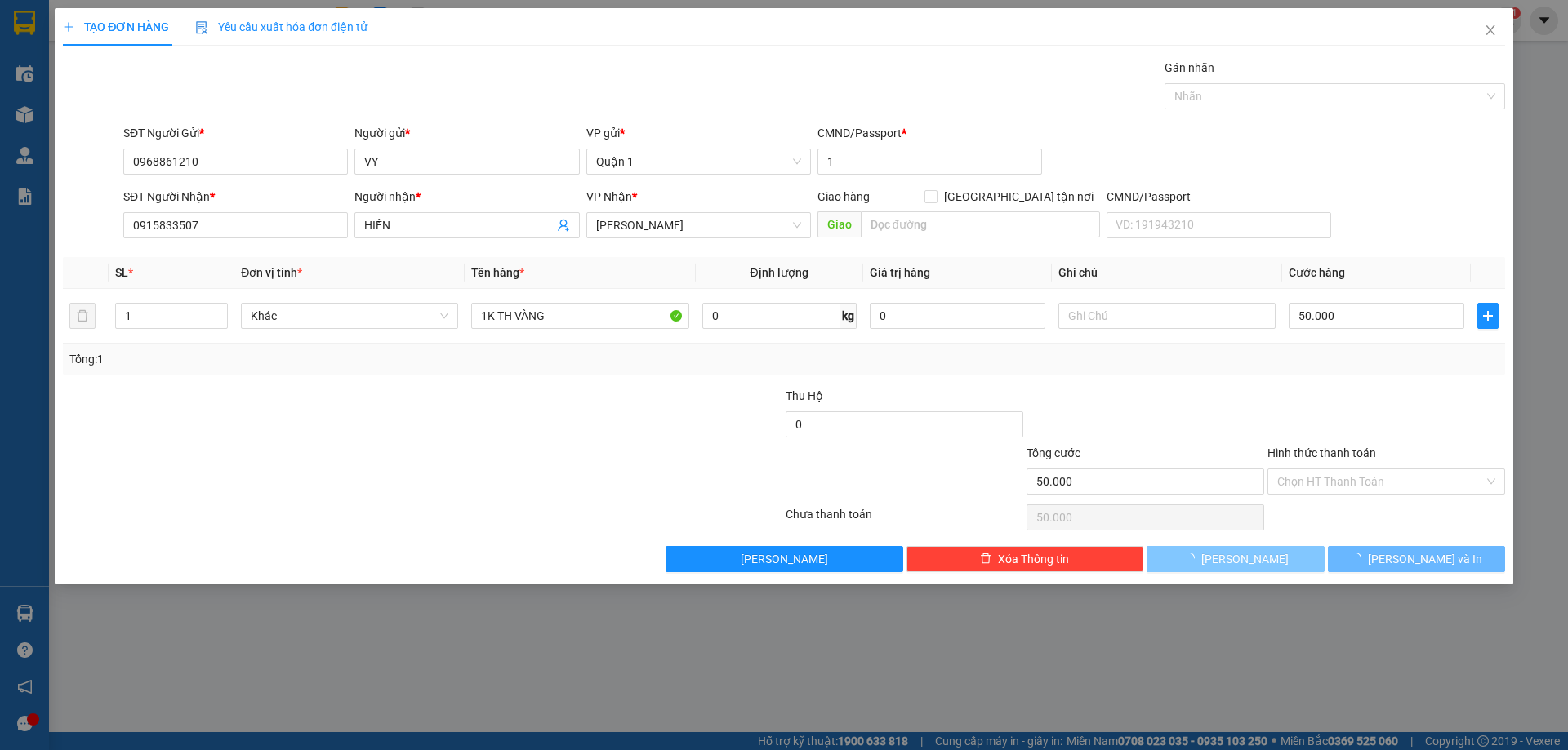
type input "0"
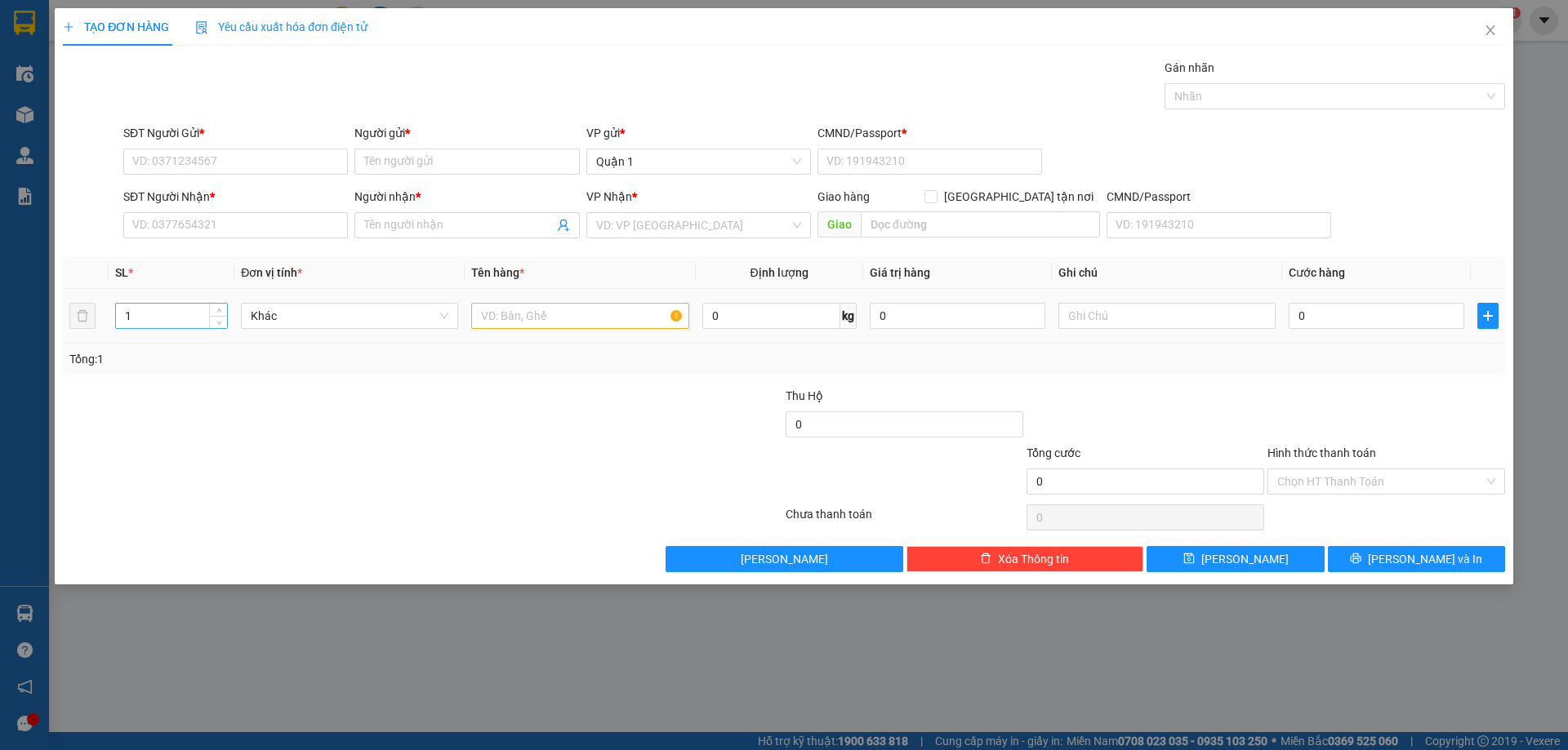
click at [186, 311] on input "1" at bounding box center [171, 316] width 111 height 25
drag, startPoint x: 172, startPoint y: 311, endPoint x: 100, endPoint y: 304, distance: 72.3
click at [104, 303] on tr "1 Khác 0 kg 0 0" at bounding box center [784, 317] width 1442 height 55
type input "4"
click at [576, 311] on input "text" at bounding box center [579, 316] width 217 height 26
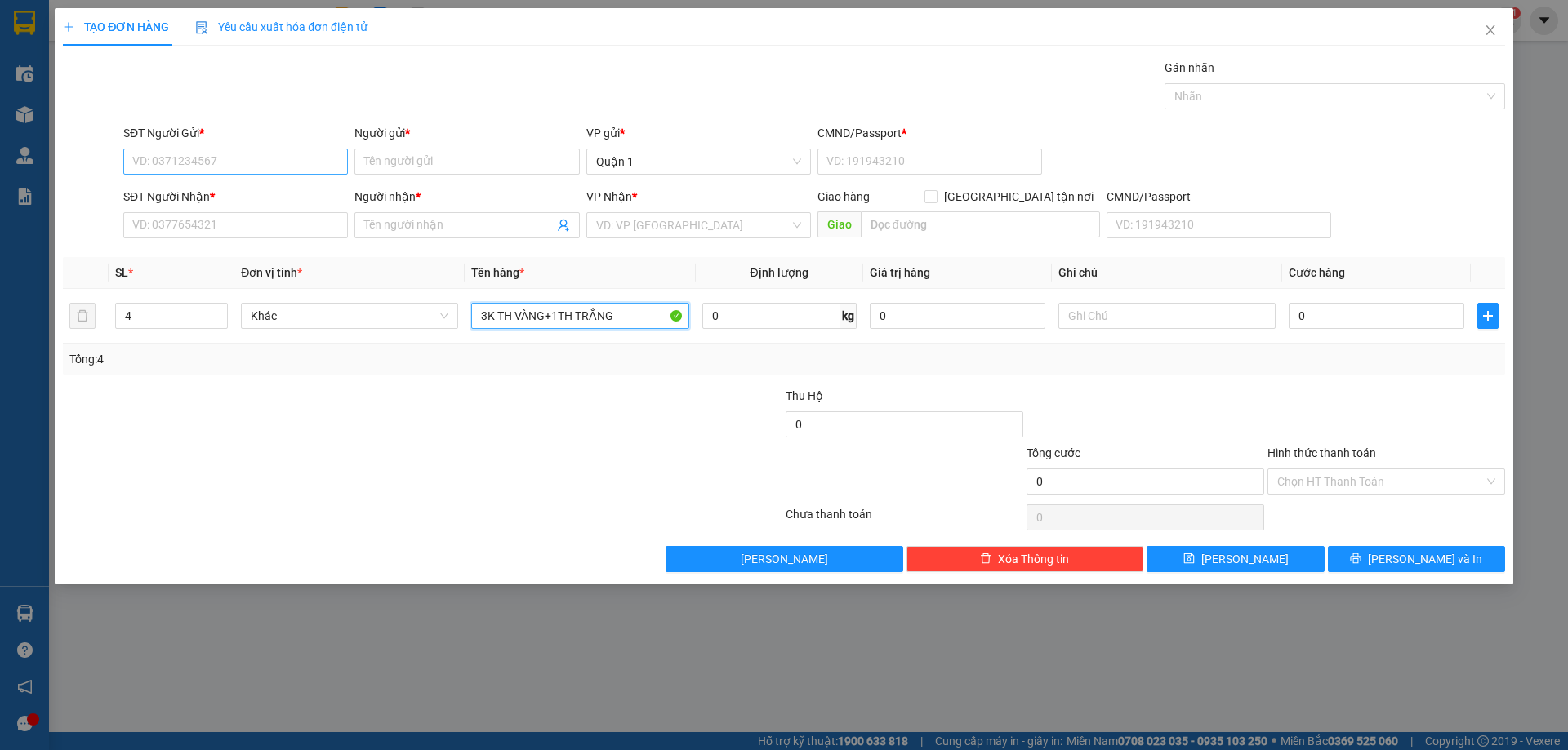
type input "3K TH VÀNG+1TH TRẮNG"
click at [222, 152] on input "SĐT Người Gửi *" at bounding box center [236, 161] width 225 height 26
click at [255, 209] on div "SĐT Người Nhận *" at bounding box center [236, 200] width 225 height 25
click at [245, 226] on input "SĐT Người Nhận *" at bounding box center [236, 225] width 225 height 26
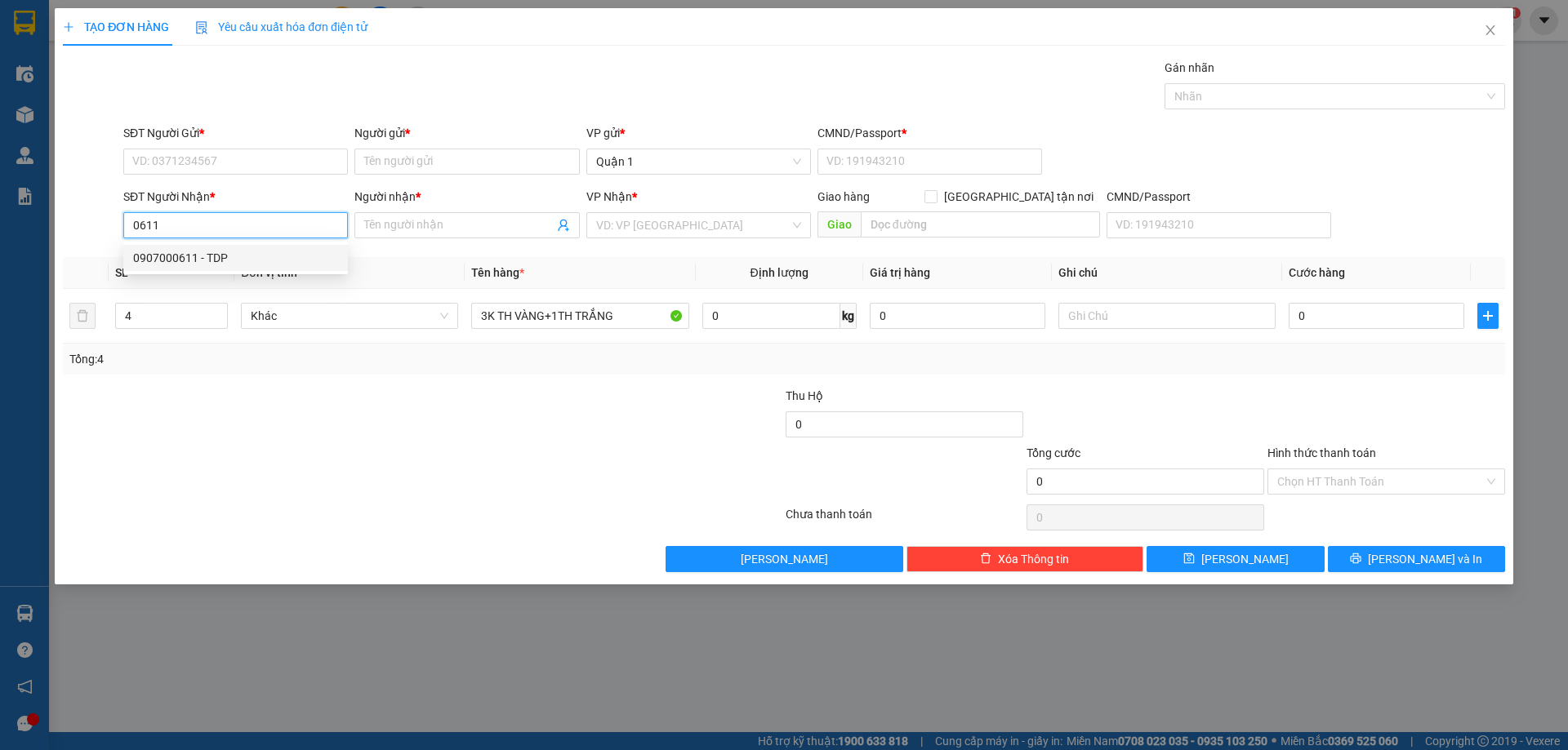
click at [241, 253] on div "0907000611 - TDP" at bounding box center [235, 257] width 205 height 18
type input "0907000611"
type input "TDP"
click at [241, 253] on div "0907000611 - TDP" at bounding box center [235, 257] width 205 height 18
type input "0907000611"
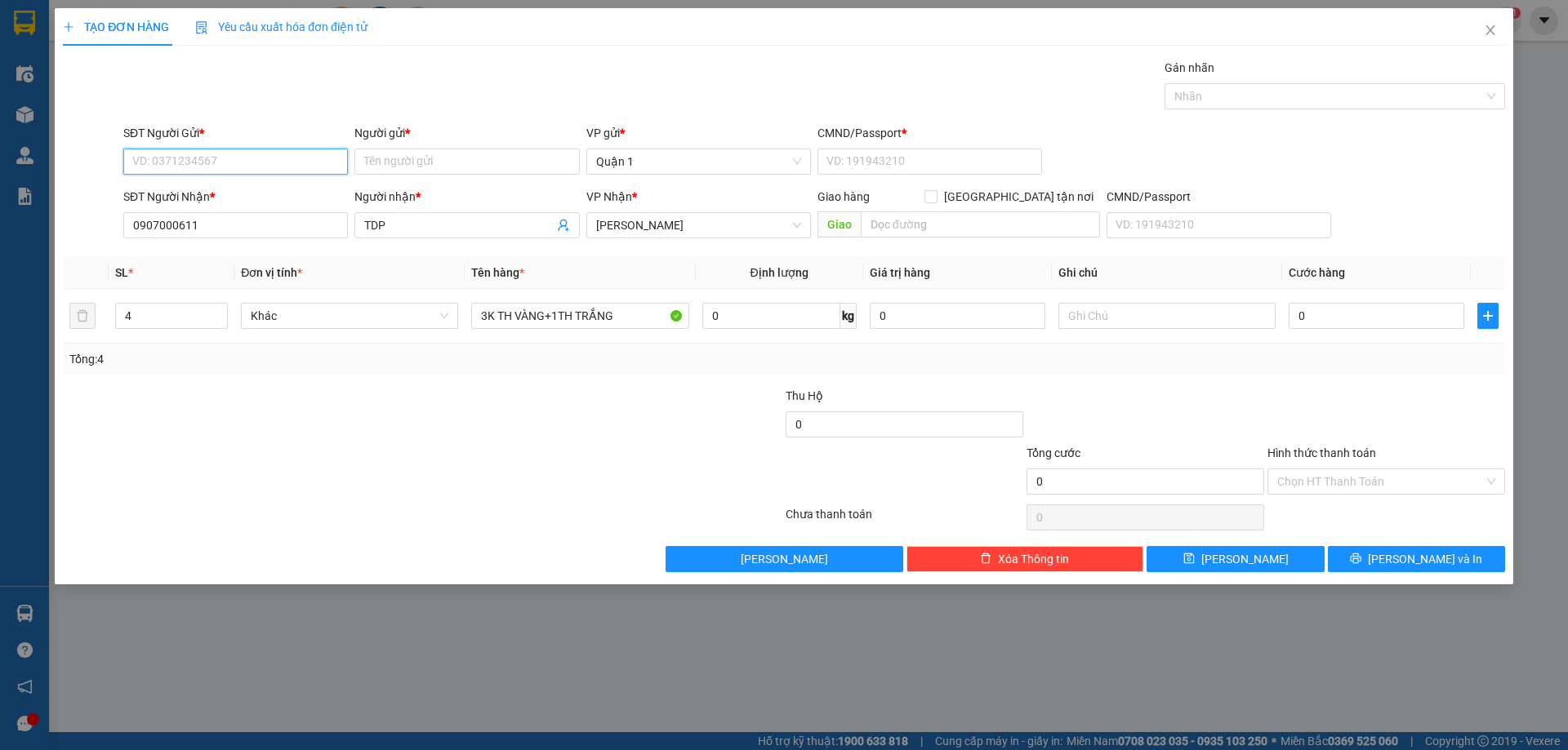
click at [252, 165] on input "SĐT Người Gửi *" at bounding box center [236, 161] width 225 height 26
click at [415, 166] on input "Người gửi *" at bounding box center [467, 161] width 225 height 26
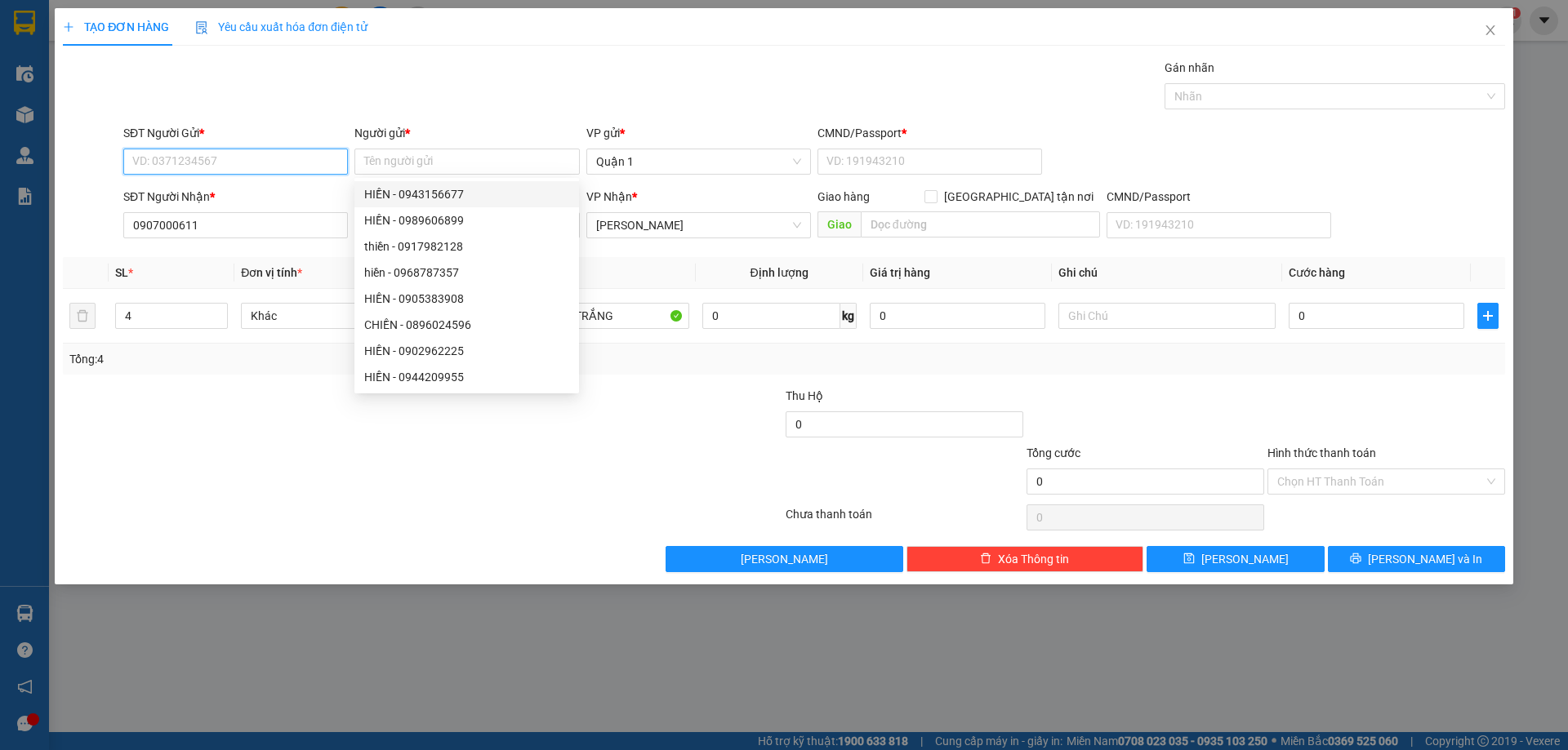
click at [236, 162] on input "SĐT Người Gửi *" at bounding box center [236, 161] width 225 height 26
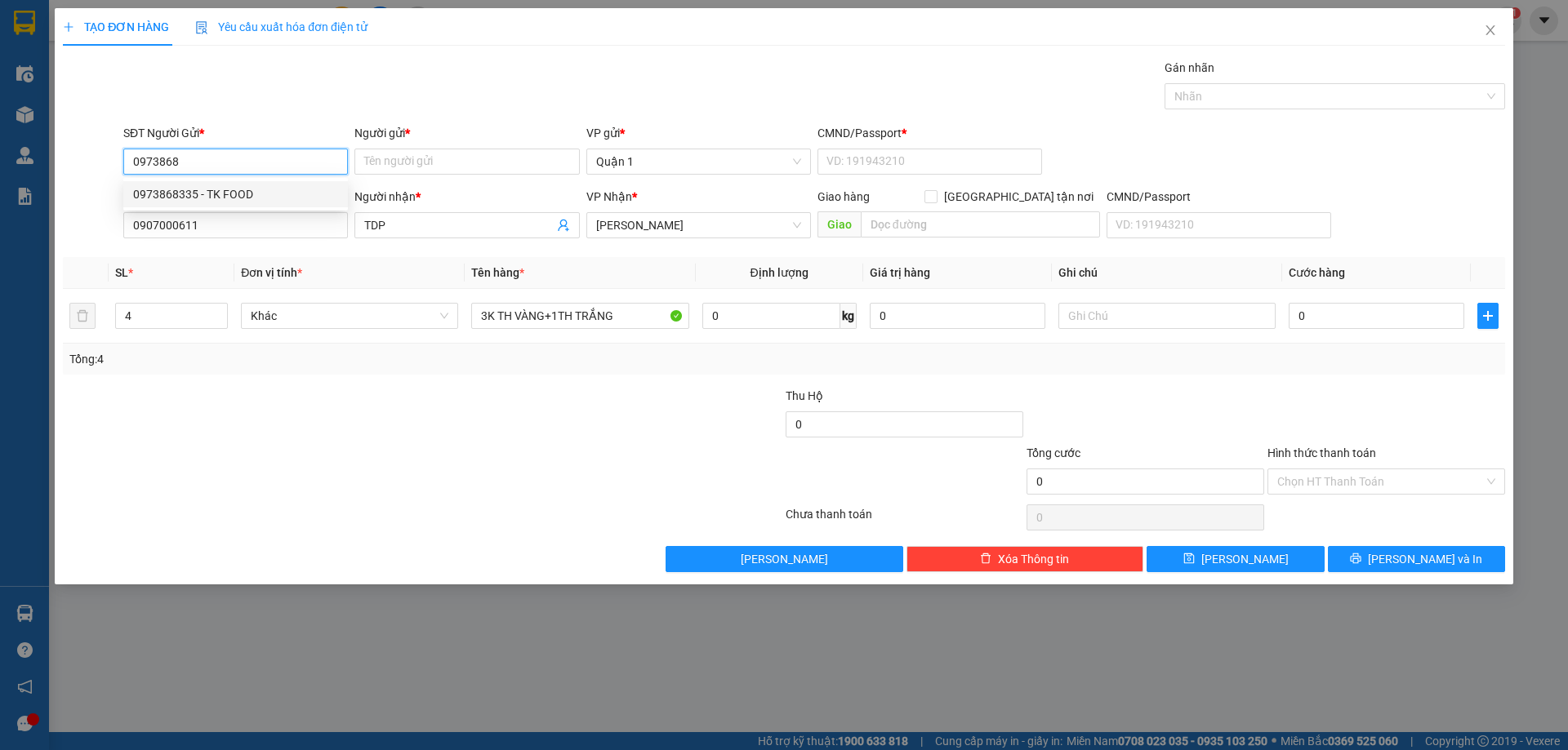
click at [283, 186] on div "0973868335 - TK FOOD" at bounding box center [235, 194] width 205 height 18
type input "0973868335"
type input "TK FOOD"
type input "1"
type input "0973868335"
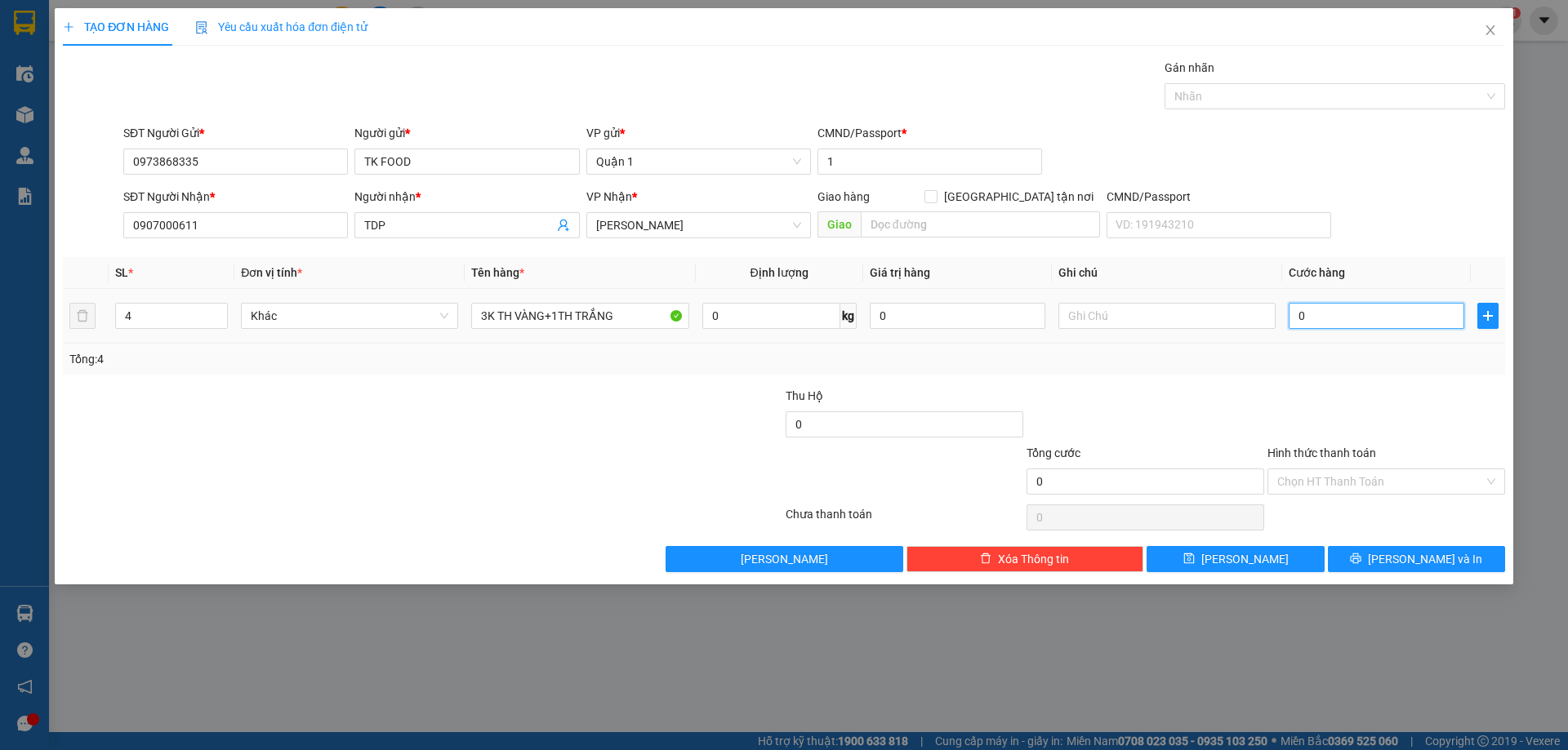
click at [1347, 318] on input "0" at bounding box center [1377, 316] width 176 height 26
click at [1371, 318] on input "0" at bounding box center [1377, 316] width 176 height 26
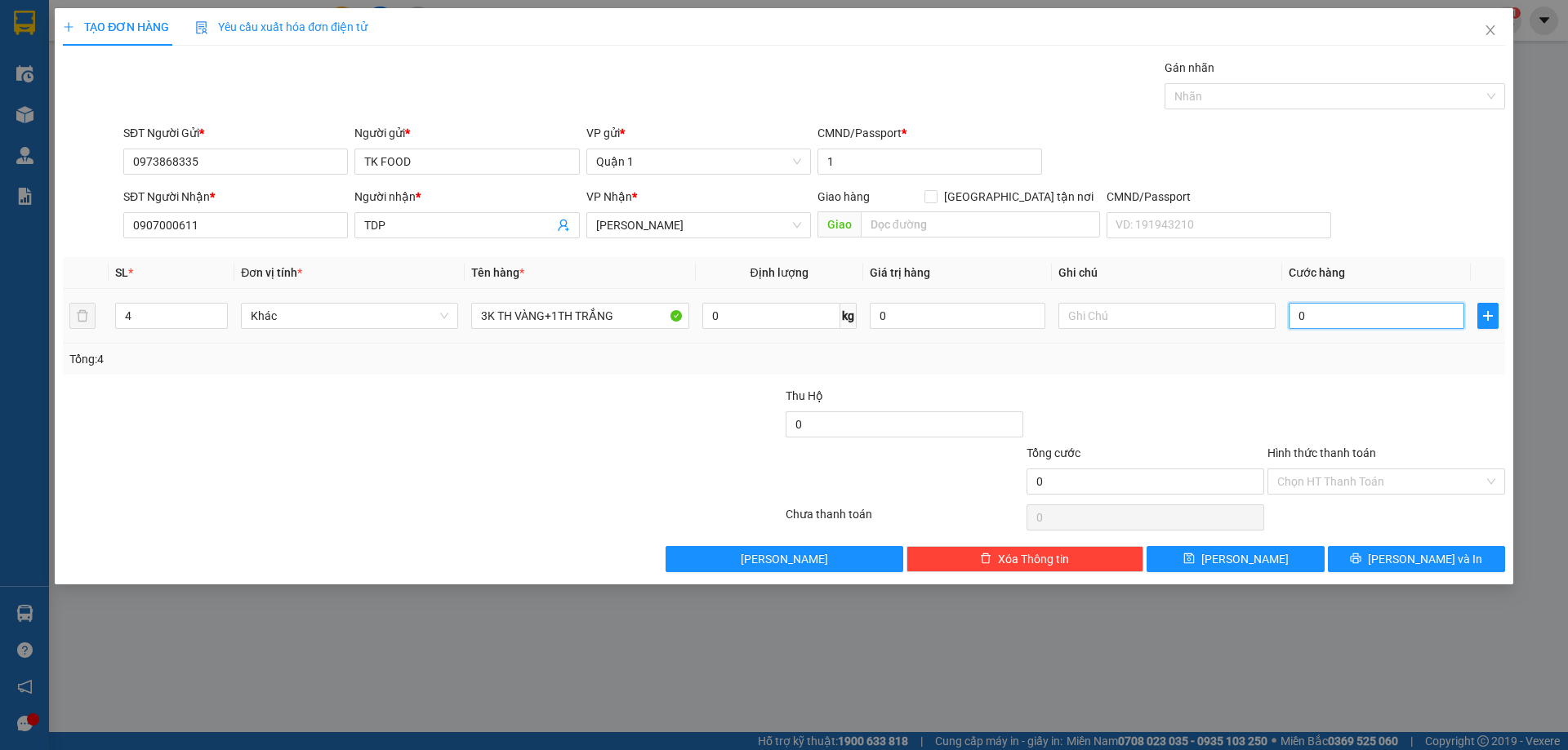
type input "1"
type input "18"
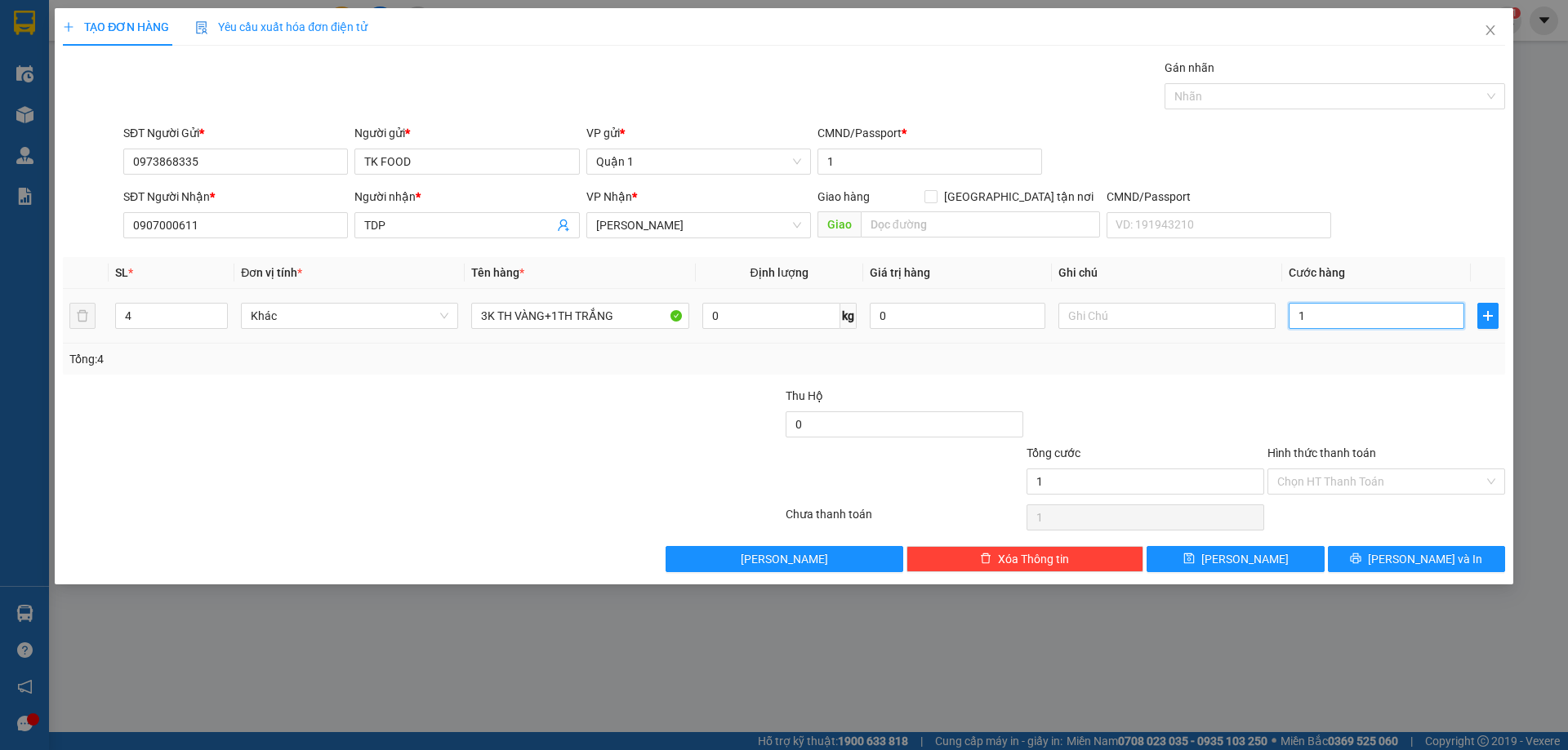
type input "18"
type input "180"
type input "180.000"
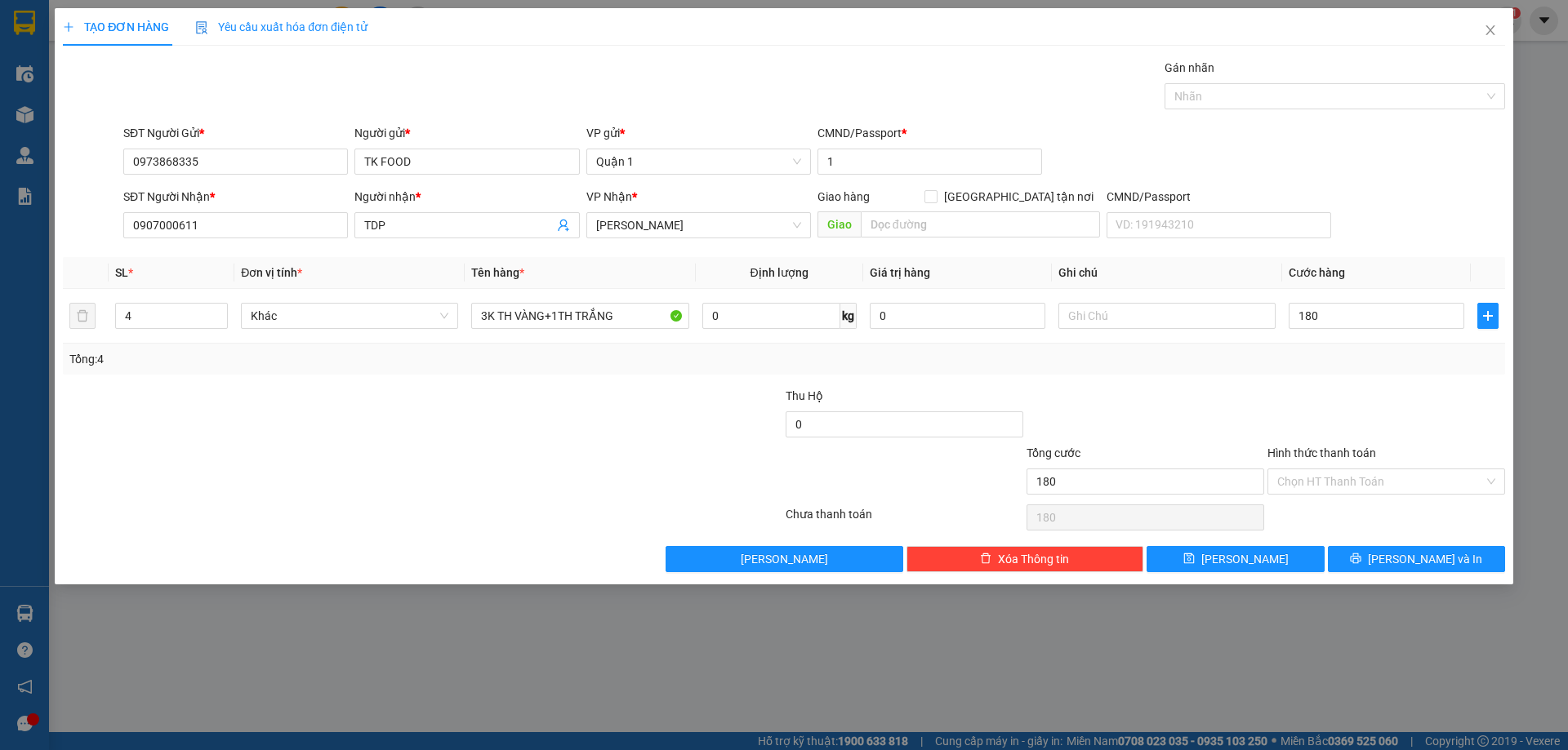
type input "180.000"
click at [1351, 401] on div at bounding box center [1386, 415] width 241 height 57
click at [1243, 553] on span "[PERSON_NAME]" at bounding box center [1245, 559] width 88 height 18
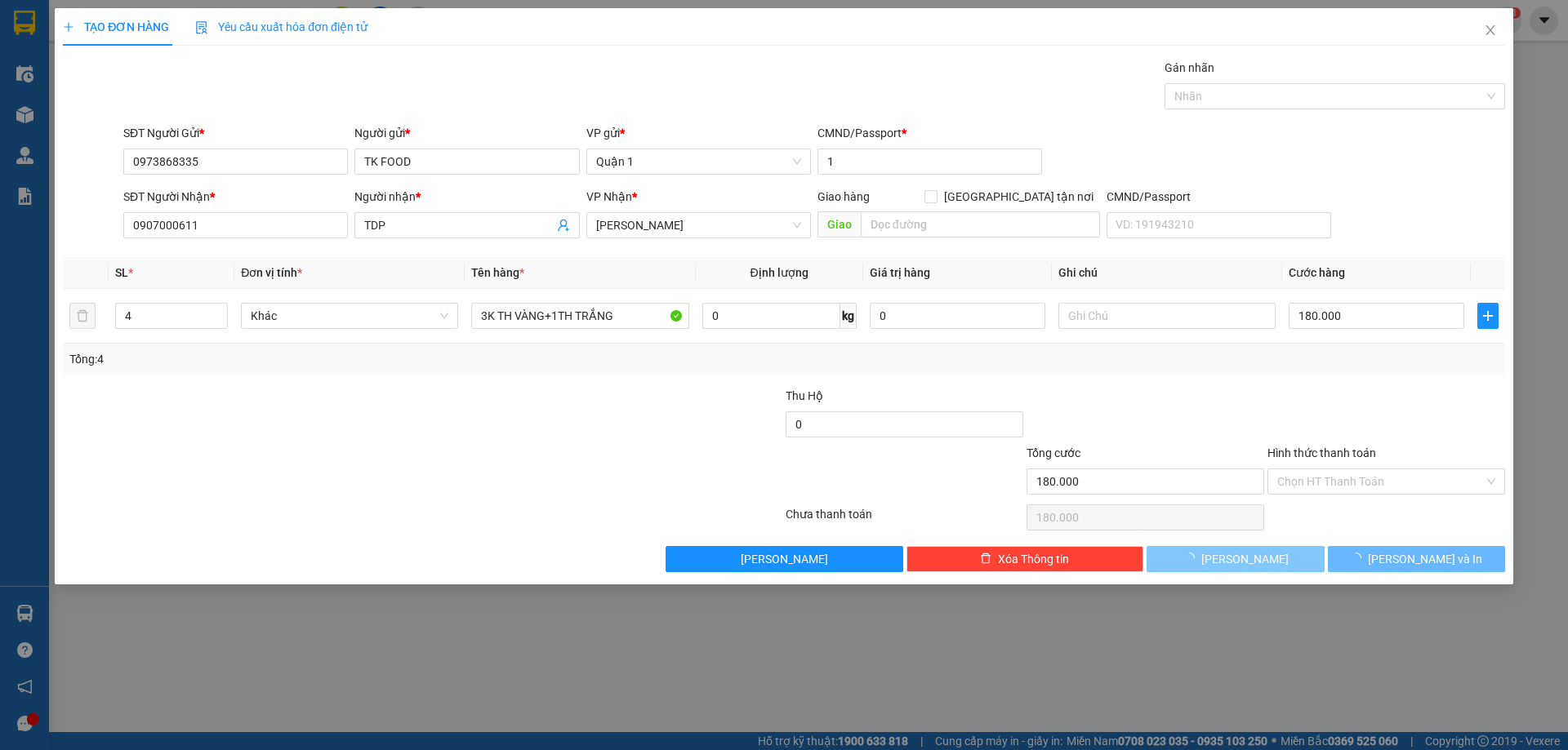
type input "1"
type input "0"
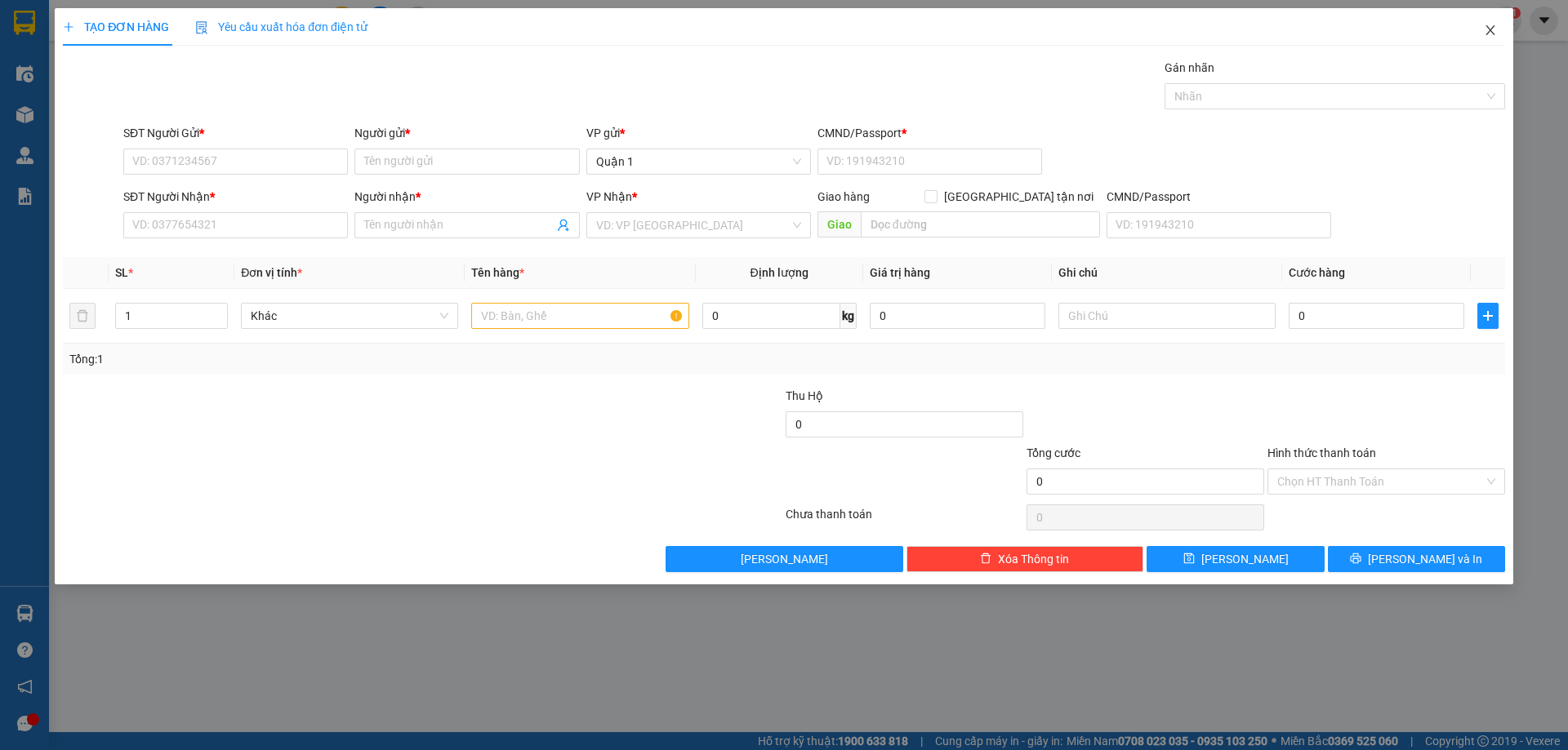
click at [1494, 28] on icon "close" at bounding box center [1490, 30] width 13 height 13
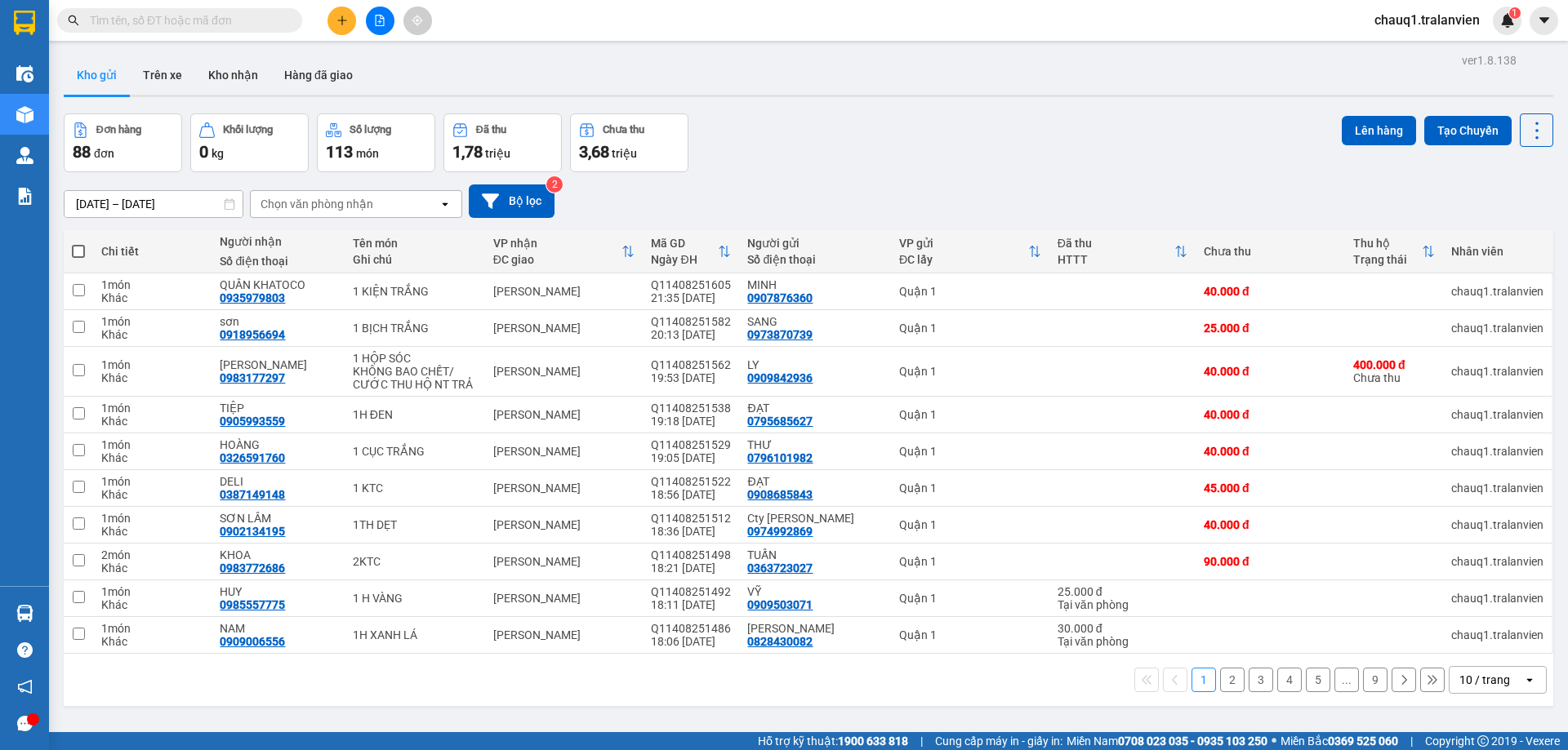
click at [245, 23] on input "text" at bounding box center [186, 20] width 193 height 18
paste input "0914024450"
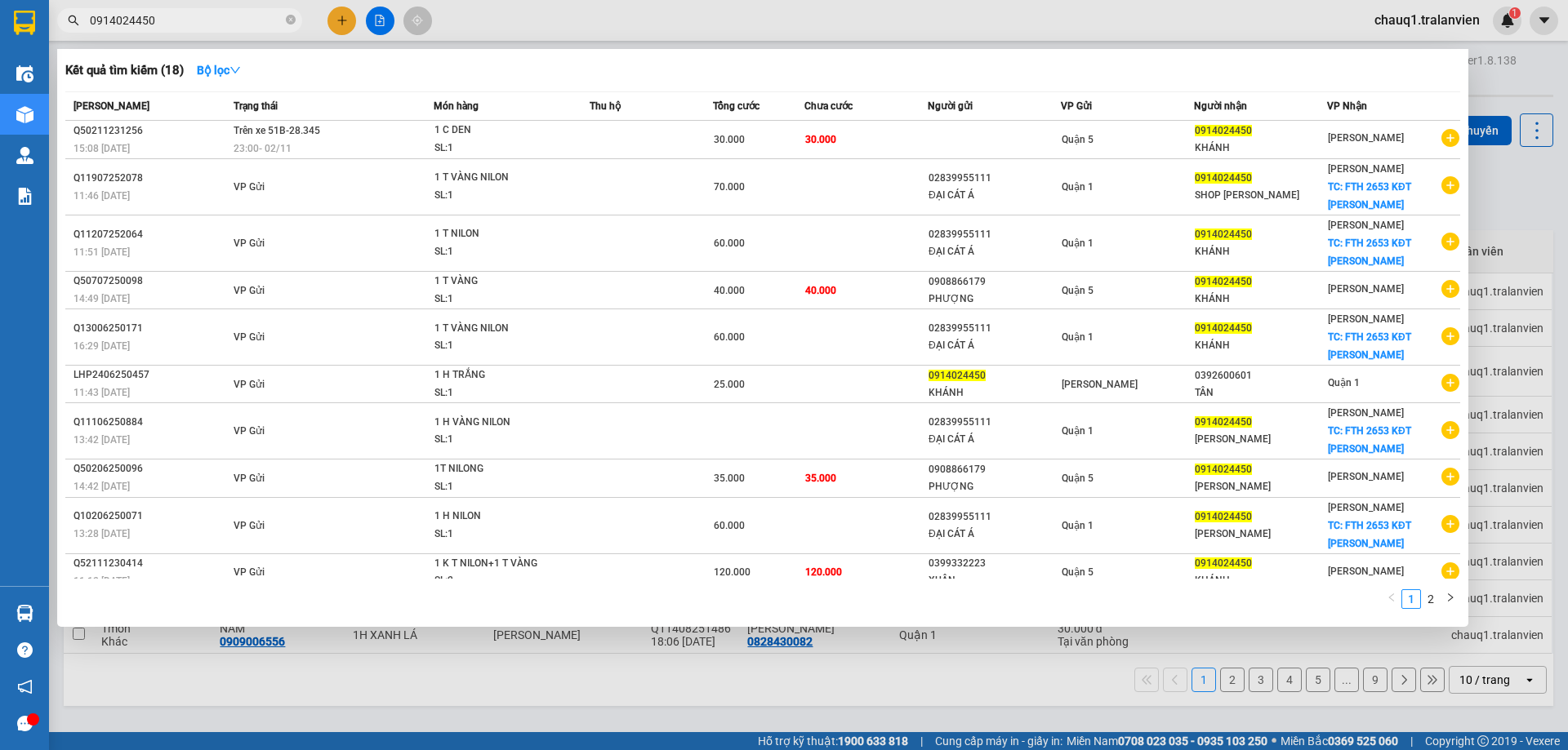
type input "0914024450"
